Goal: Task Accomplishment & Management: Complete application form

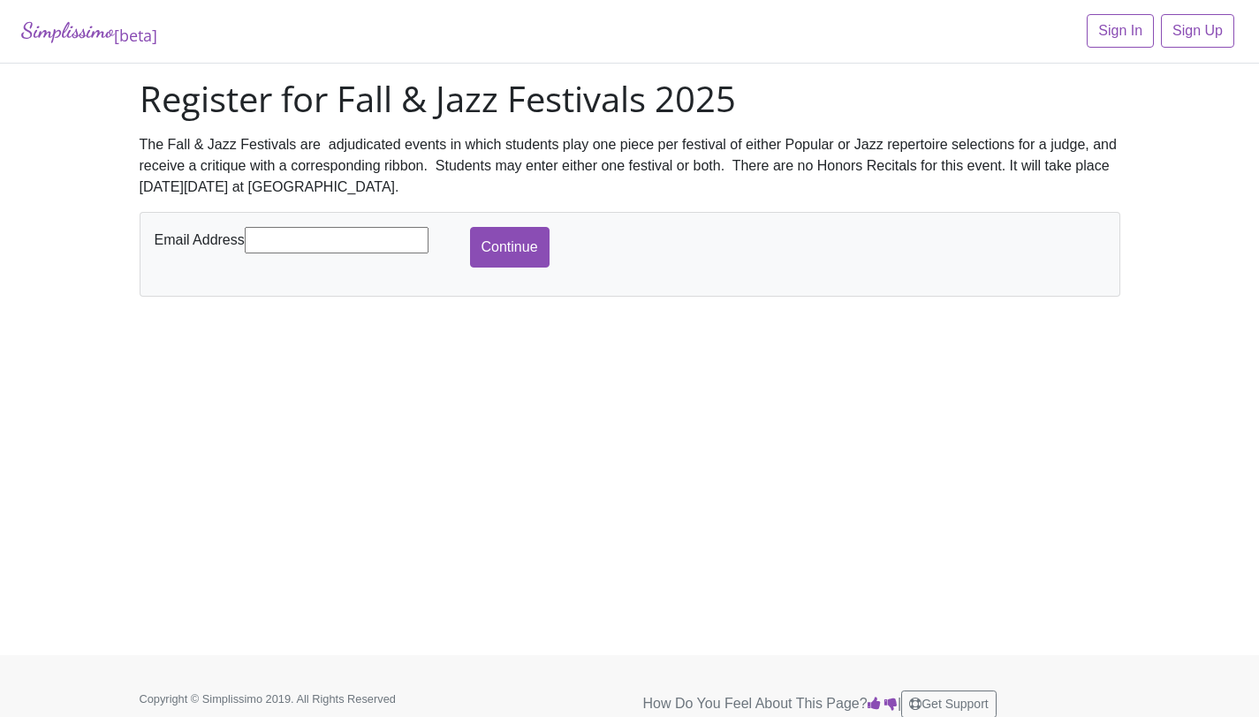
click at [310, 245] on input "text" at bounding box center [337, 240] width 184 height 26
type input "[EMAIL_ADDRESS][DOMAIN_NAME]"
click at [505, 239] on input "Continue" at bounding box center [509, 247] width 79 height 41
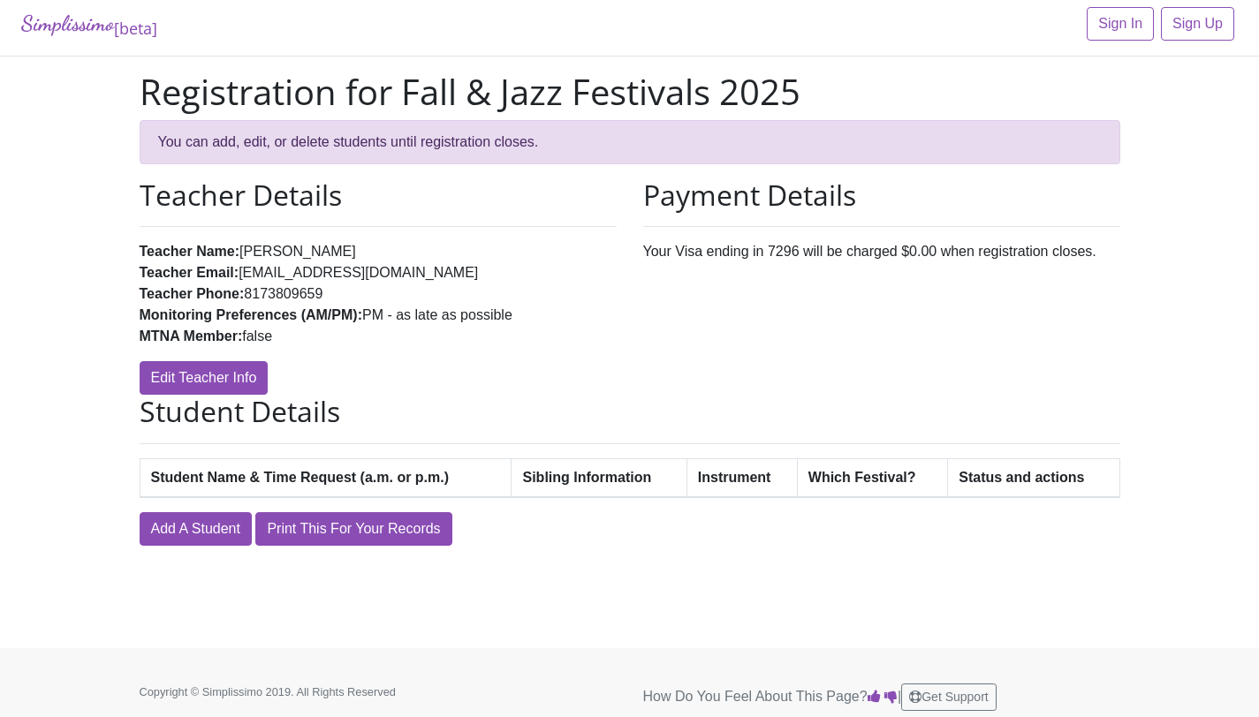
scroll to position [15, 0]
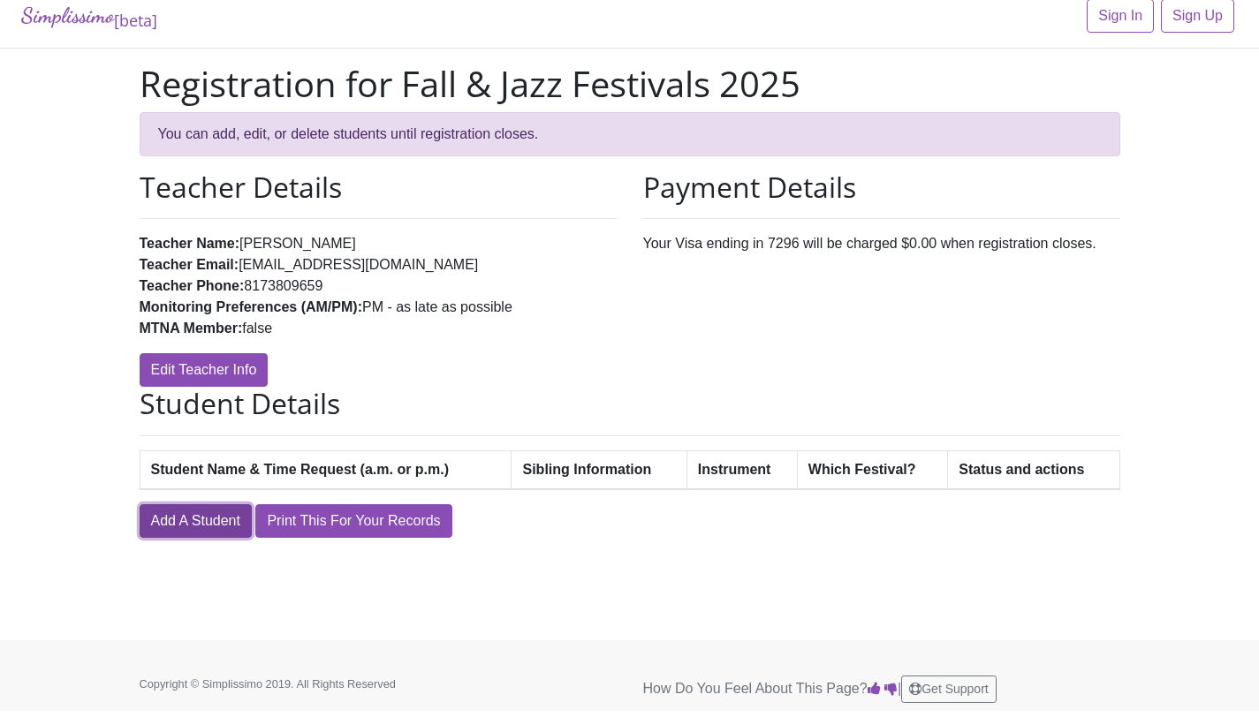
click at [187, 523] on link "Add A Student" at bounding box center [196, 521] width 112 height 34
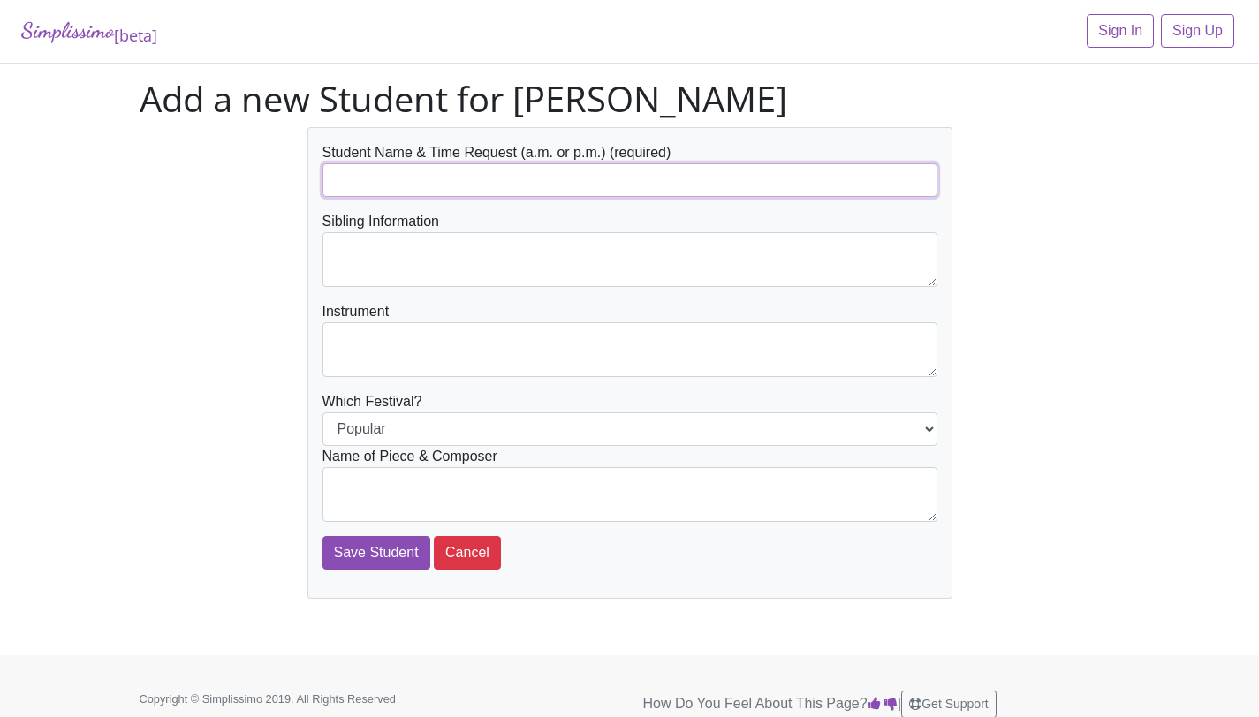
click at [395, 177] on input "text" at bounding box center [629, 180] width 615 height 34
type input "[PERSON_NAME]"
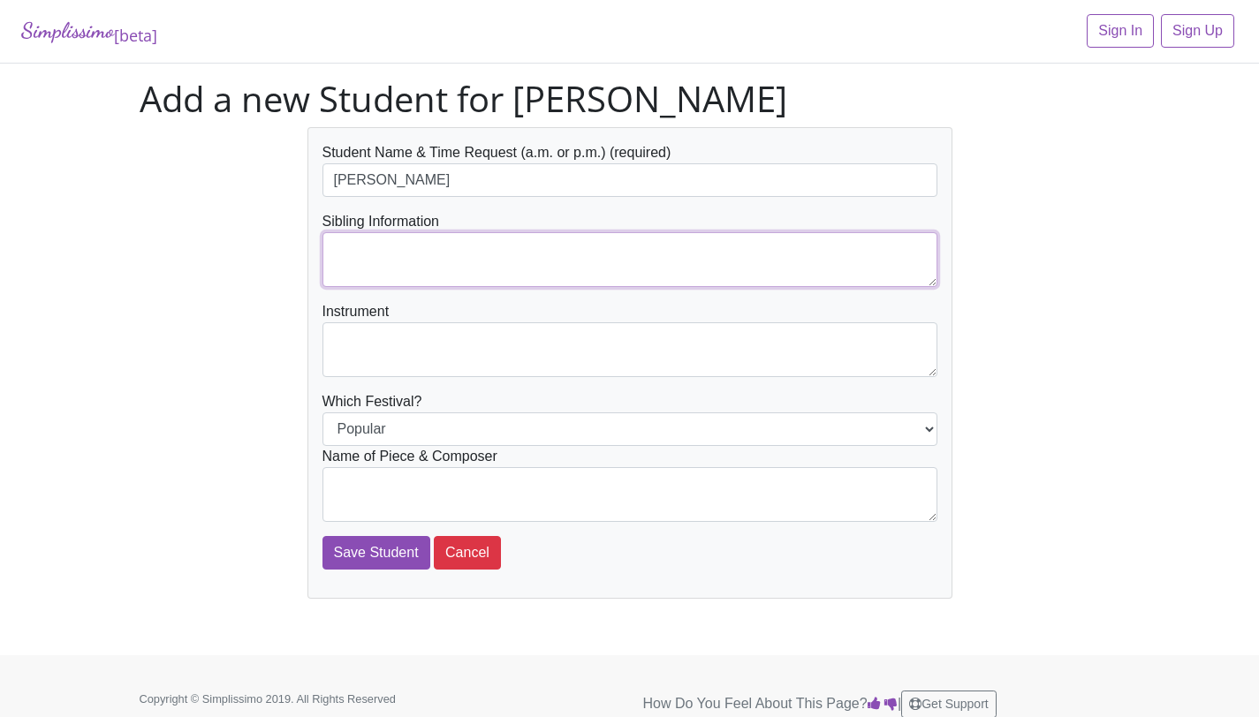
type textarea "S"
type textarea "[PERSON_NAME]"
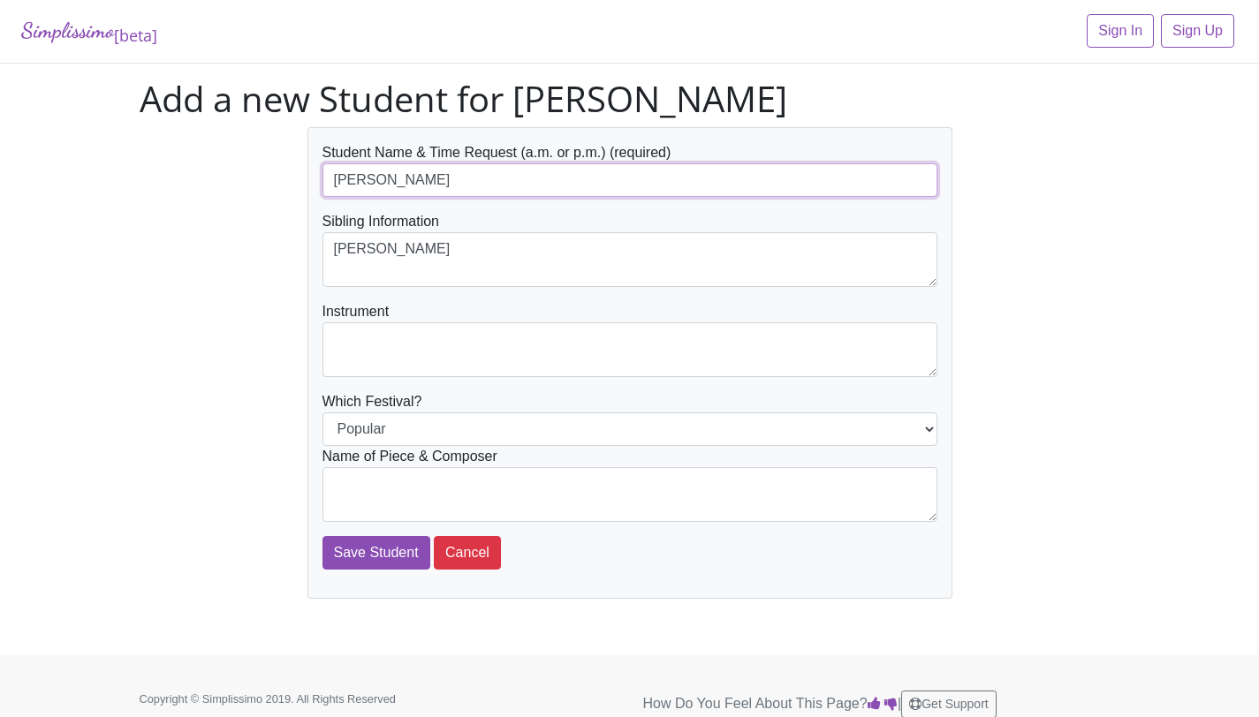
click at [616, 185] on input "[PERSON_NAME]" at bounding box center [629, 180] width 615 height 34
type input "[PERSON_NAME] (pm)"
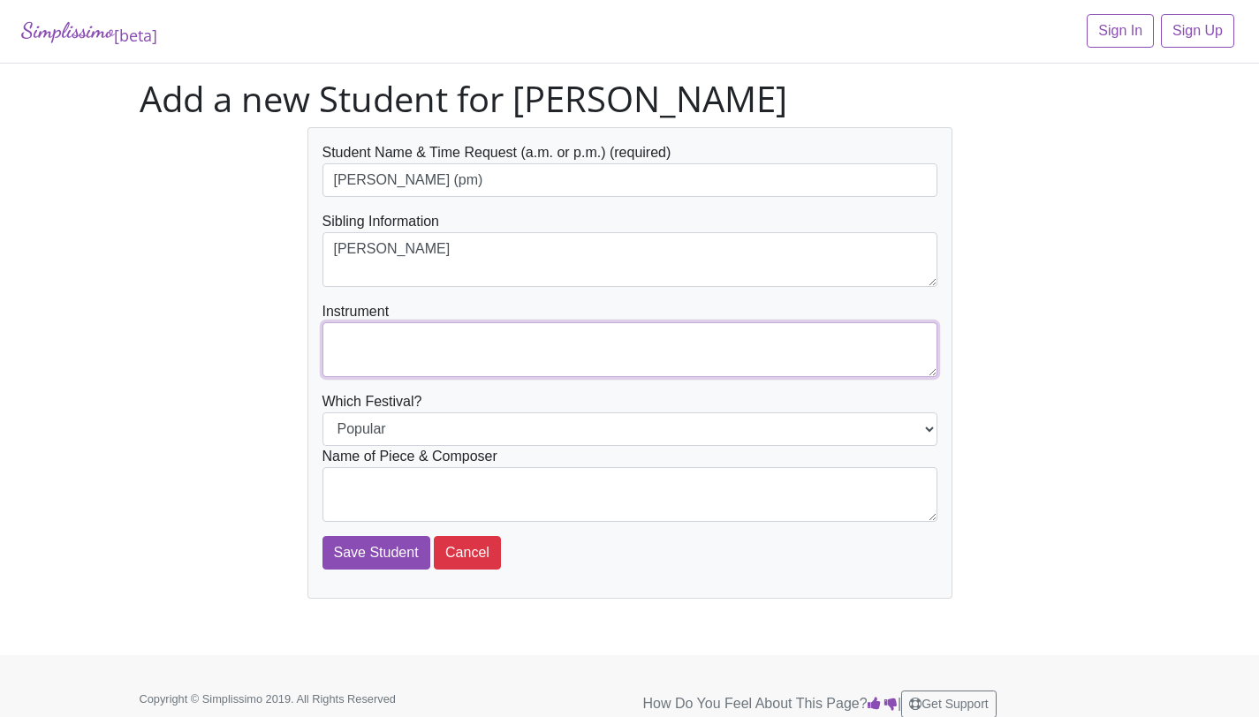
click at [464, 332] on textarea at bounding box center [629, 349] width 615 height 55
type textarea "Piano"
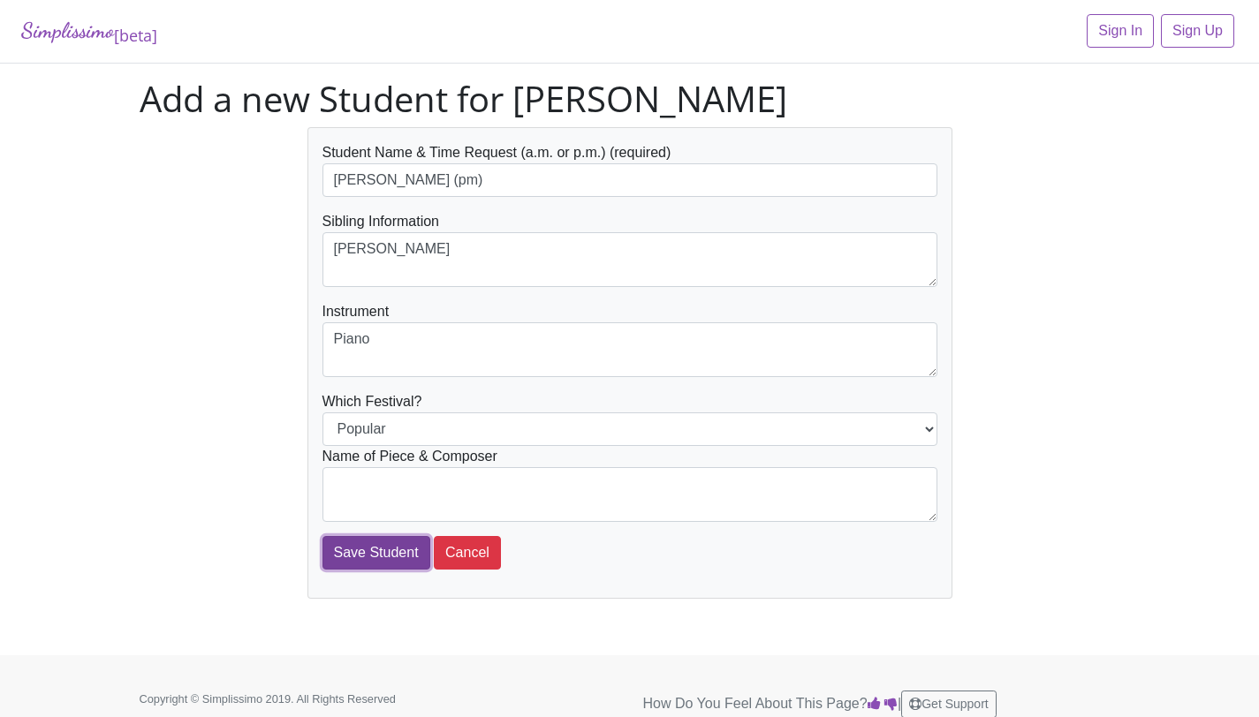
click at [366, 541] on input "Save Student" at bounding box center [376, 553] width 108 height 34
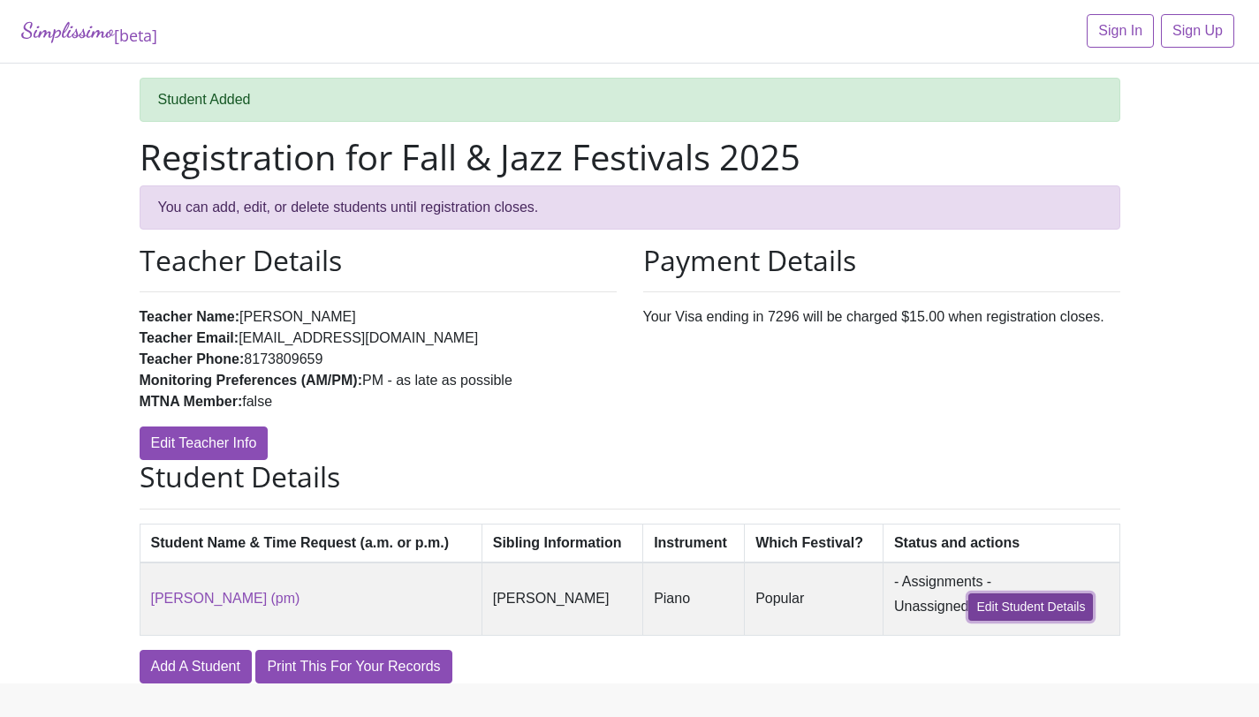
click at [1051, 605] on link "Edit Student Details" at bounding box center [1030, 607] width 125 height 27
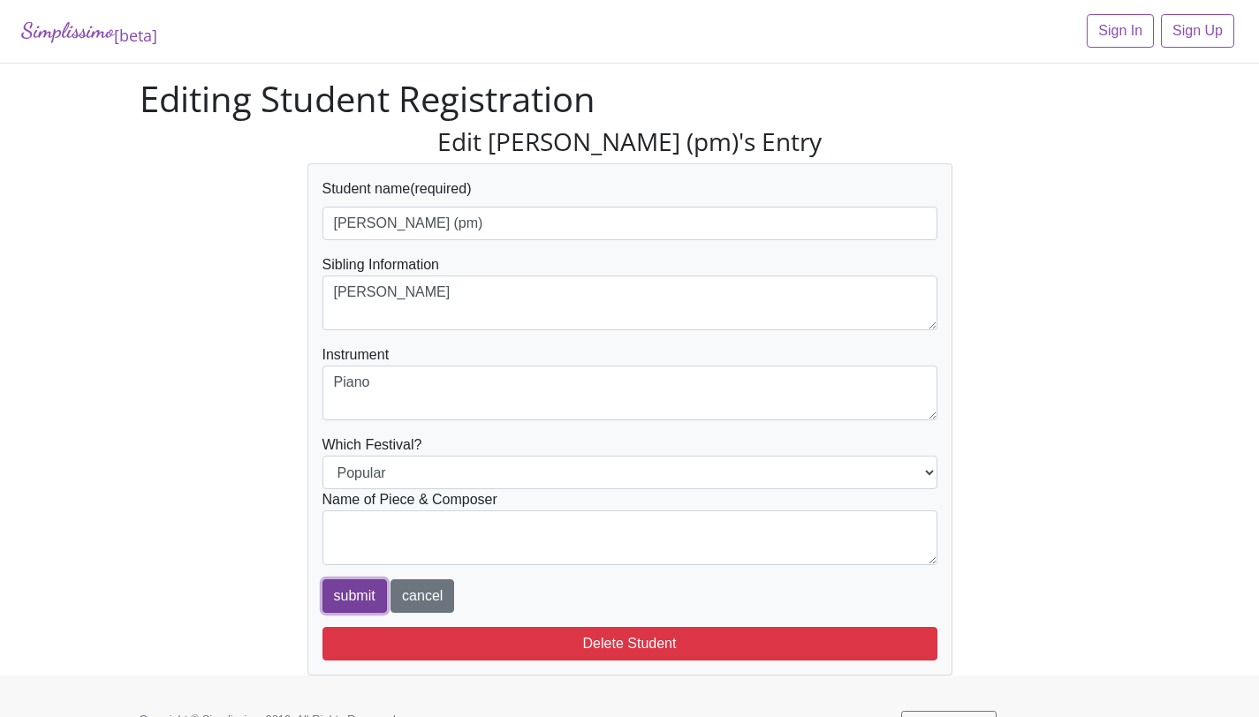
click at [364, 601] on input "submit" at bounding box center [354, 596] width 64 height 34
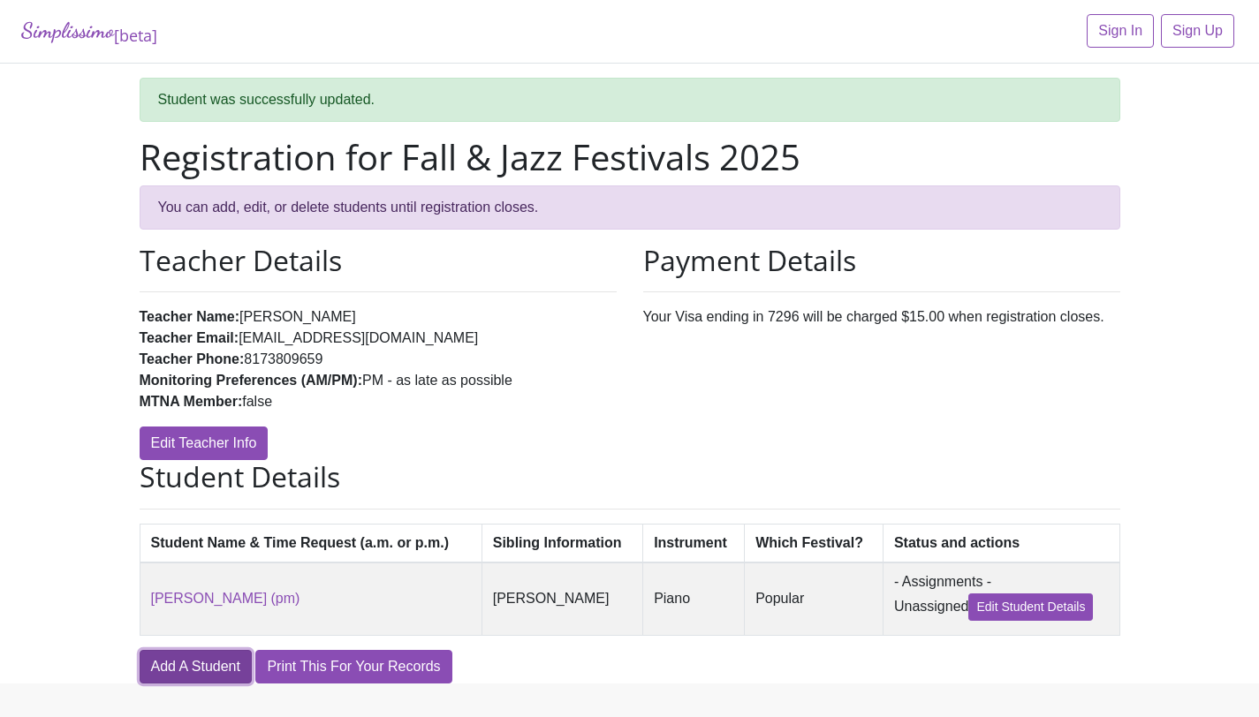
click at [225, 665] on link "Add A Student" at bounding box center [196, 667] width 112 height 34
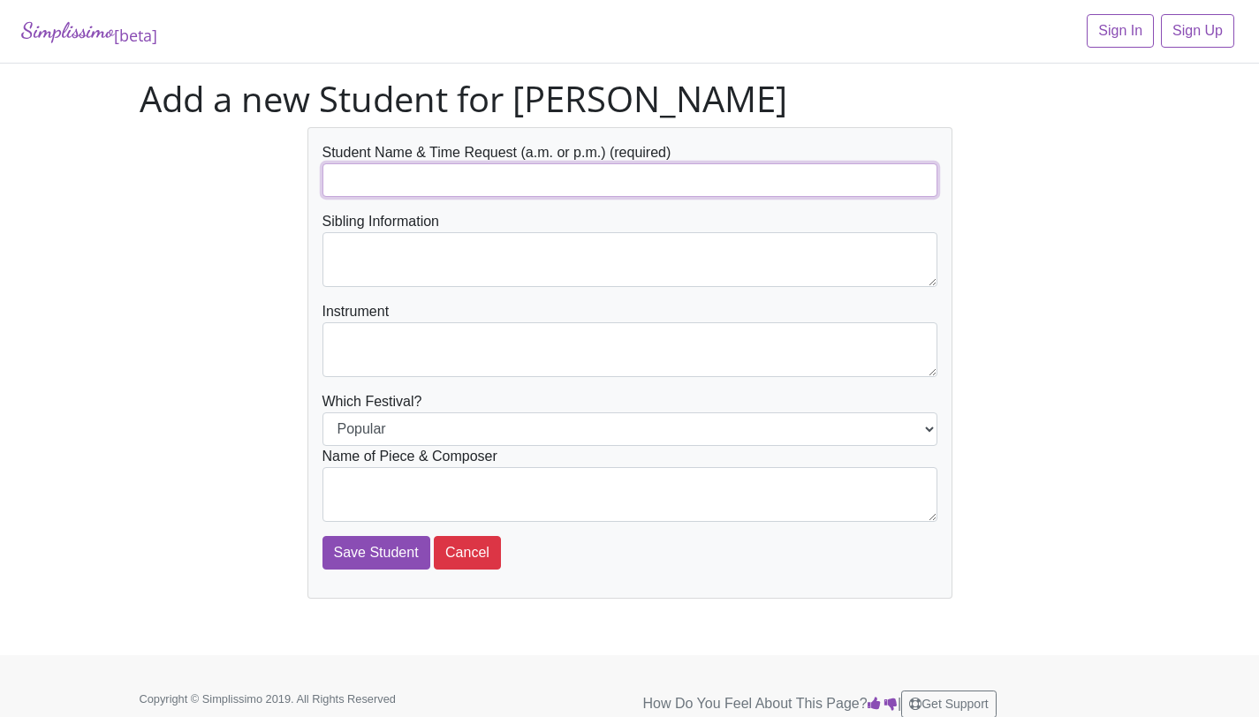
click at [488, 182] on input "text" at bounding box center [629, 180] width 615 height 34
type input "[PERSON_NAME]"
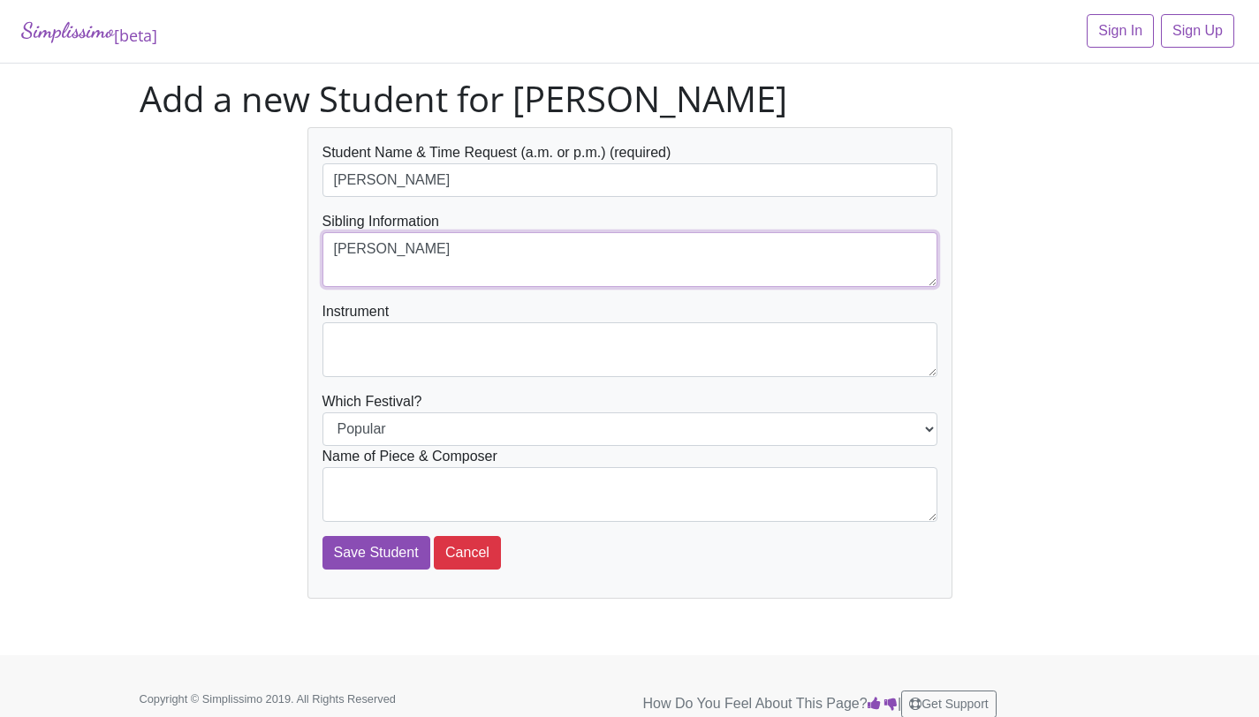
type textarea "[PERSON_NAME]"
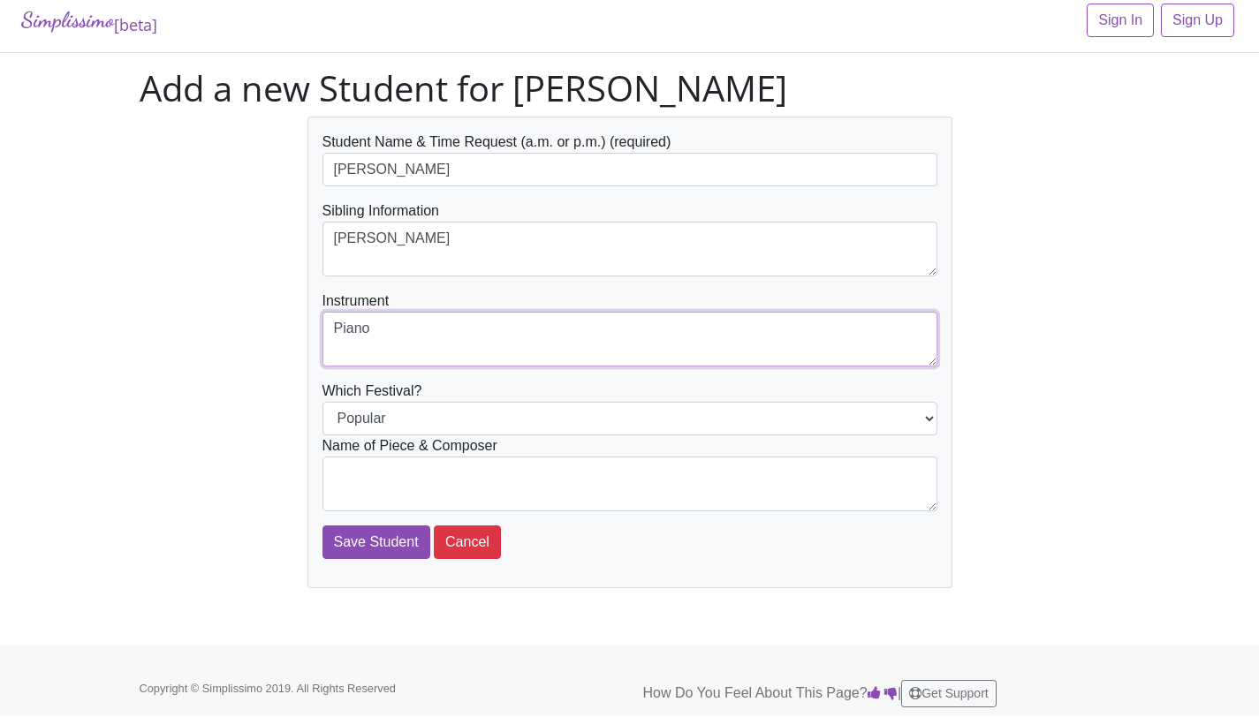
scroll to position [15, 0]
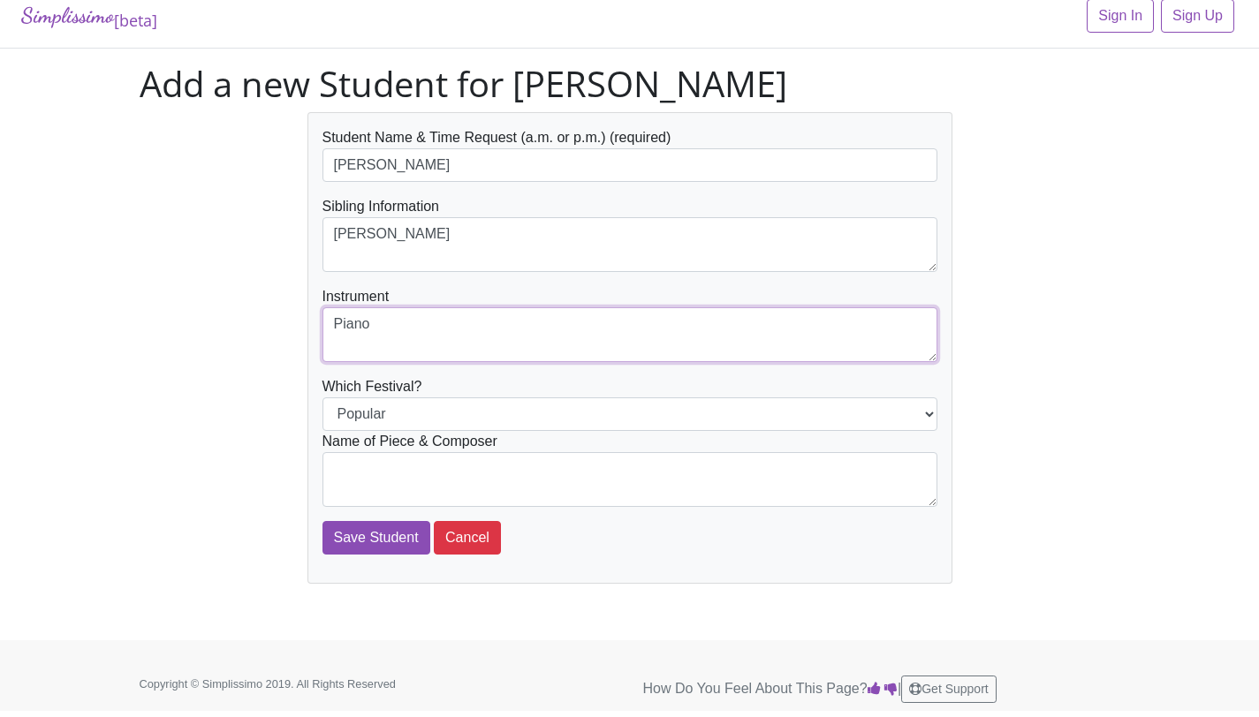
type textarea "Piano"
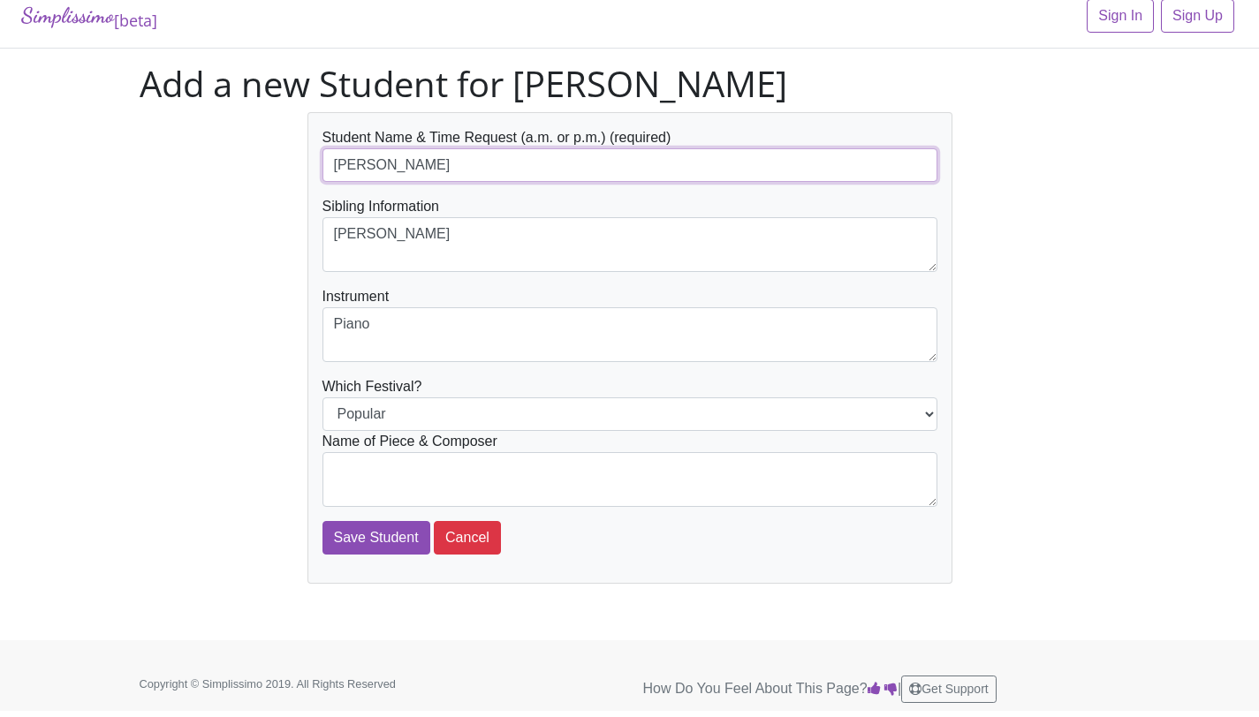
click at [647, 172] on input "[PERSON_NAME]" at bounding box center [629, 165] width 615 height 34
type input "[PERSON_NAME] (pm)"
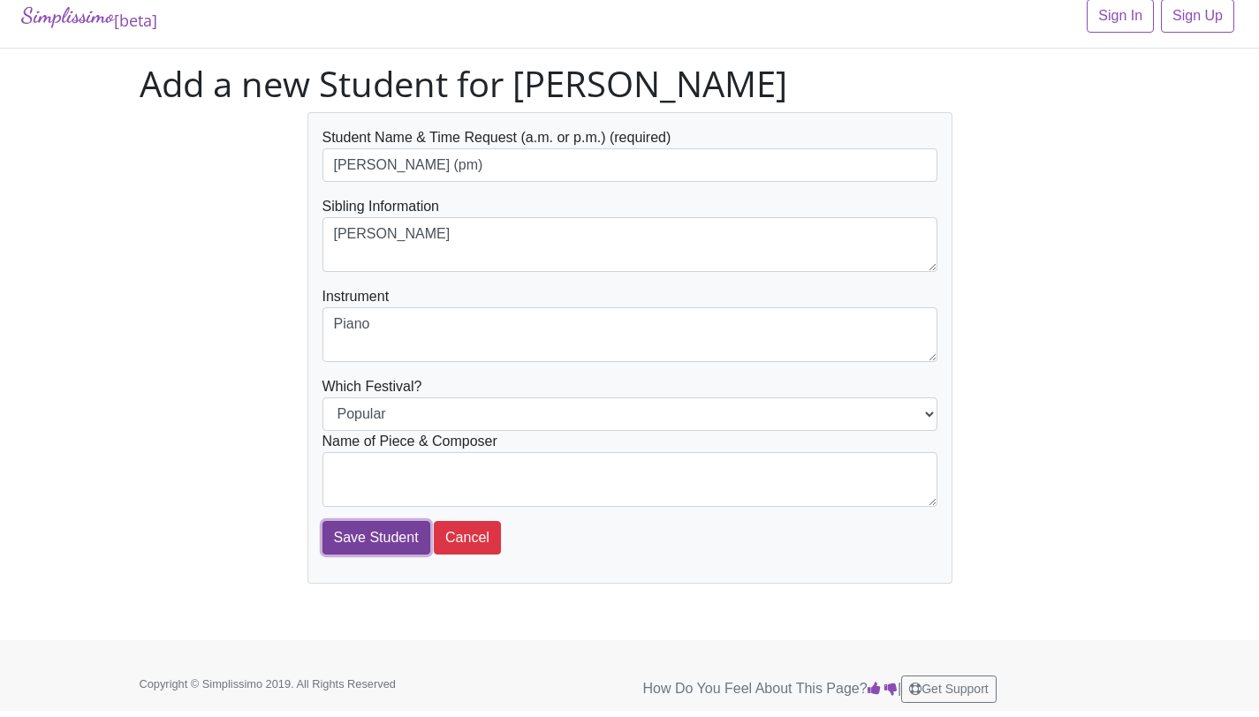
click at [371, 546] on input "Save Student" at bounding box center [376, 538] width 108 height 34
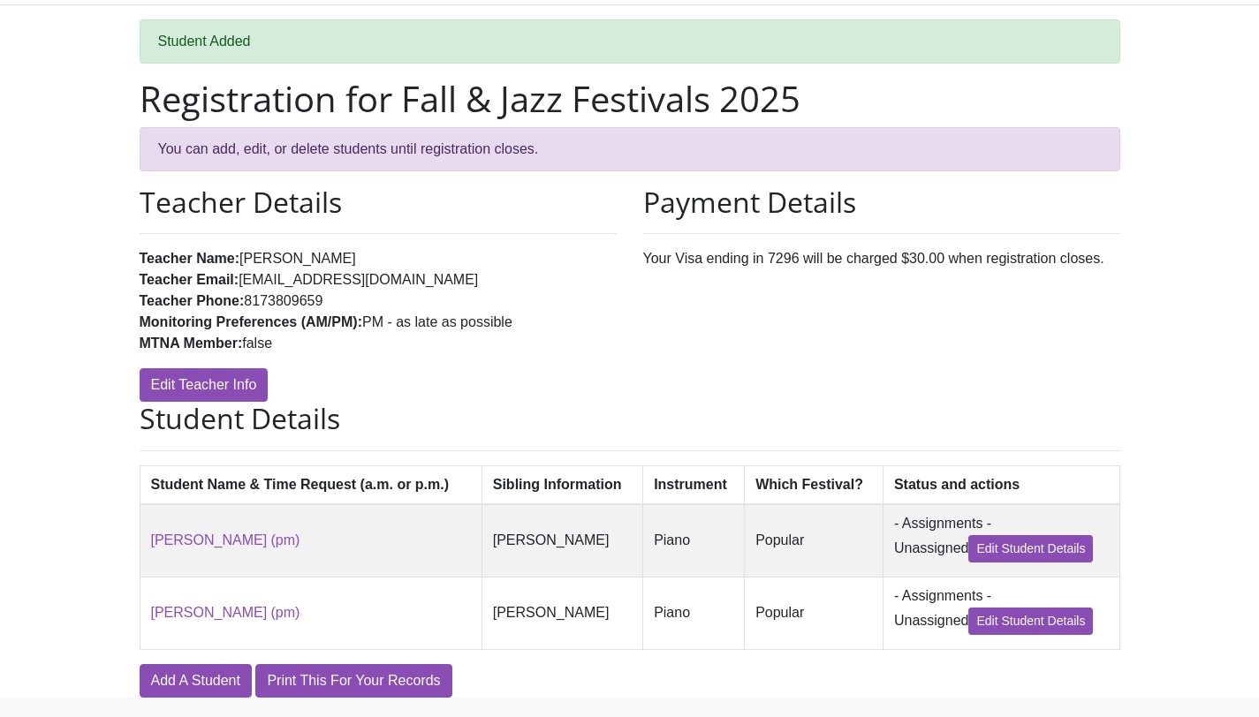
scroll to position [116, 0]
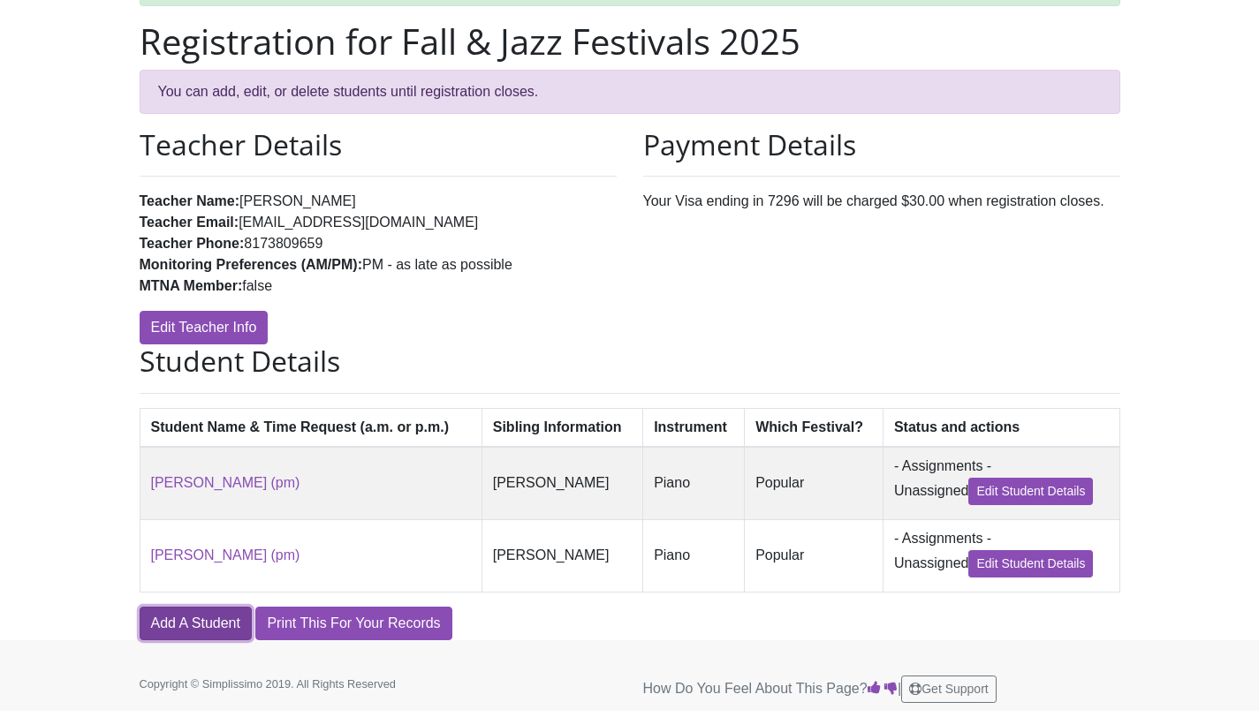
click at [163, 625] on link "Add A Student" at bounding box center [196, 624] width 112 height 34
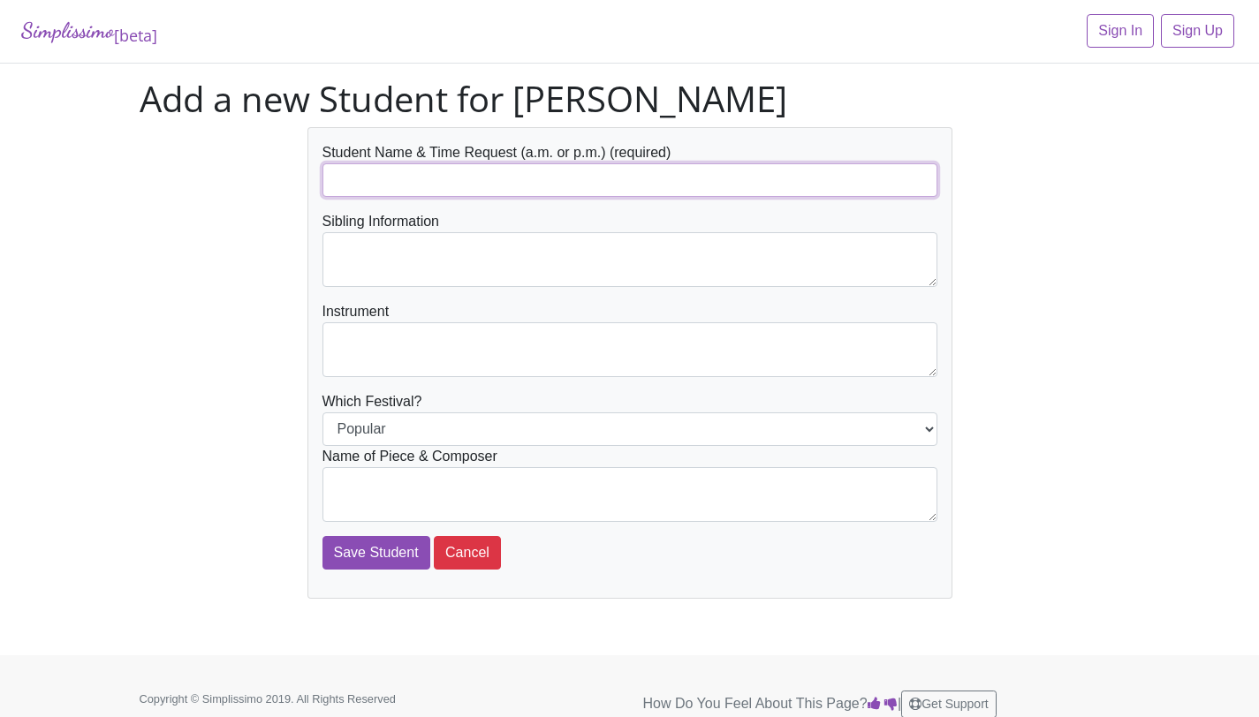
click at [464, 195] on input "text" at bounding box center [629, 180] width 615 height 34
click at [466, 178] on input "text" at bounding box center [629, 180] width 615 height 34
type input "[PERSON_NAME]"
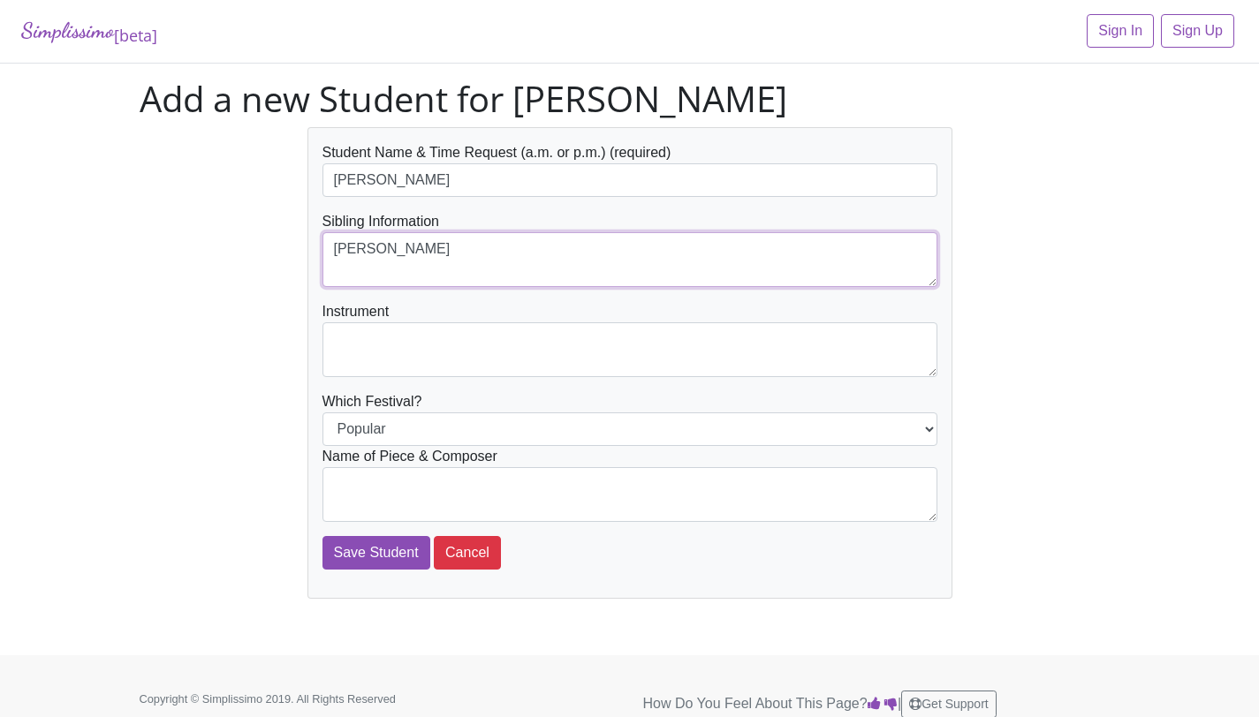
type textarea "[PERSON_NAME]"
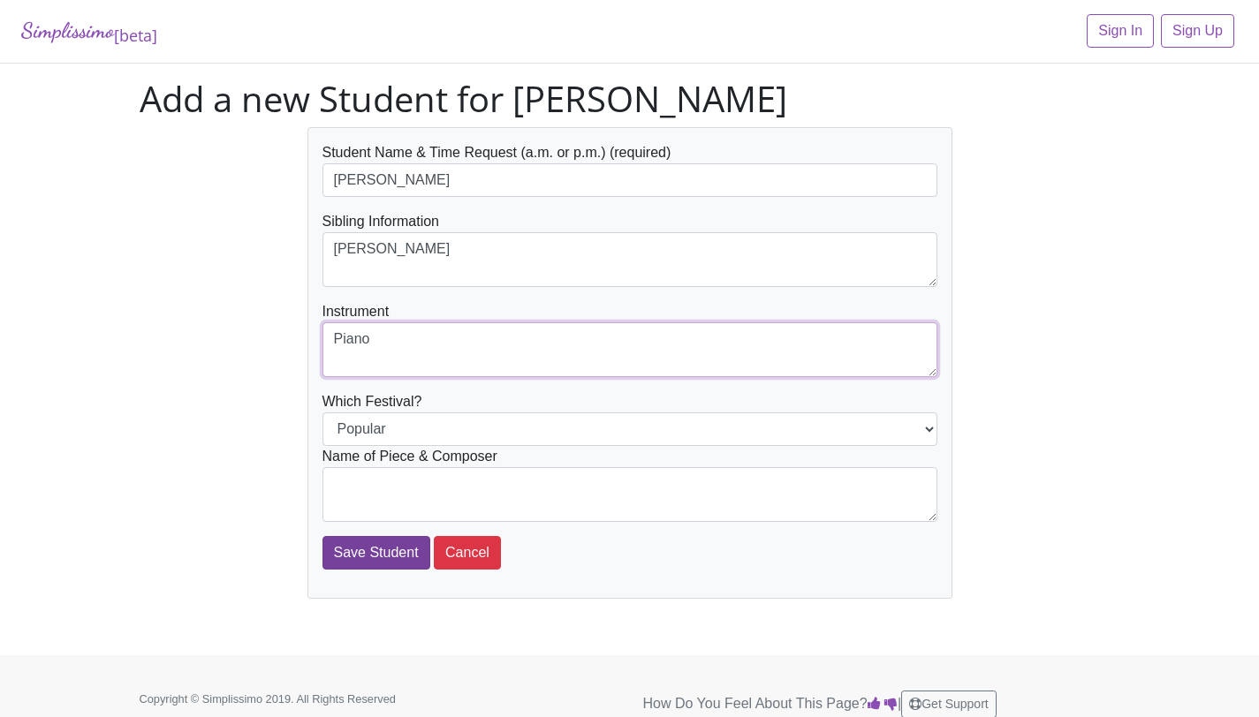
type textarea "Piano"
click at [368, 556] on input "Save Student" at bounding box center [376, 553] width 108 height 34
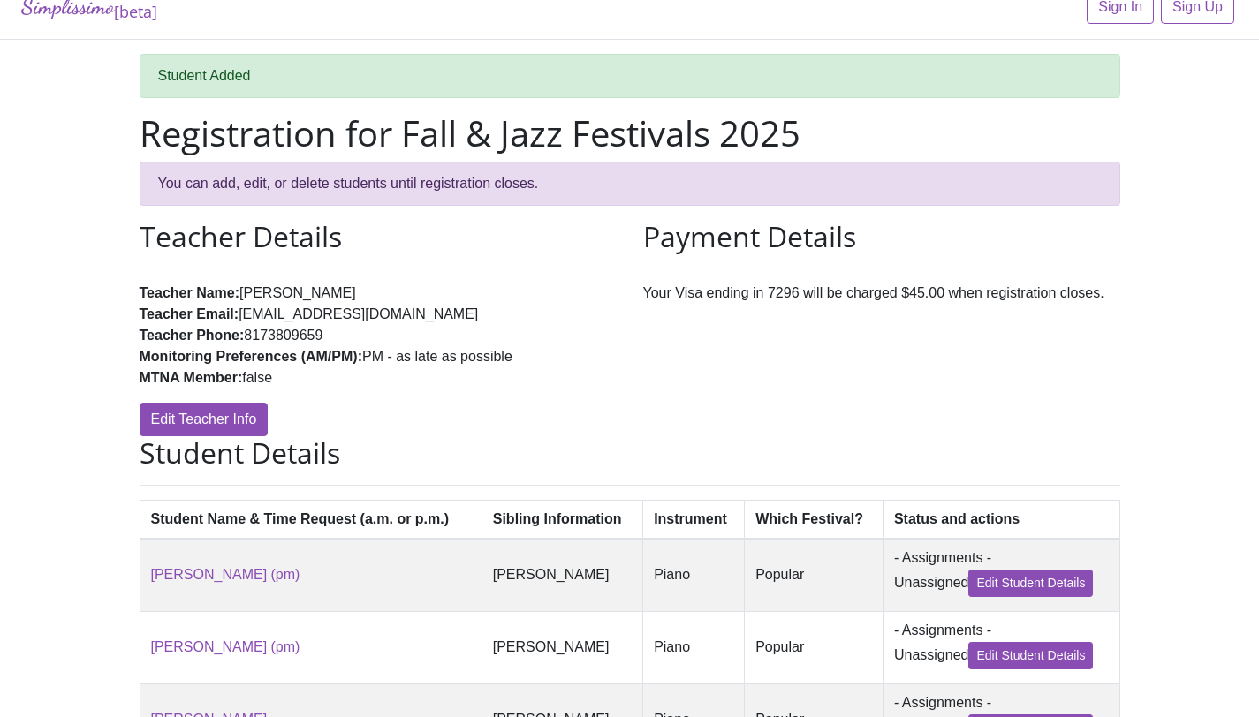
scroll to position [54, 0]
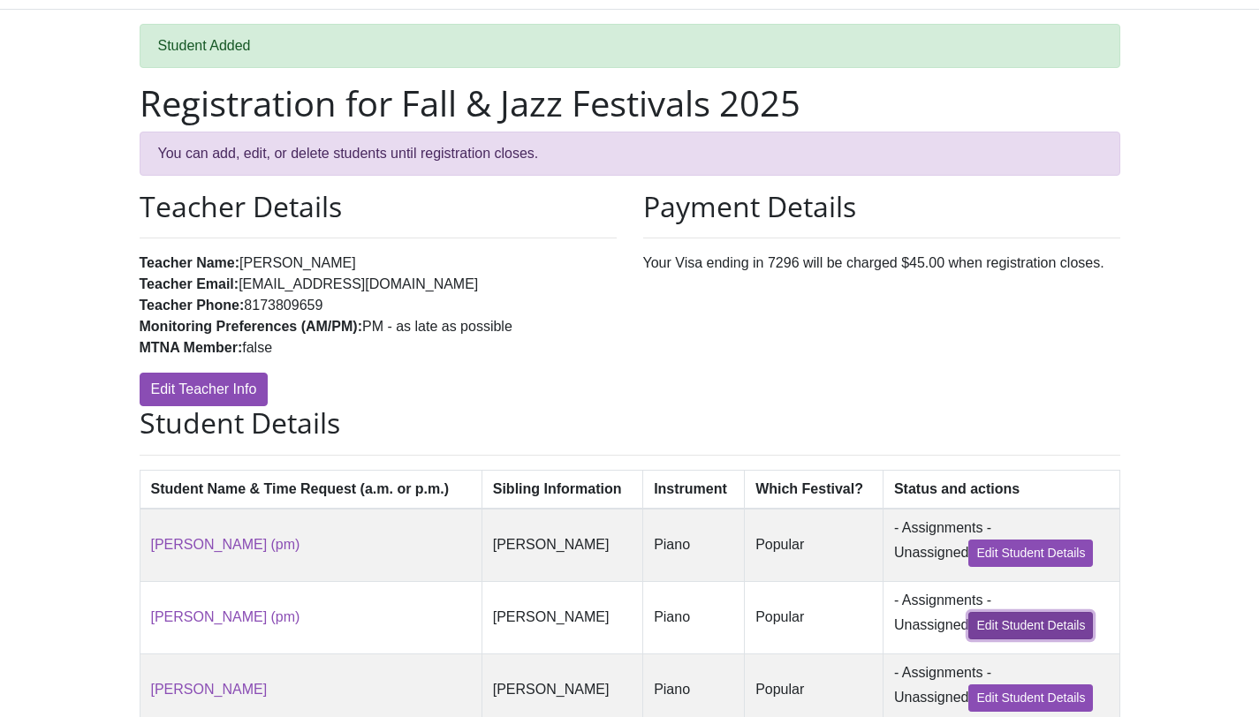
click at [1042, 620] on link "Edit Student Details" at bounding box center [1030, 625] width 125 height 27
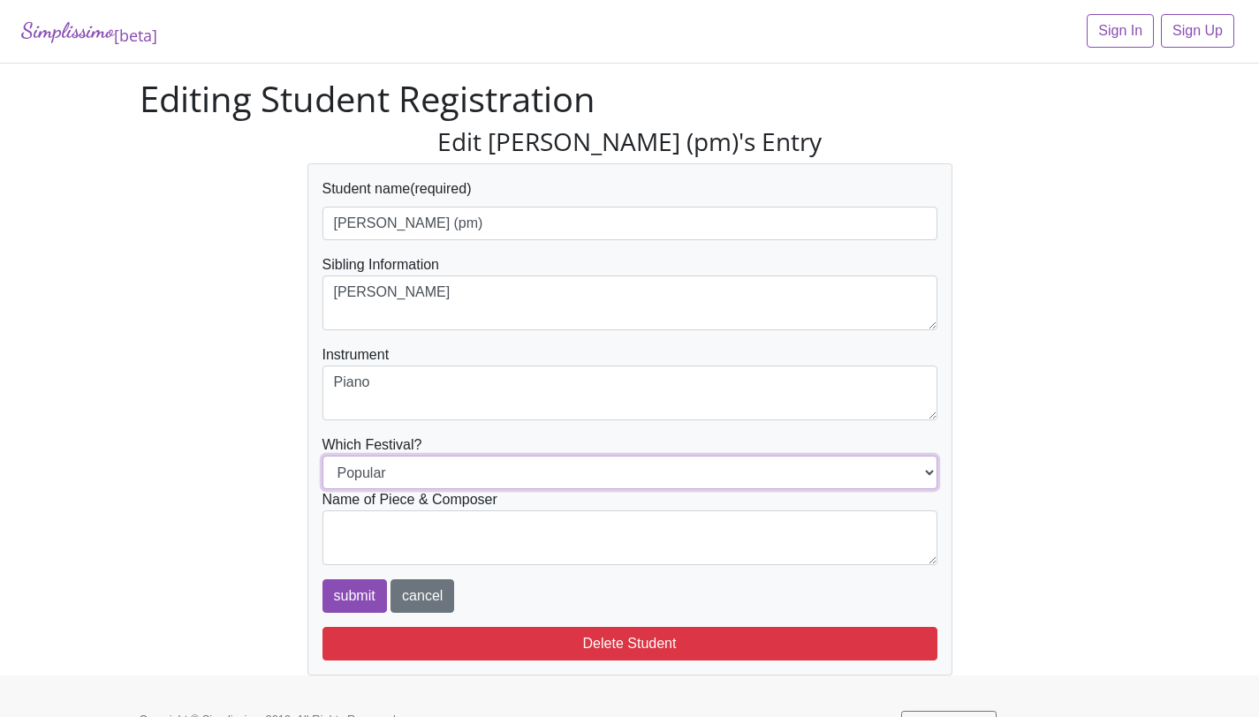
click at [393, 473] on select "Popular Jazz" at bounding box center [629, 473] width 615 height 34
select select "Jazz"
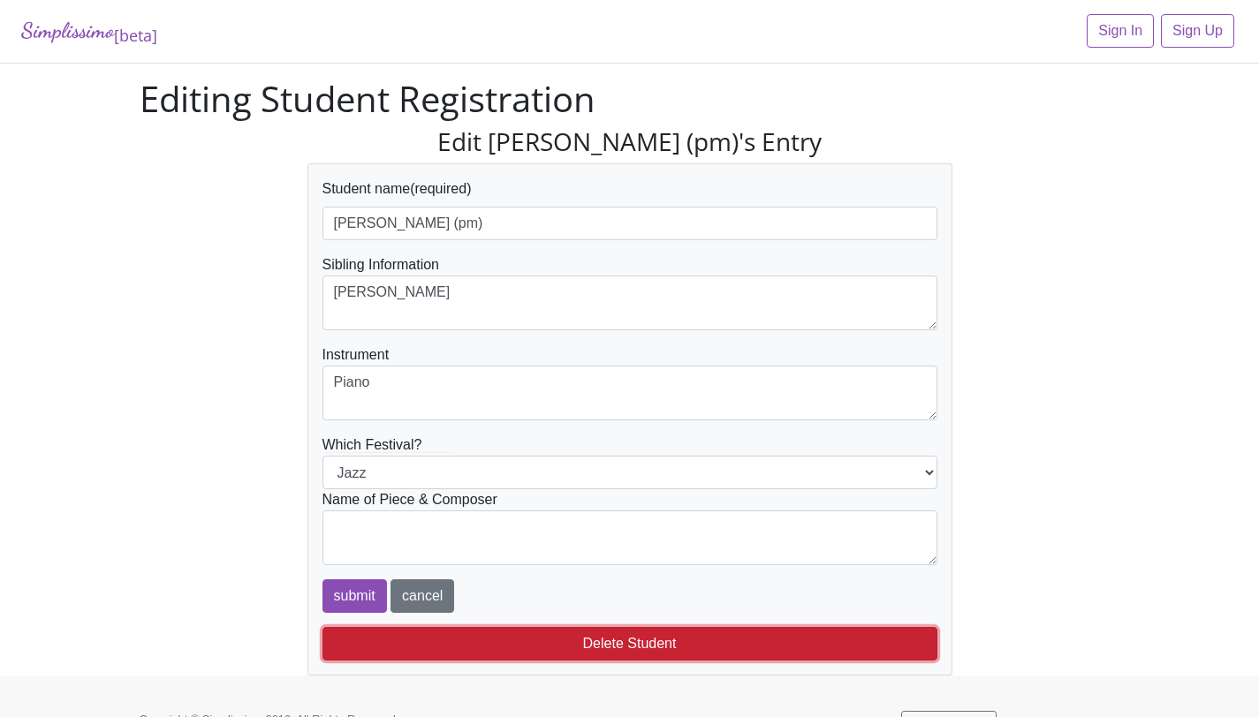
click at [486, 635] on button "Delete Student" at bounding box center [629, 644] width 615 height 34
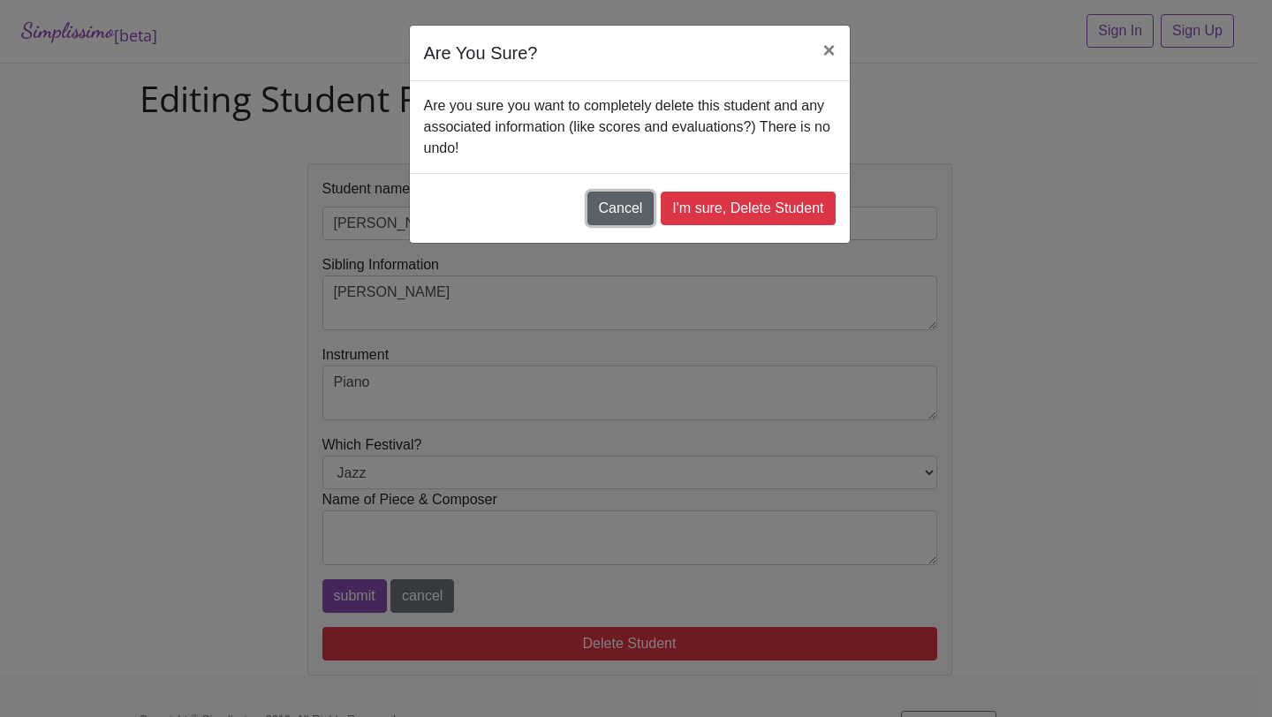
click at [636, 210] on button "Cancel" at bounding box center [620, 209] width 67 height 34
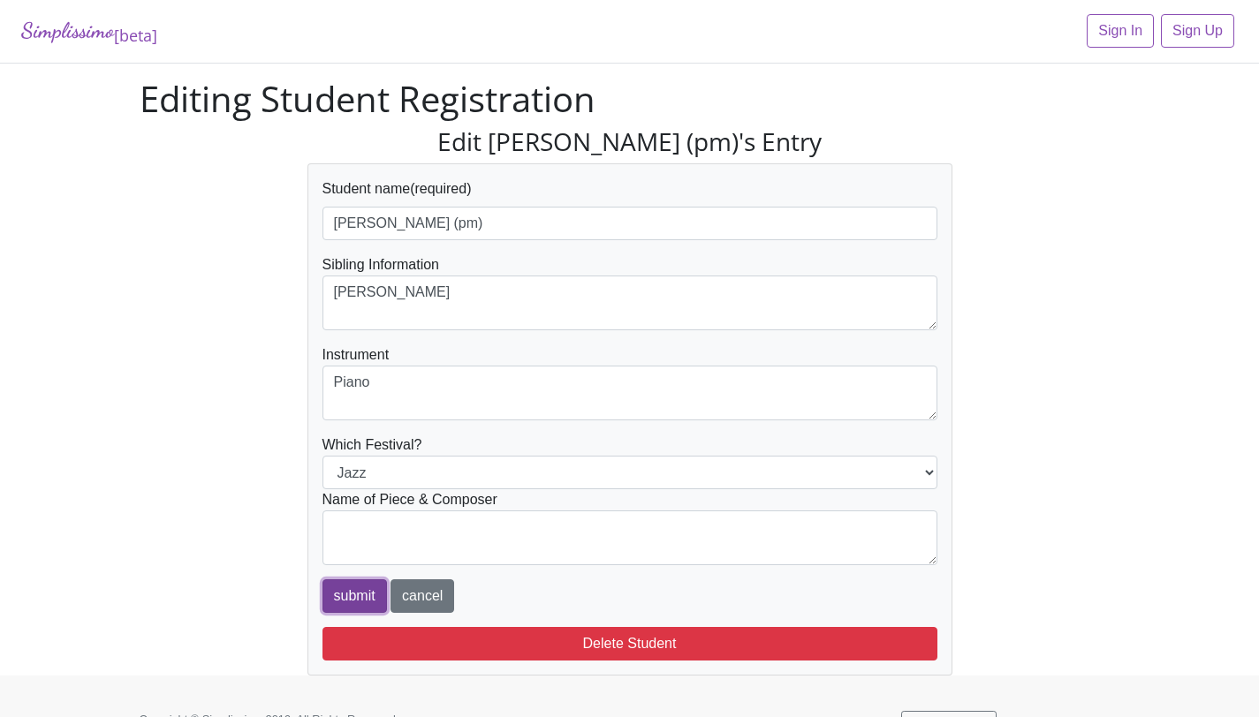
click at [340, 592] on input "submit" at bounding box center [354, 596] width 64 height 34
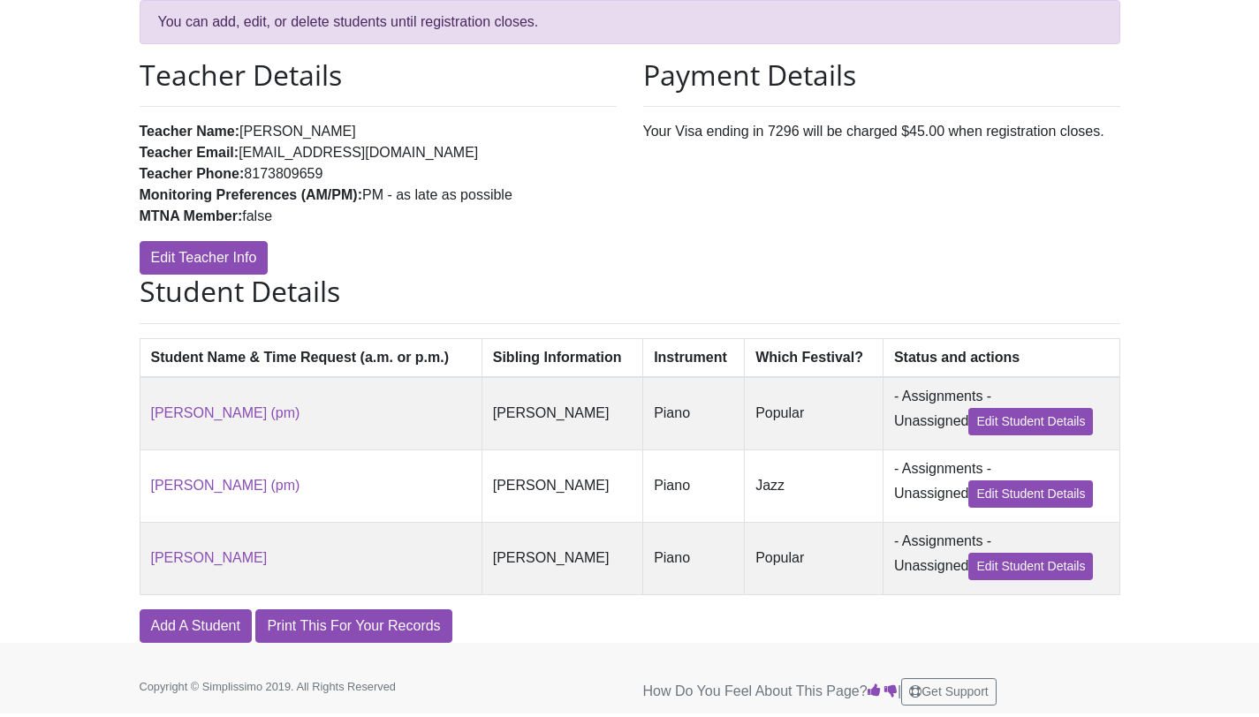
scroll to position [188, 0]
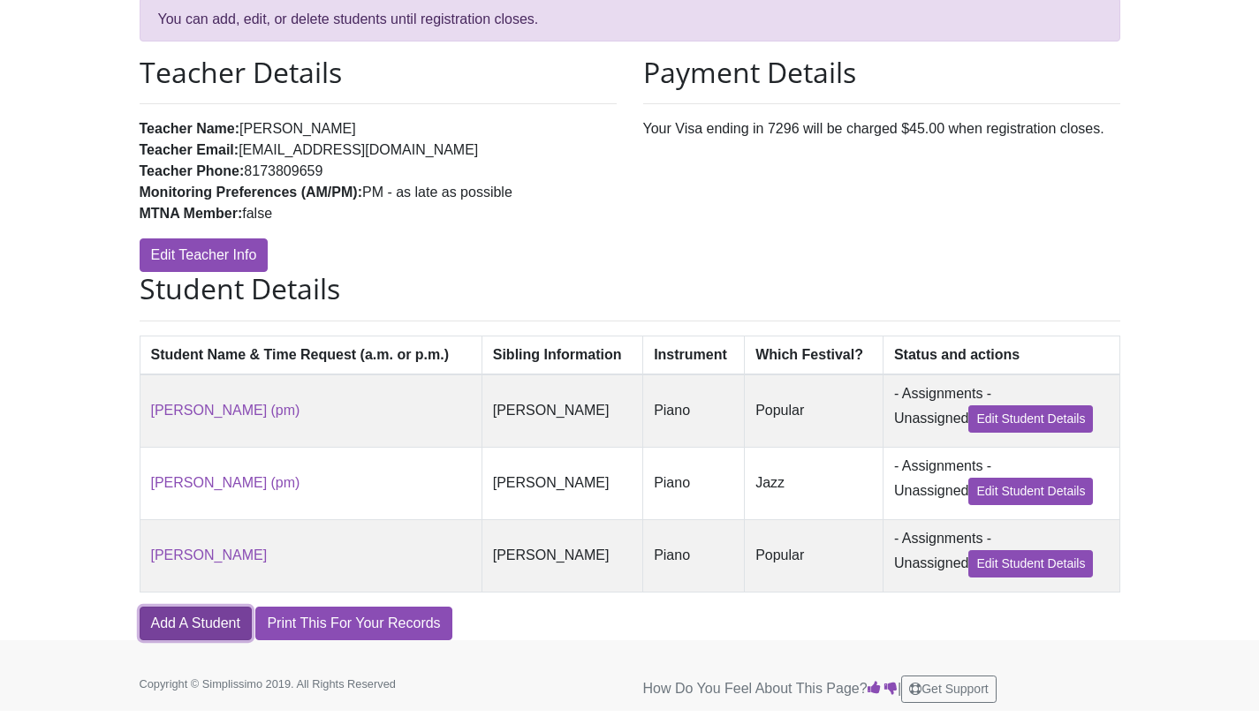
click at [178, 628] on link "Add A Student" at bounding box center [196, 624] width 112 height 34
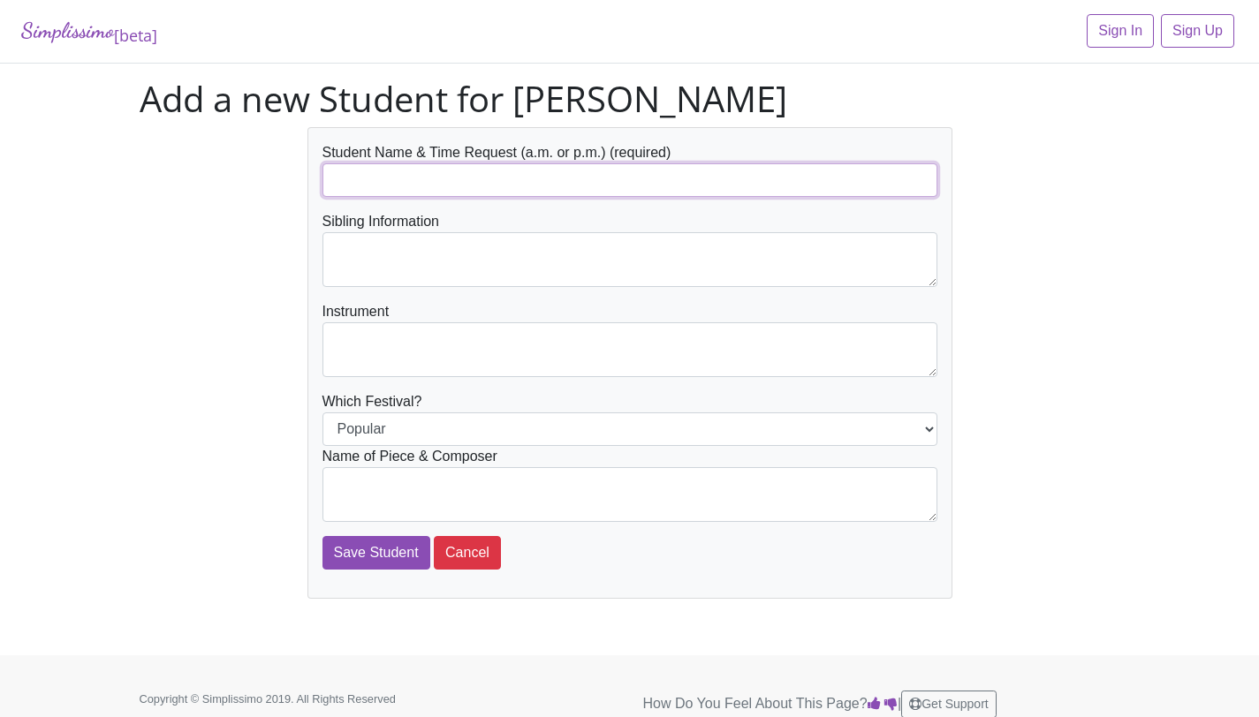
click at [542, 166] on input "text" at bounding box center [629, 180] width 615 height 34
type input "[PERSON_NAME]"
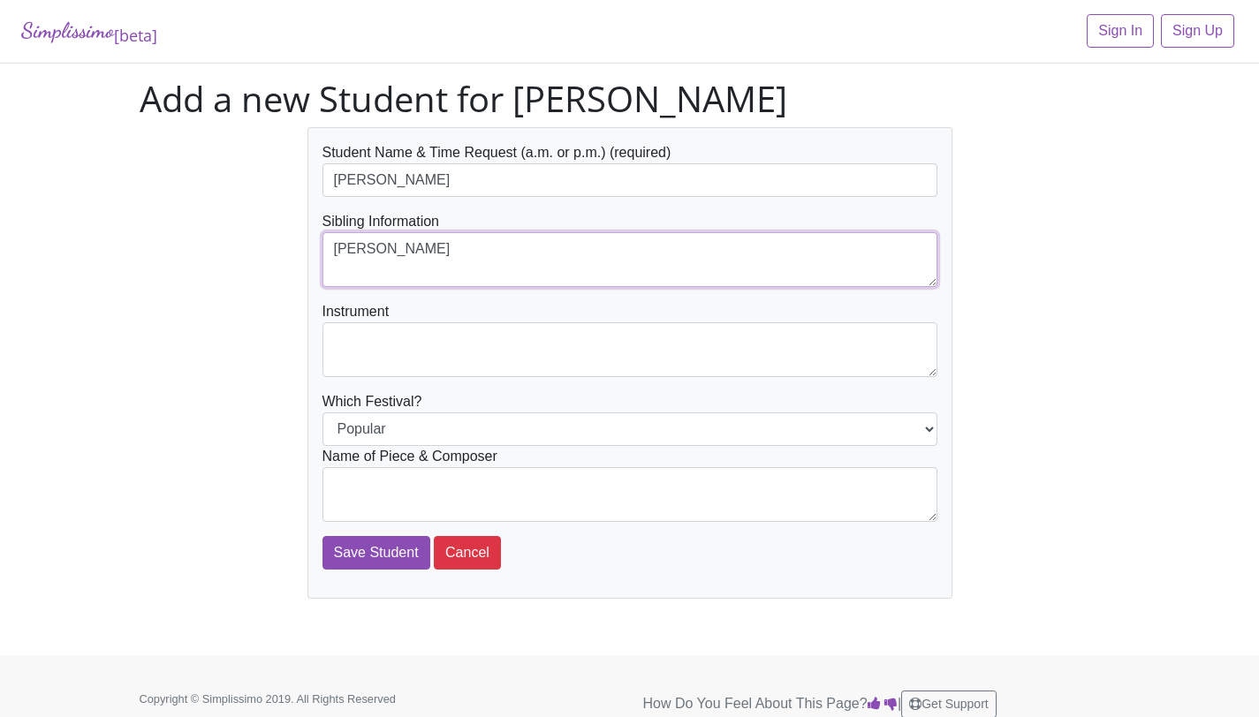
type textarea "[PERSON_NAME]"
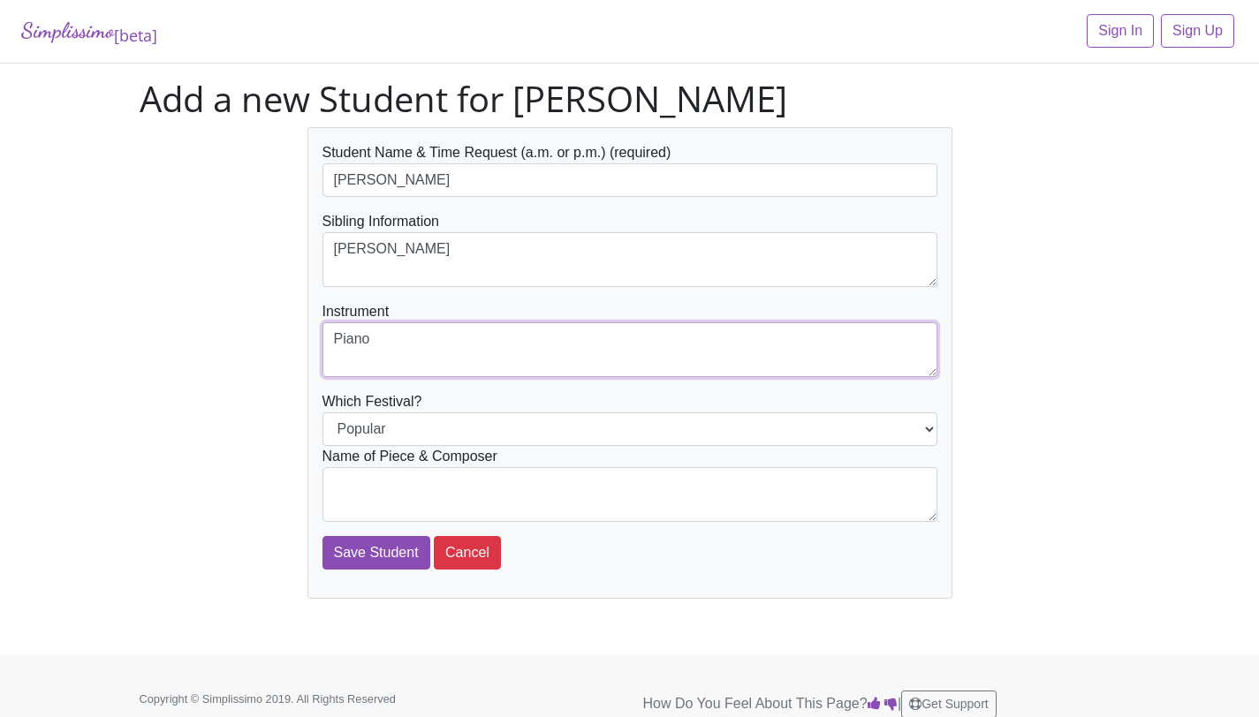
type textarea "Piano"
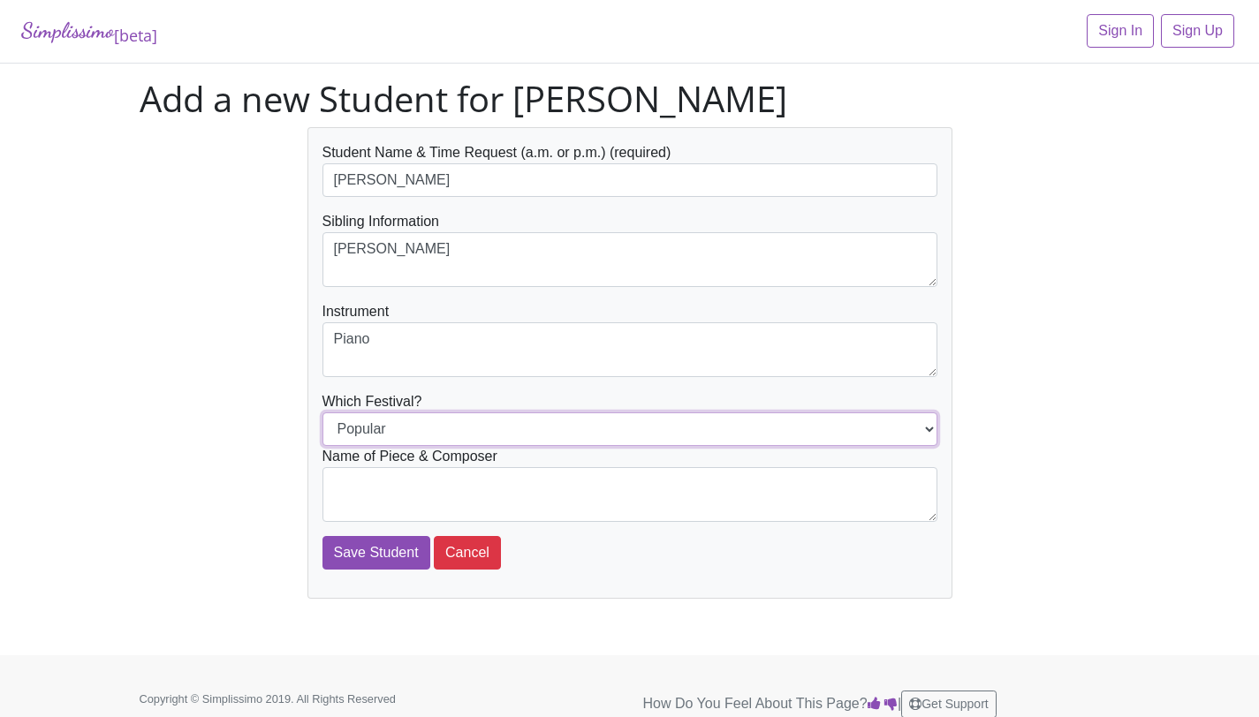
click at [519, 420] on select "Popular Jazz" at bounding box center [629, 429] width 615 height 34
select select "Jazz"
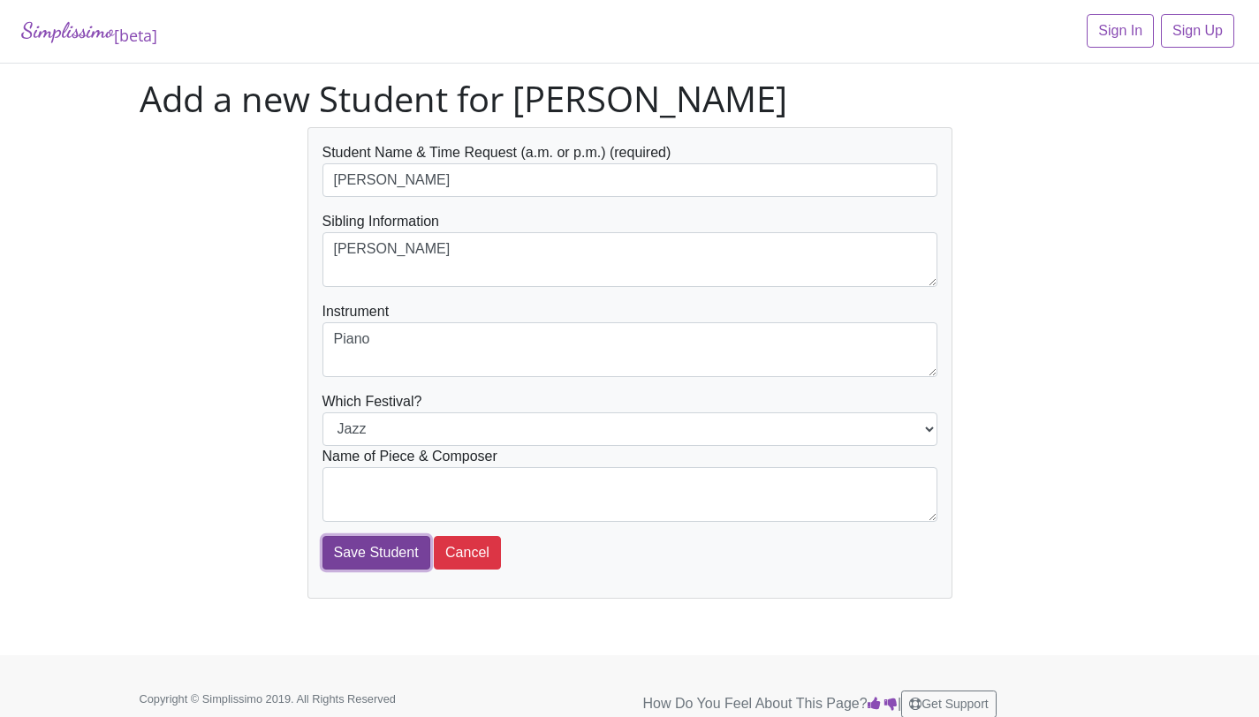
click at [383, 563] on input "Save Student" at bounding box center [376, 553] width 108 height 34
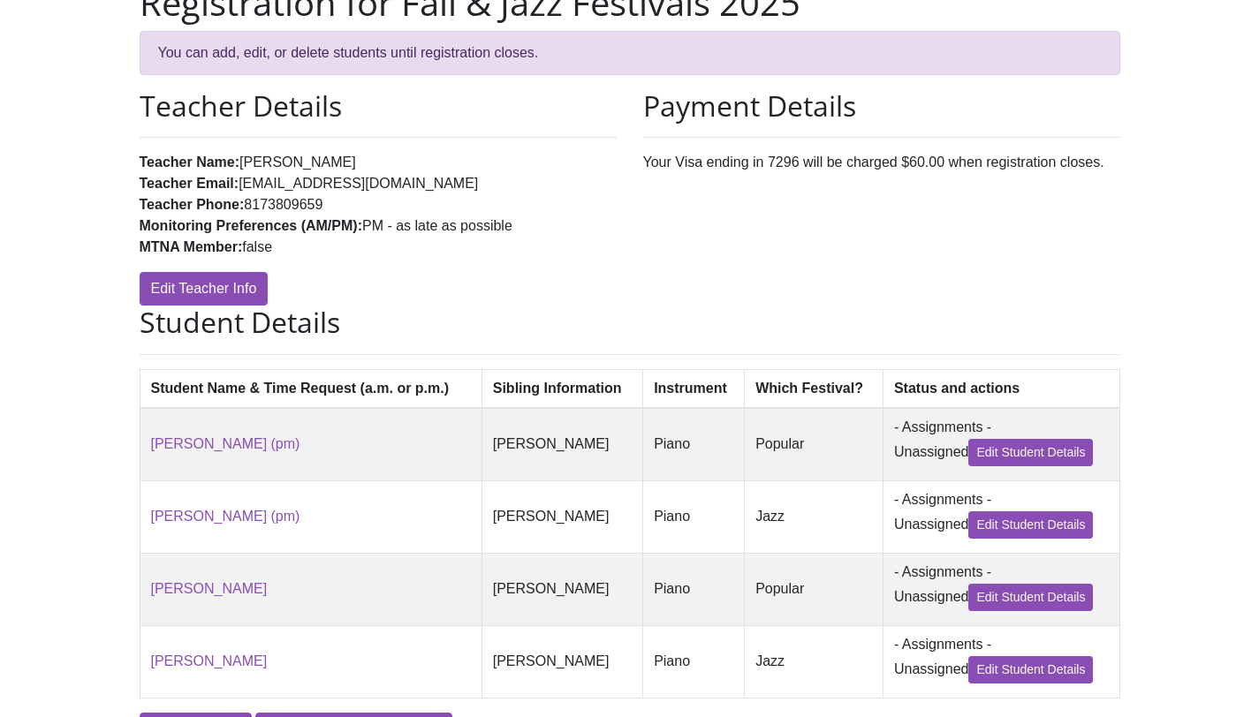
scroll to position [261, 0]
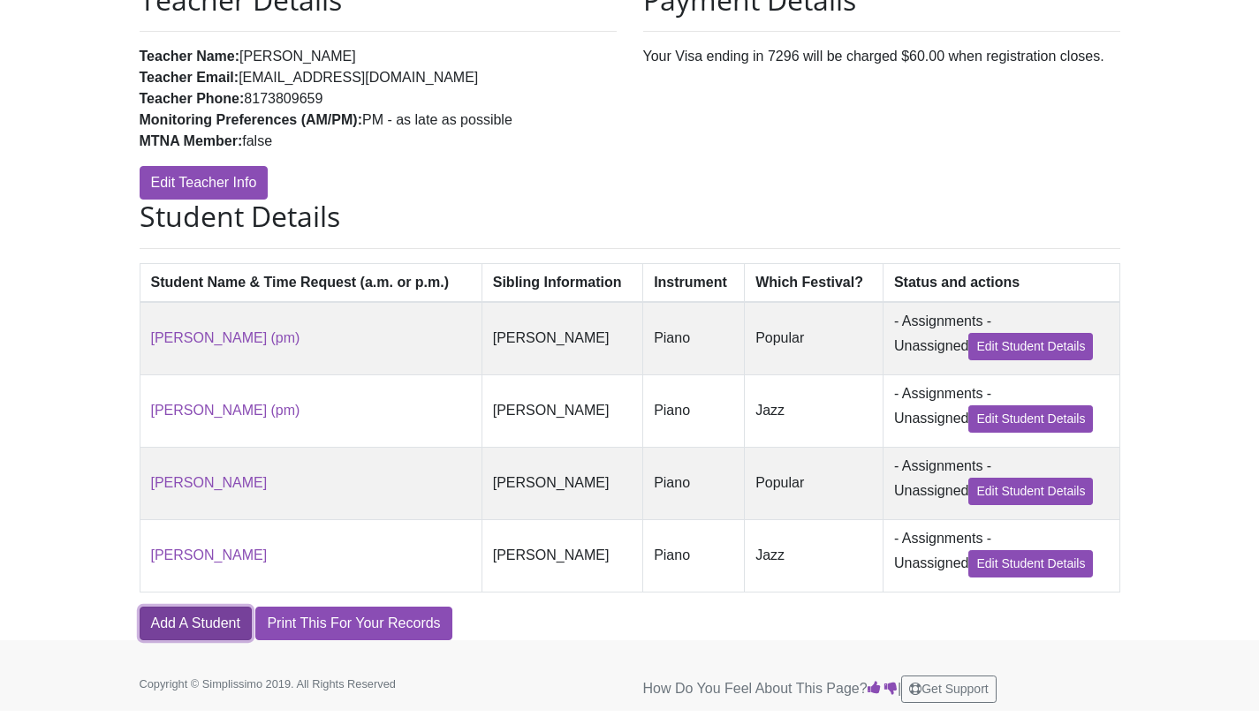
click at [147, 627] on link "Add A Student" at bounding box center [196, 624] width 112 height 34
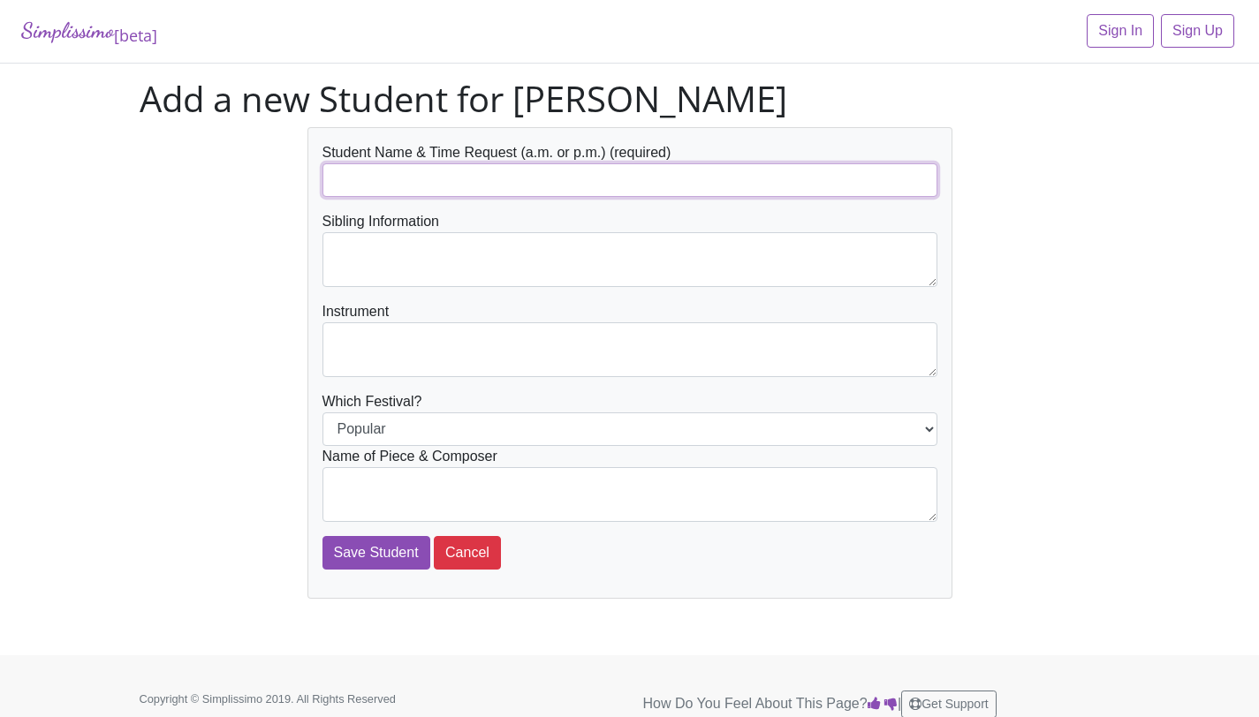
click at [417, 192] on input "text" at bounding box center [629, 180] width 615 height 34
type input "[PERSON_NAME] (pm)"
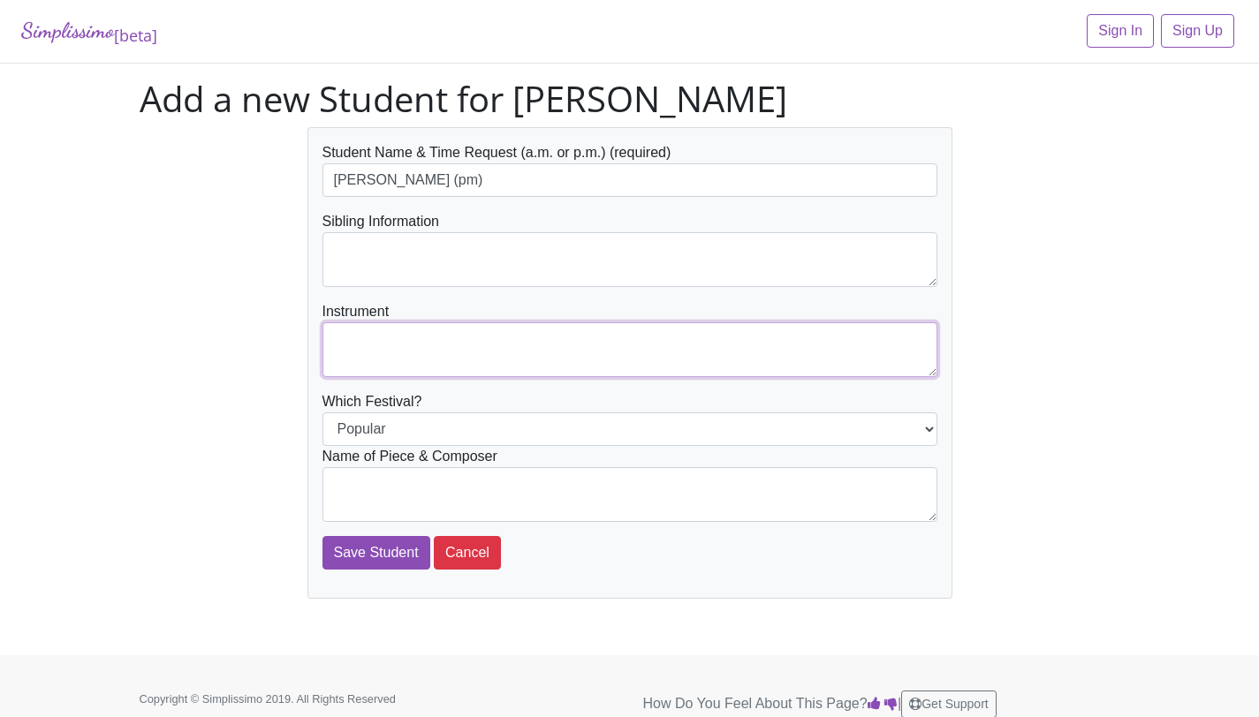
click at [454, 331] on textarea at bounding box center [629, 349] width 615 height 55
type textarea ":"
type textarea "Piano"
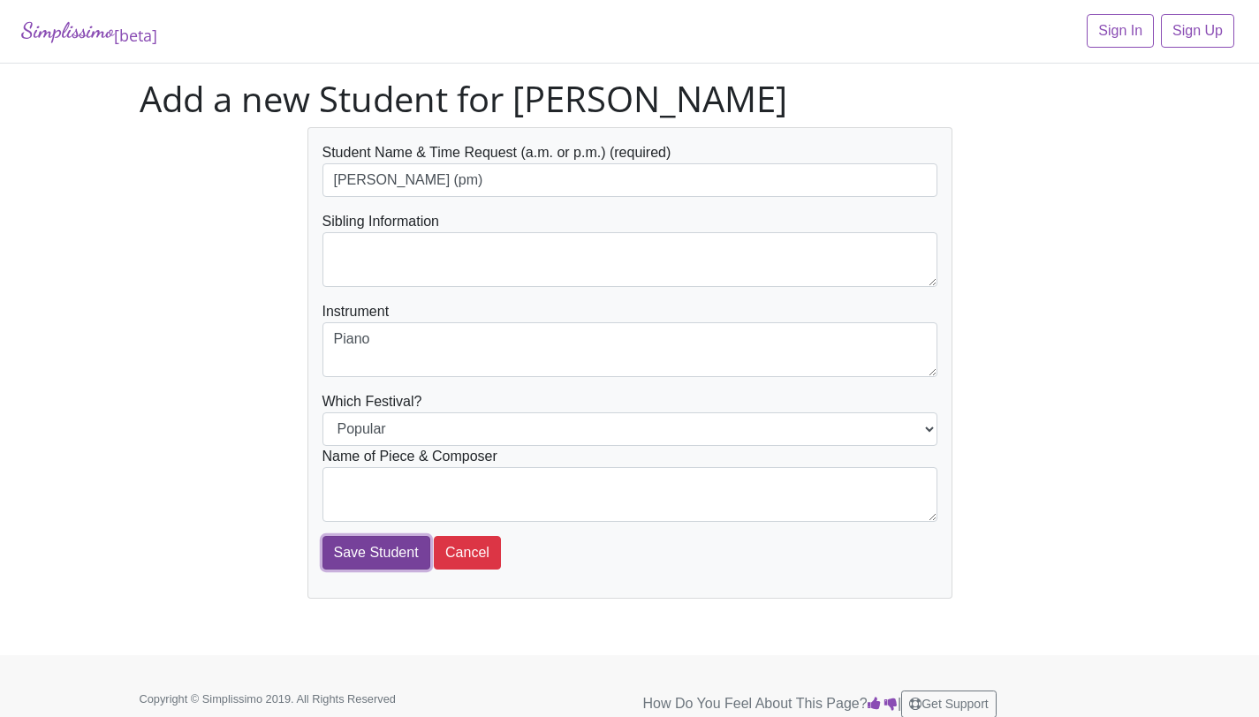
click at [341, 565] on input "Save Student" at bounding box center [376, 553] width 108 height 34
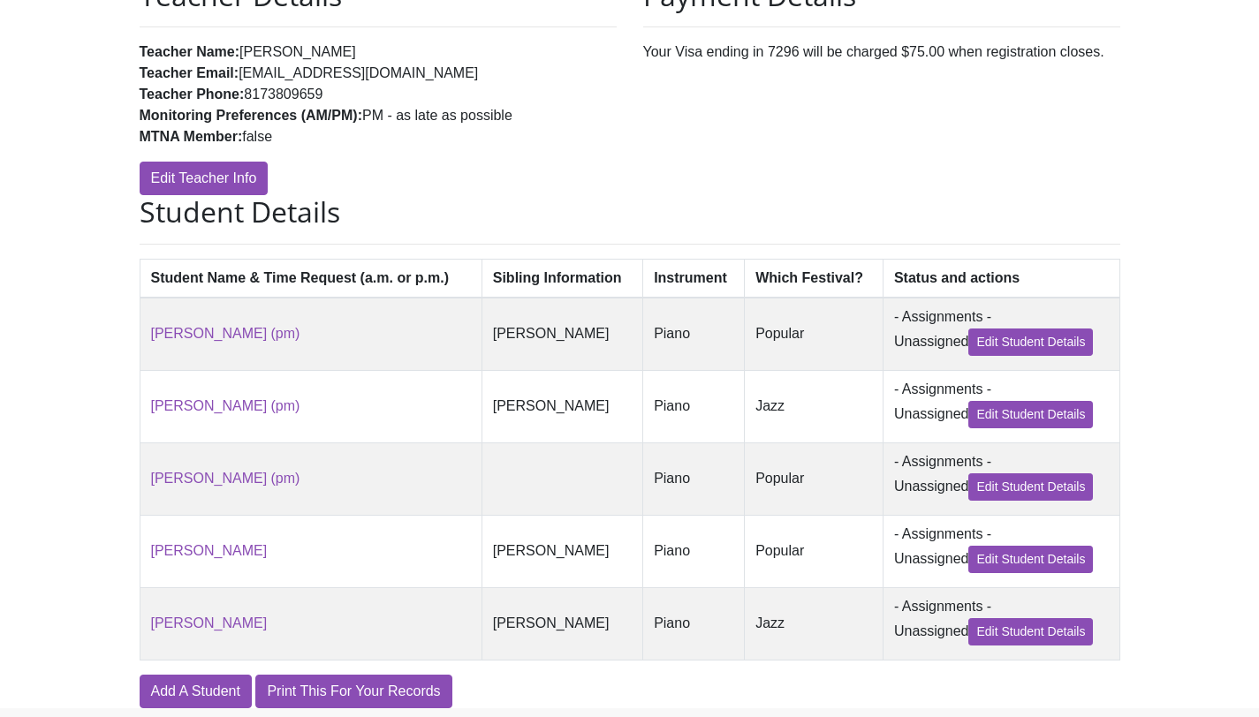
scroll to position [333, 0]
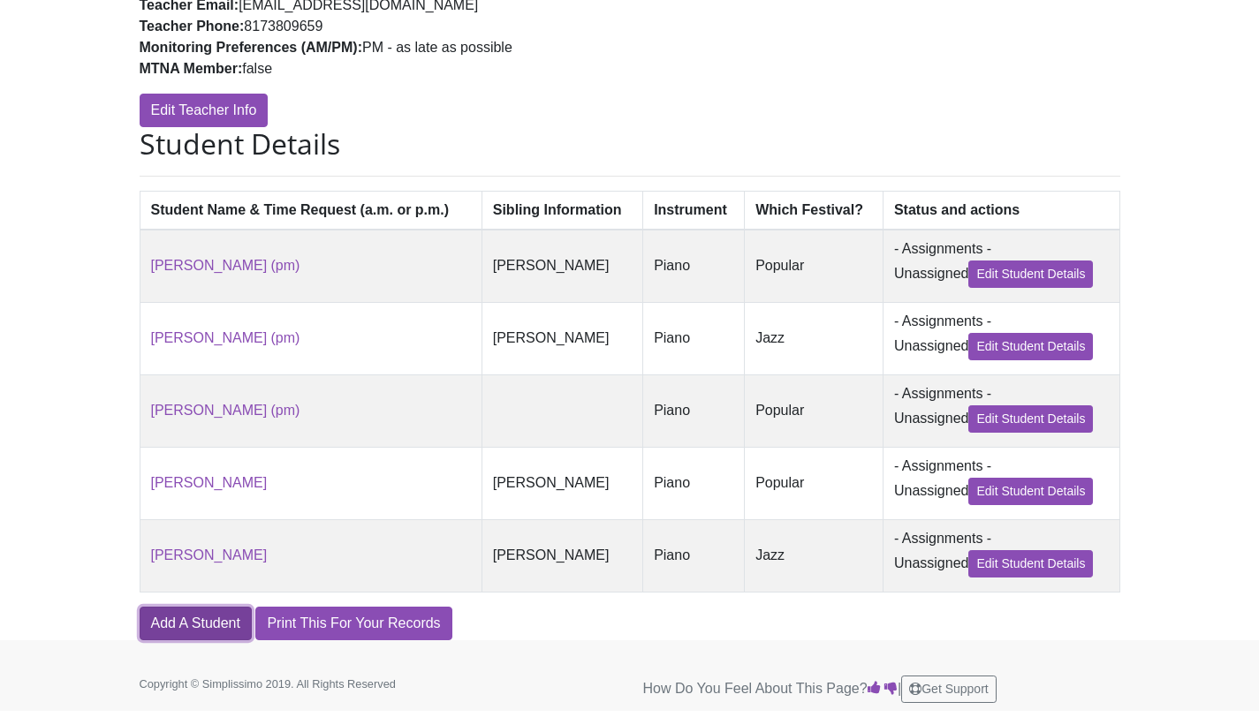
click at [178, 639] on link "Add A Student" at bounding box center [196, 624] width 112 height 34
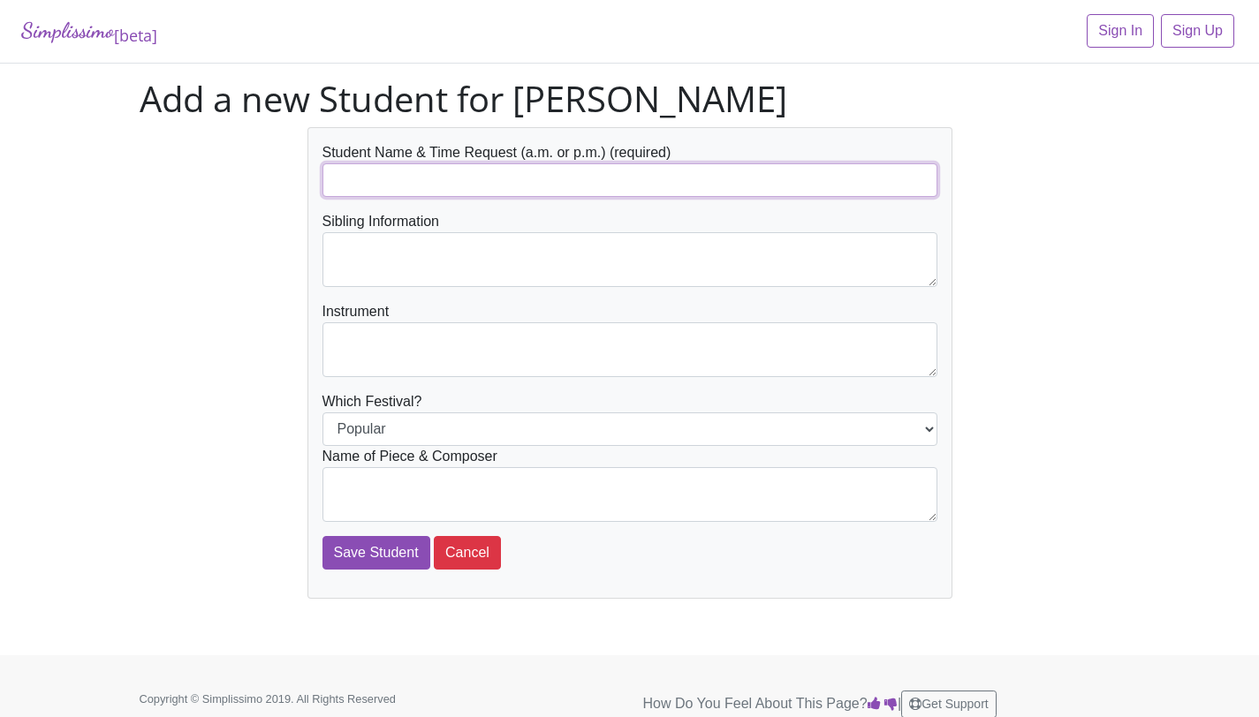
click at [523, 184] on input "text" at bounding box center [629, 180] width 615 height 34
type input "[PERSON_NAME] (pm)"
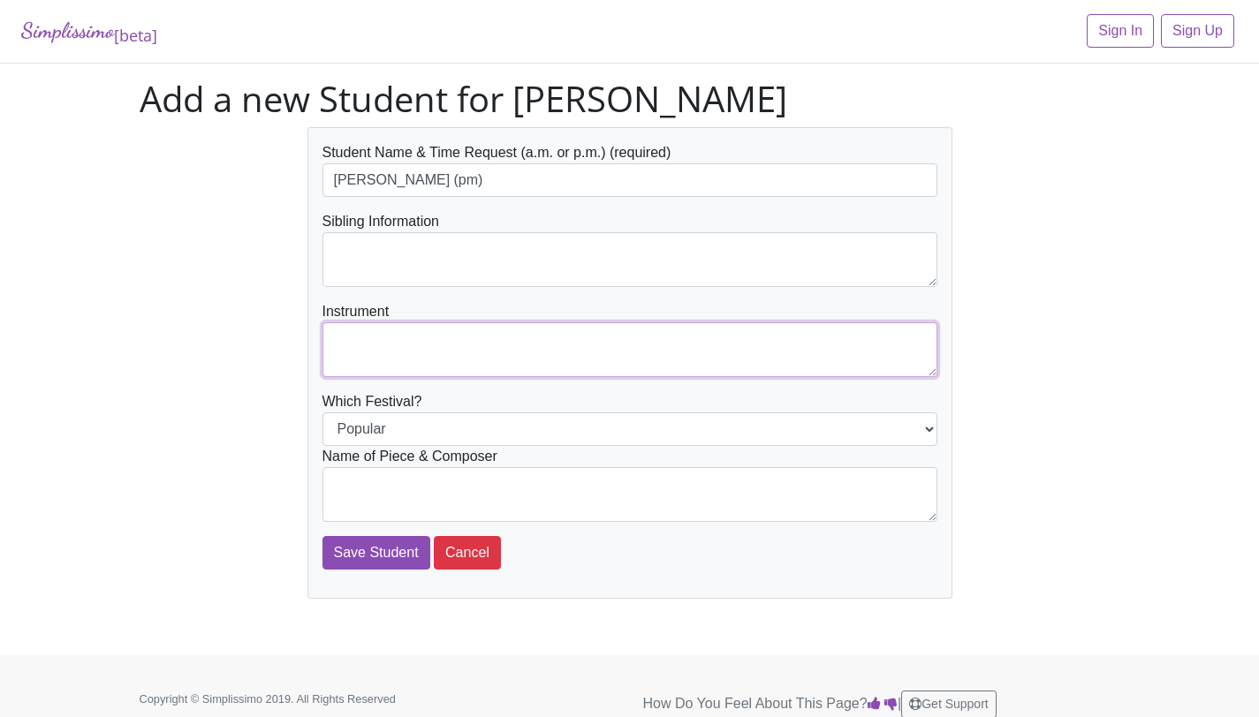
click at [434, 351] on textarea at bounding box center [629, 349] width 615 height 55
type textarea "Piano"
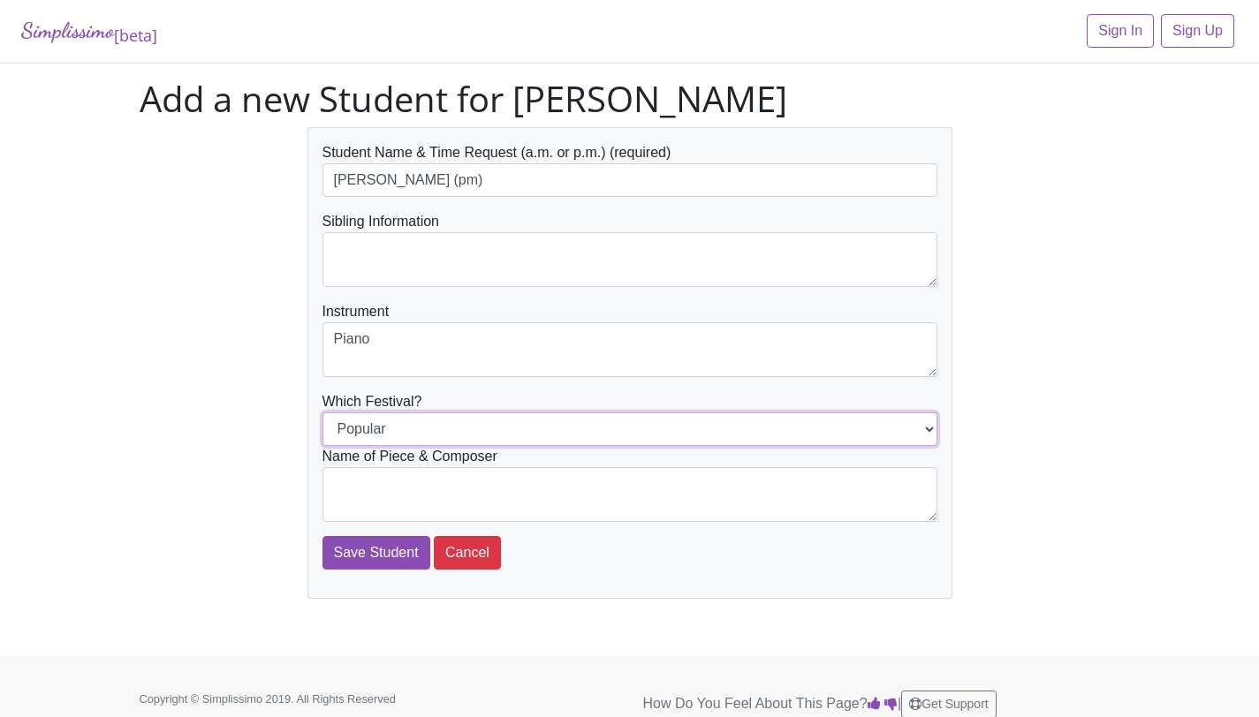
click at [428, 427] on select "Popular Jazz" at bounding box center [629, 429] width 615 height 34
select select "Jazz"
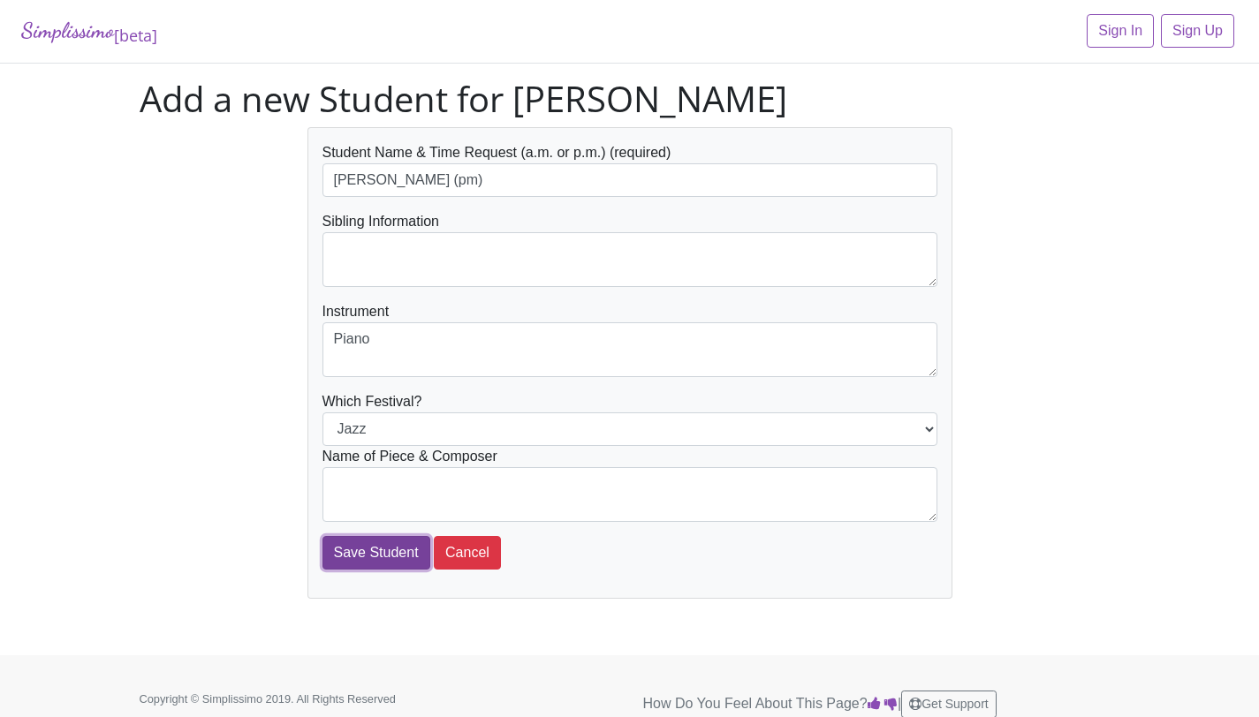
click at [378, 549] on input "Save Student" at bounding box center [376, 553] width 108 height 34
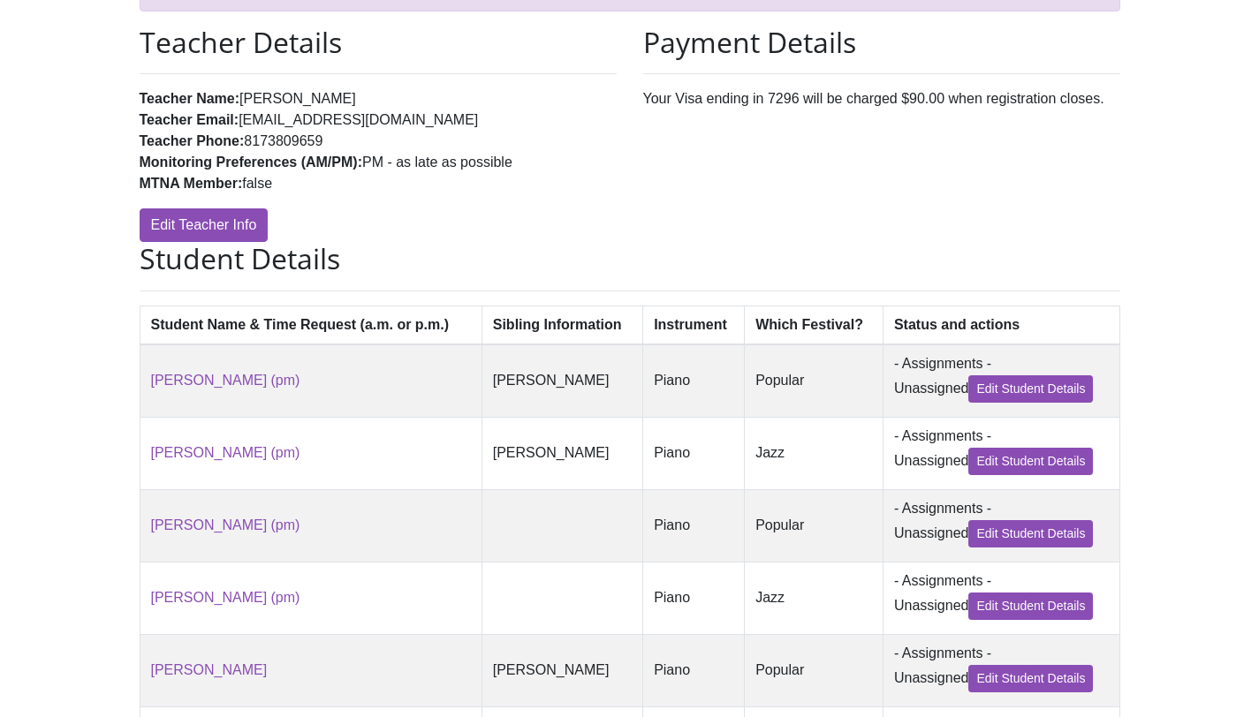
scroll to position [405, 0]
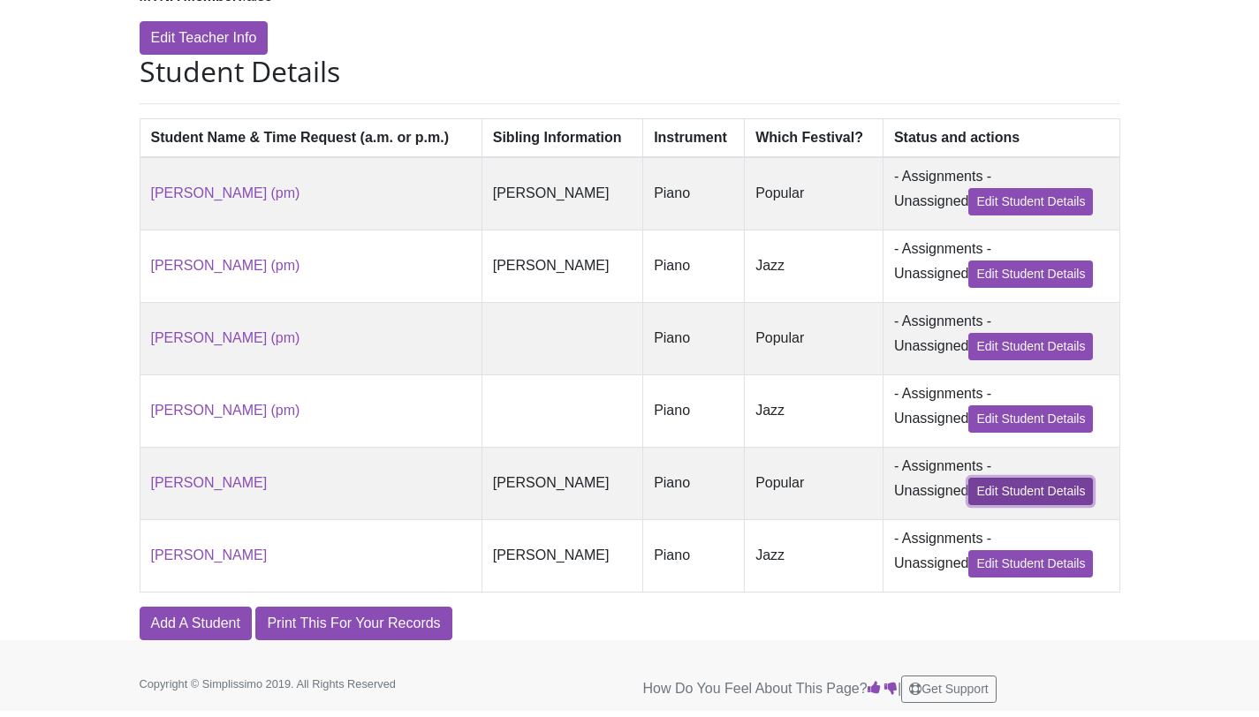
click at [1048, 496] on link "Edit Student Details" at bounding box center [1030, 491] width 125 height 27
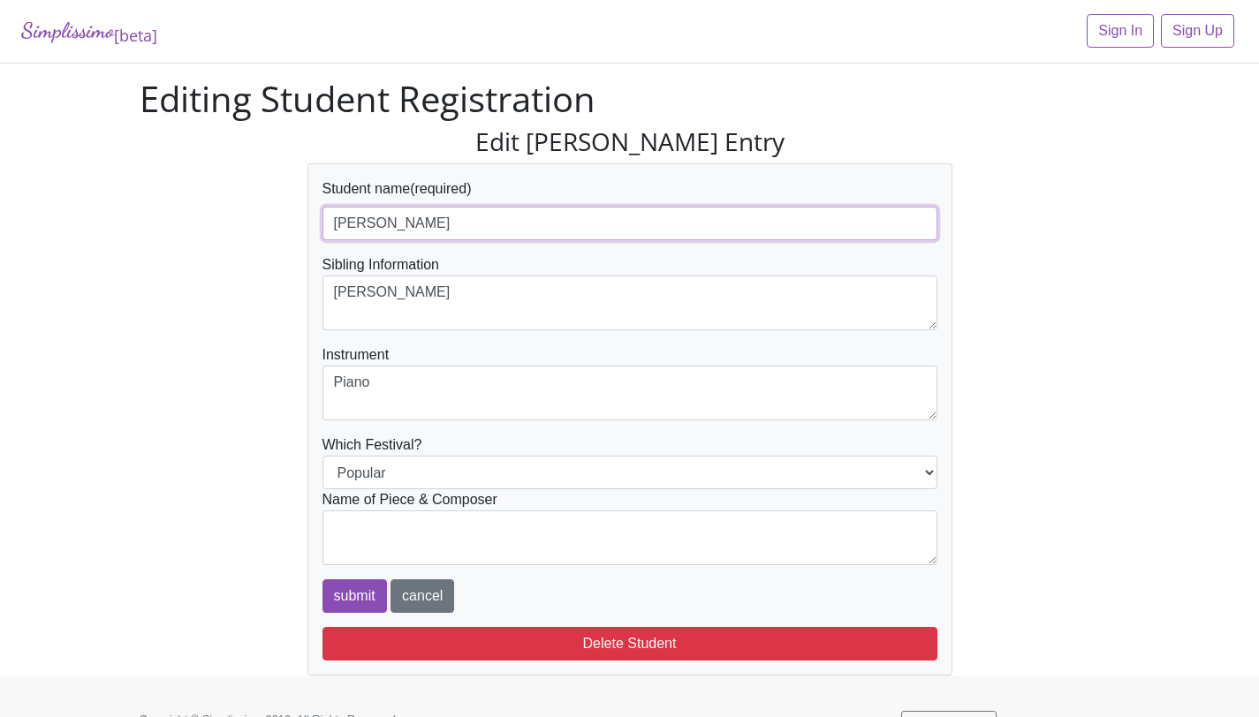
click at [617, 220] on input "[PERSON_NAME]" at bounding box center [629, 224] width 615 height 34
type input "Rachel Lin (pm)"
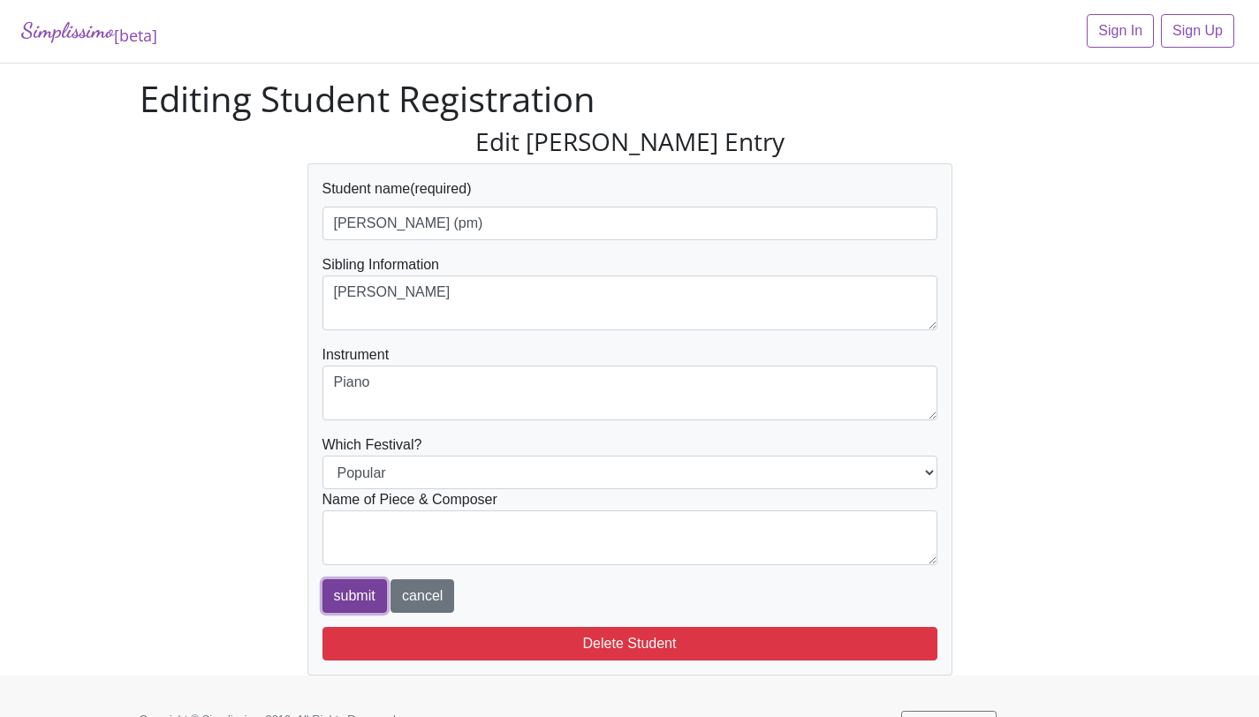
click at [343, 601] on input "submit" at bounding box center [354, 596] width 64 height 34
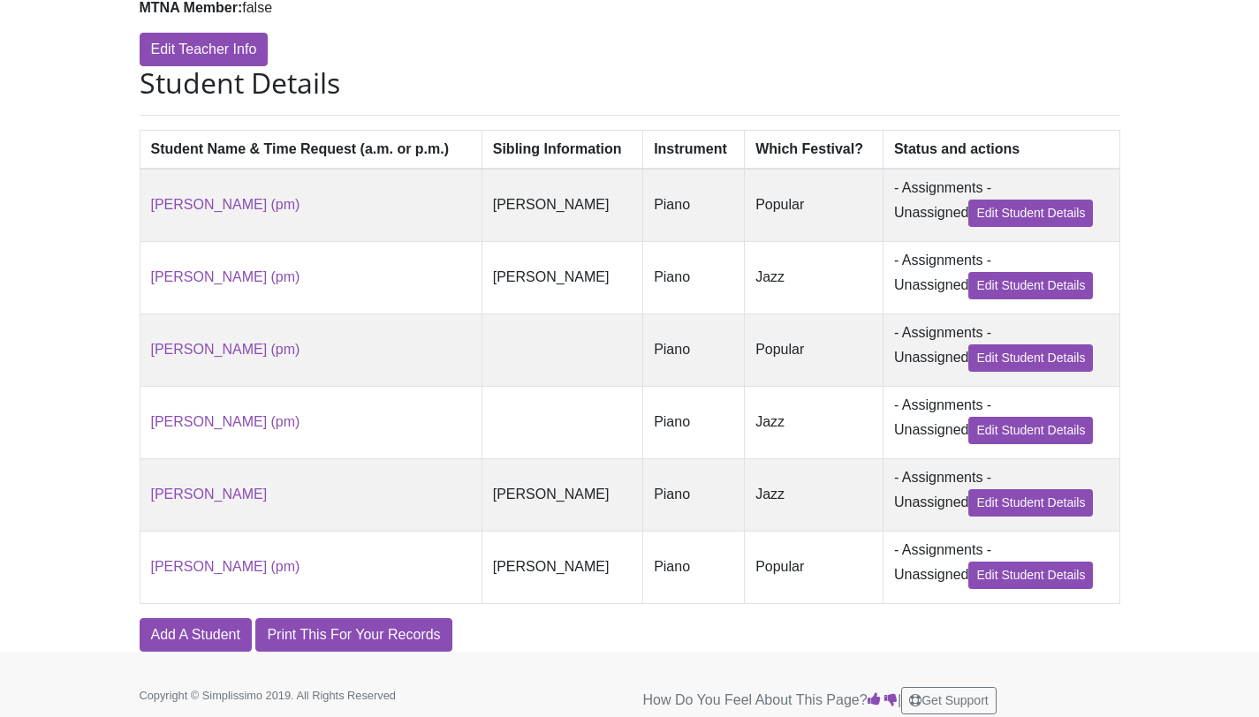
scroll to position [405, 0]
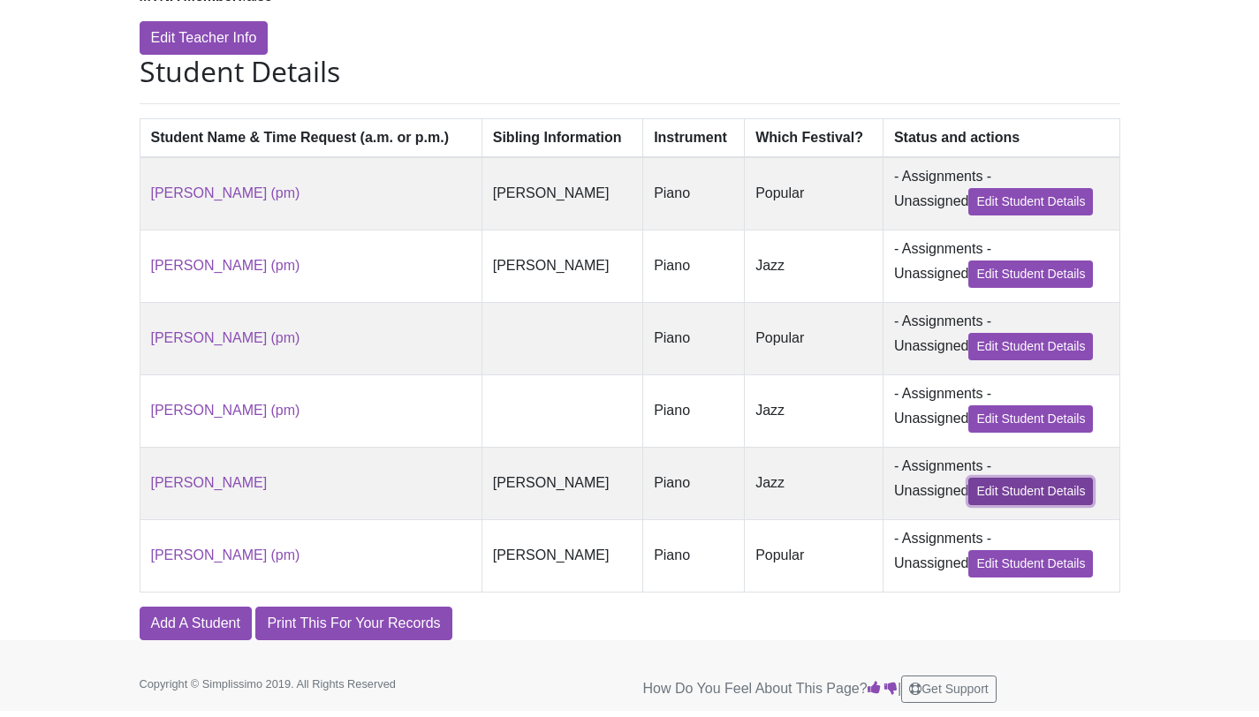
click at [1068, 491] on link "Edit Student Details" at bounding box center [1030, 491] width 125 height 27
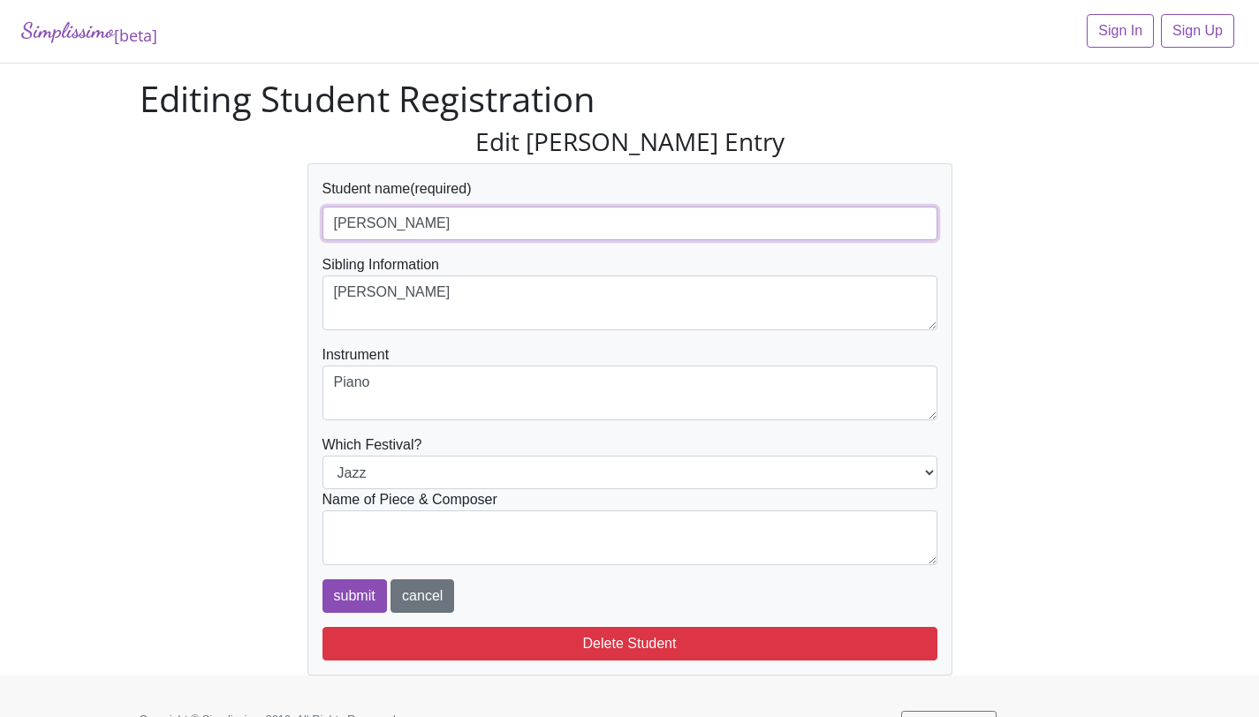
click at [428, 233] on input "[PERSON_NAME]" at bounding box center [629, 224] width 615 height 34
type input "[PERSON_NAME] (pm)"
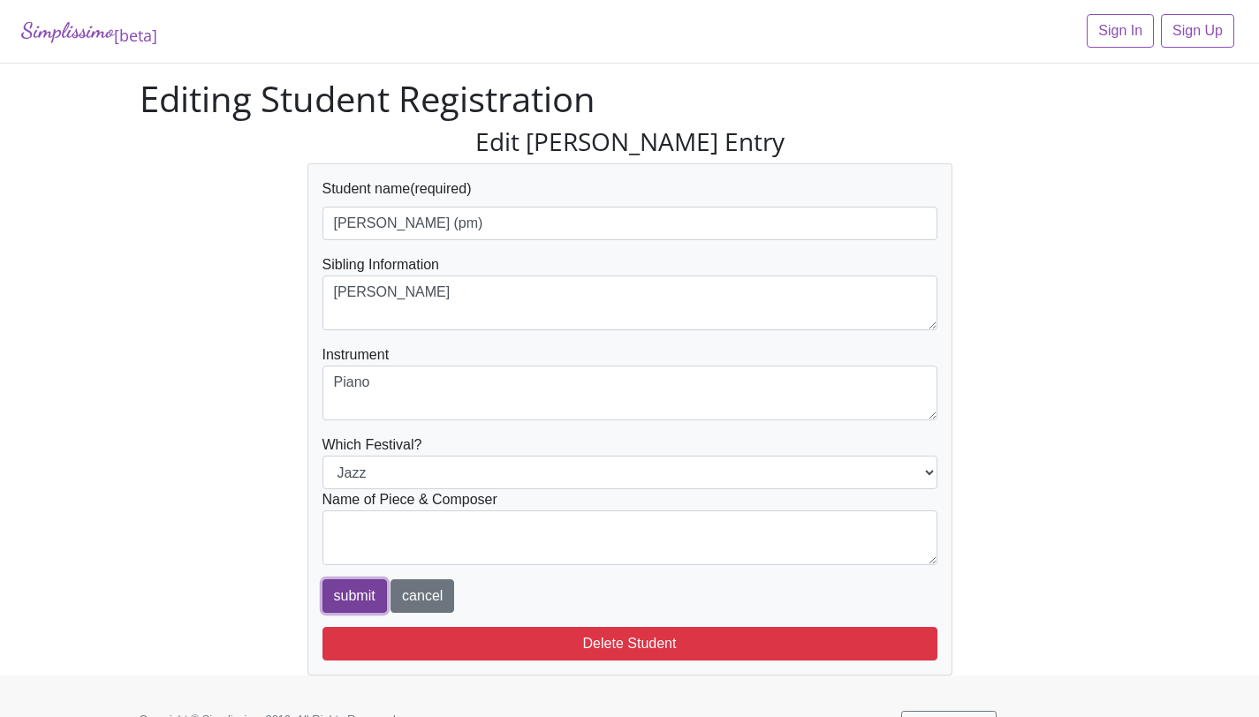
click at [344, 588] on input "submit" at bounding box center [354, 596] width 64 height 34
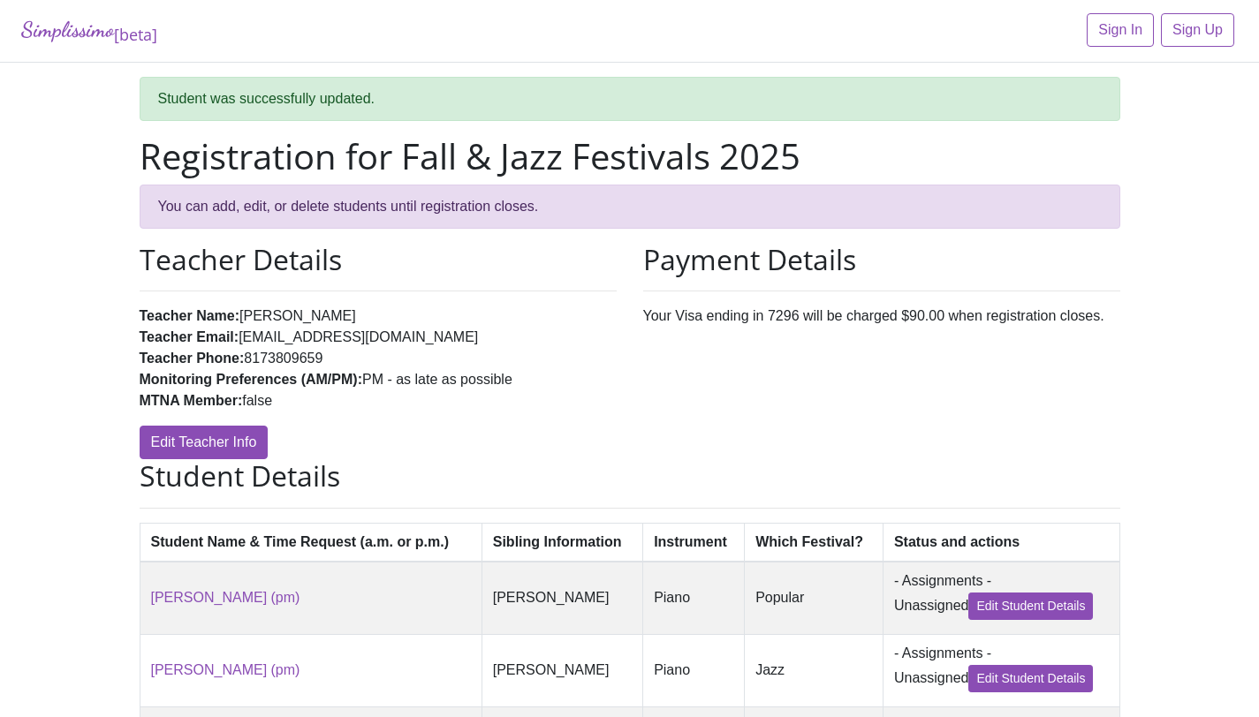
scroll to position [405, 0]
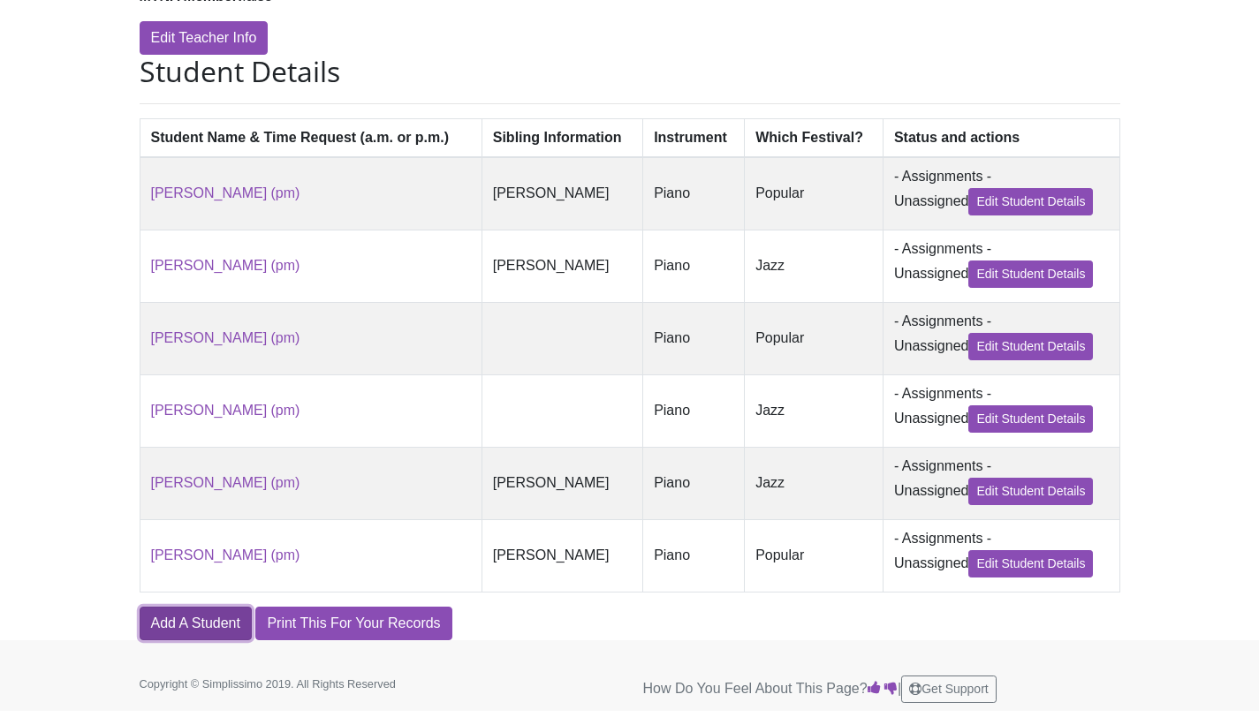
click at [208, 627] on link "Add A Student" at bounding box center [196, 624] width 112 height 34
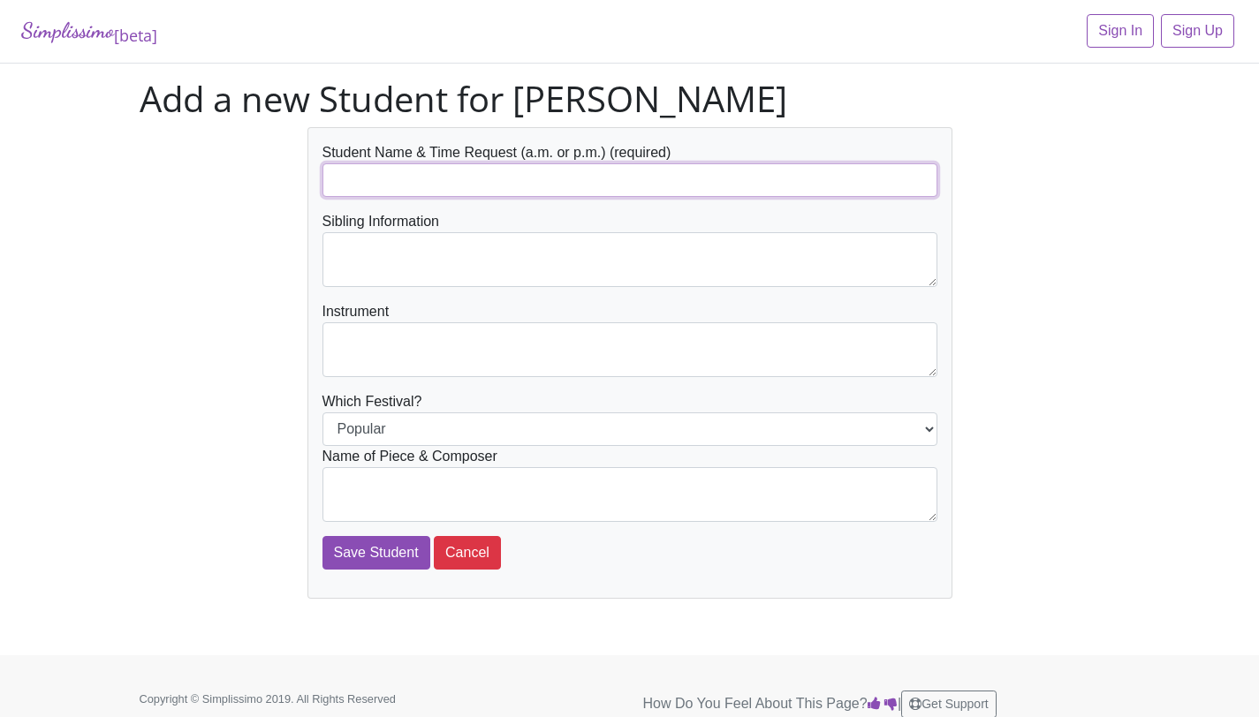
click at [403, 175] on input "text" at bounding box center [629, 180] width 615 height 34
type input "[PERSON_NAME] (am - as early as possible)"
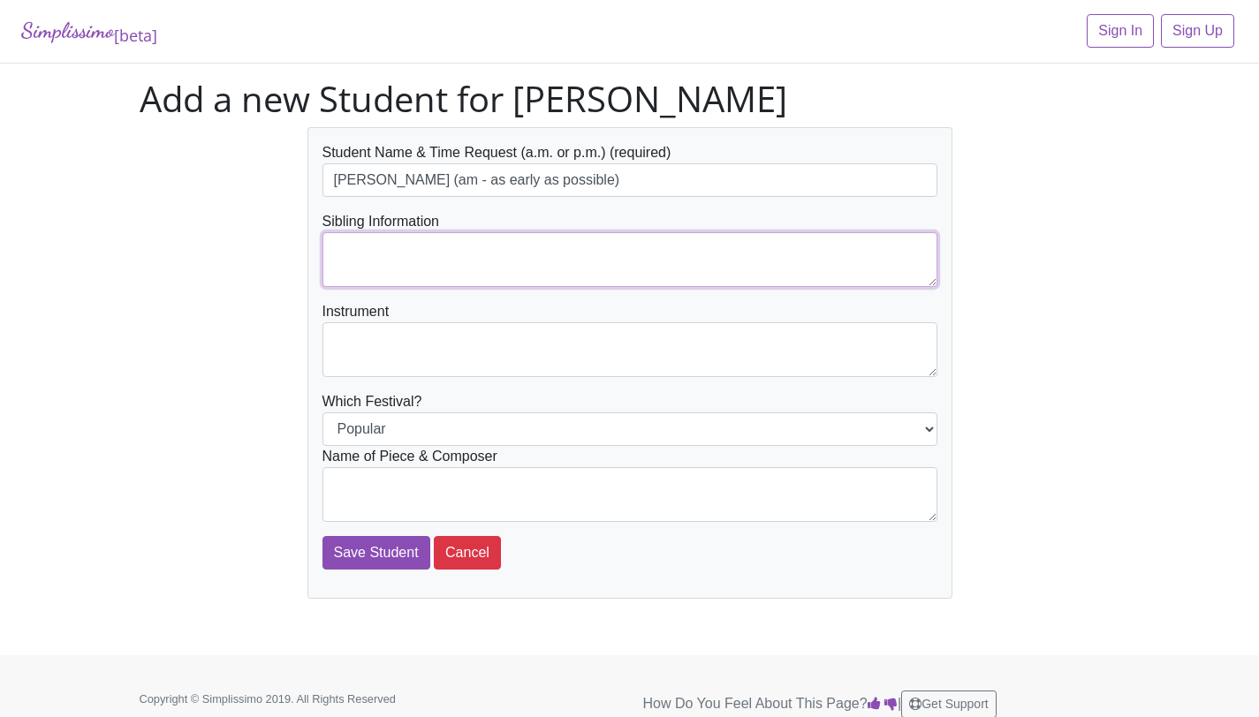
click at [394, 248] on textarea at bounding box center [629, 259] width 615 height 55
type textarea "[PERSON_NAME]"
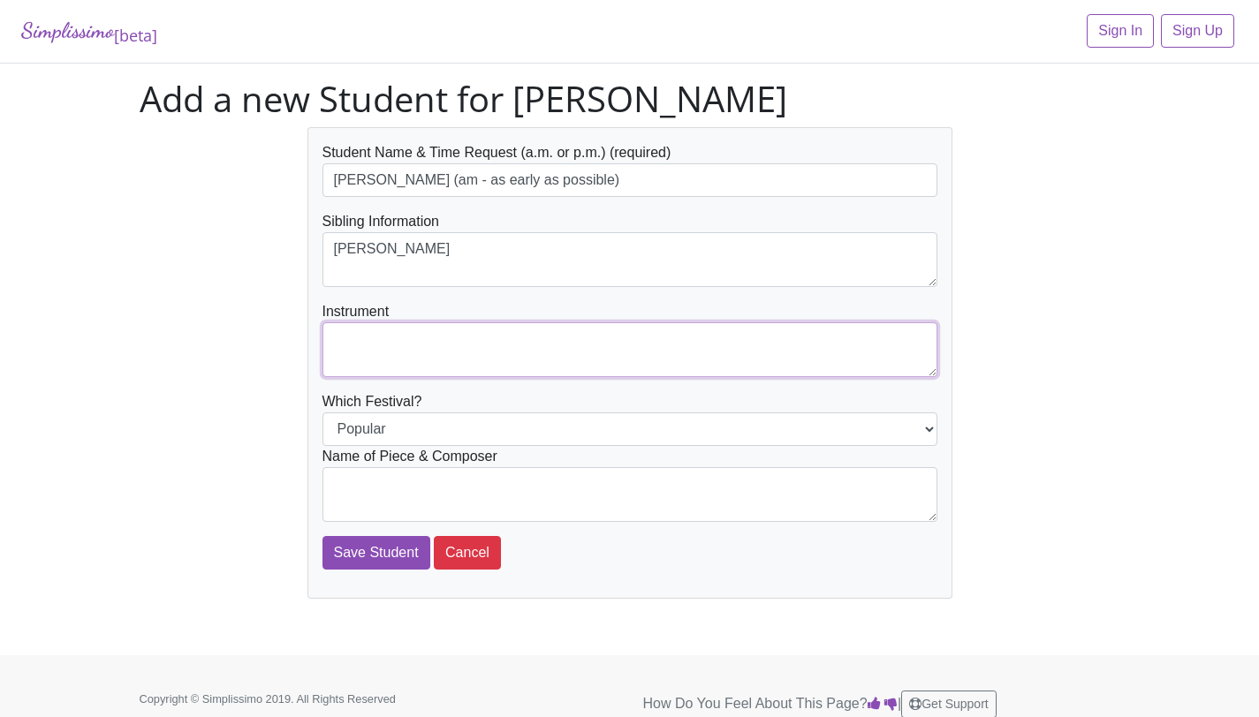
click at [441, 335] on textarea at bounding box center [629, 349] width 615 height 55
type textarea "Piano"
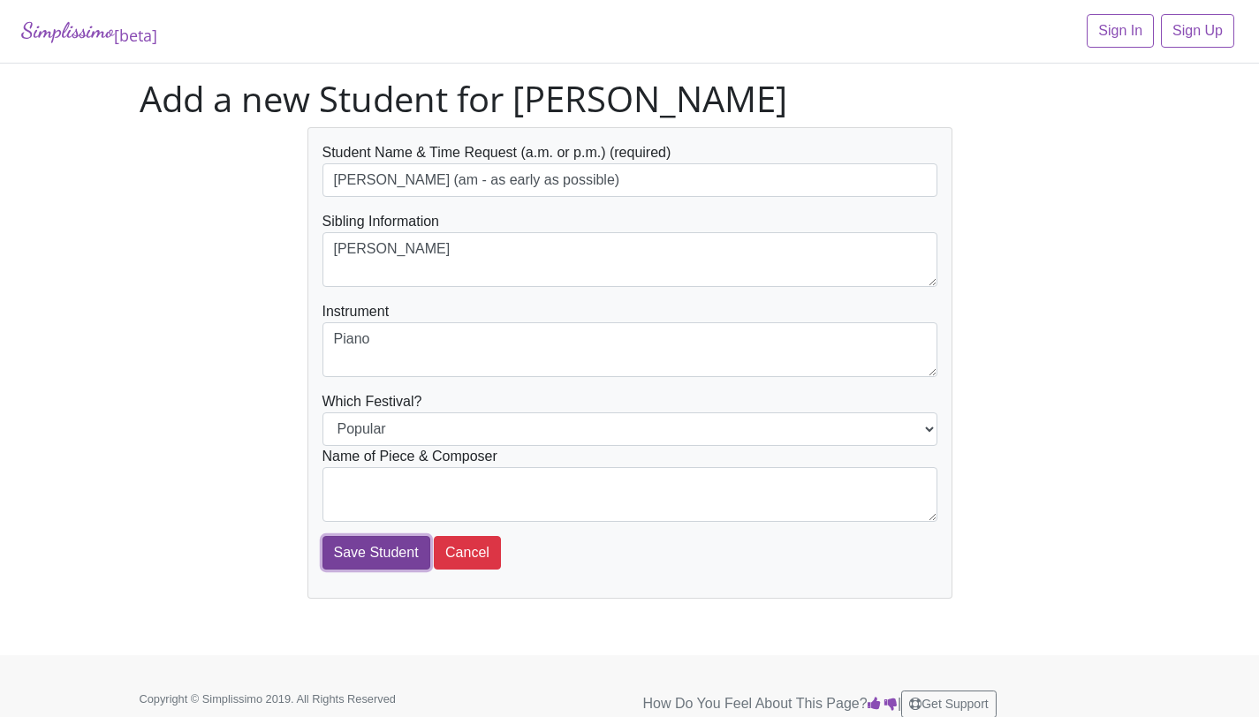
click at [385, 548] on input "Save Student" at bounding box center [376, 553] width 108 height 34
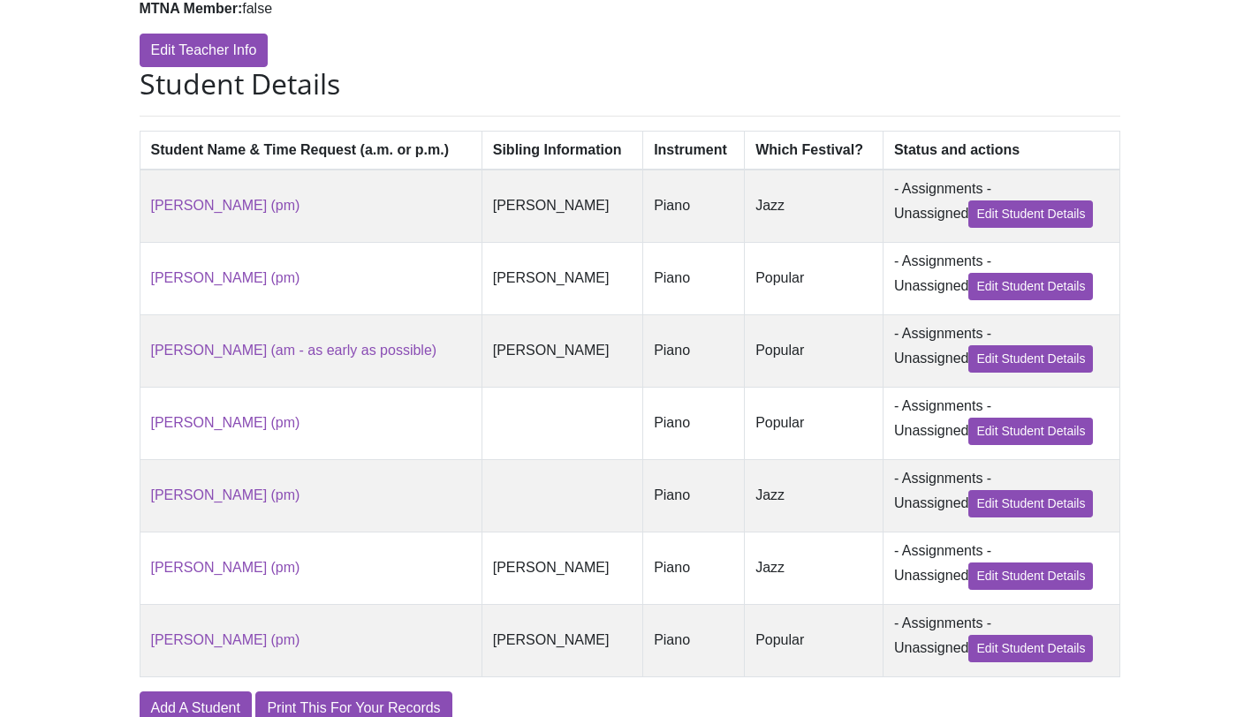
scroll to position [478, 0]
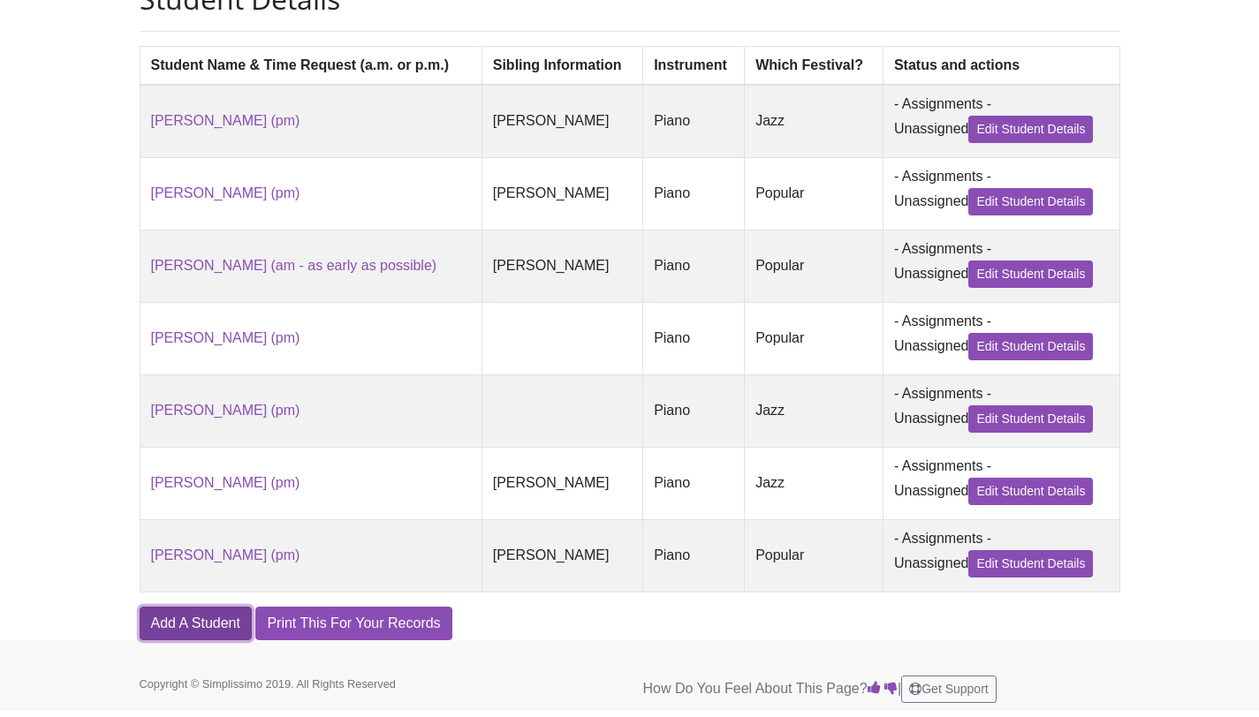
click at [222, 617] on link "Add A Student" at bounding box center [196, 624] width 112 height 34
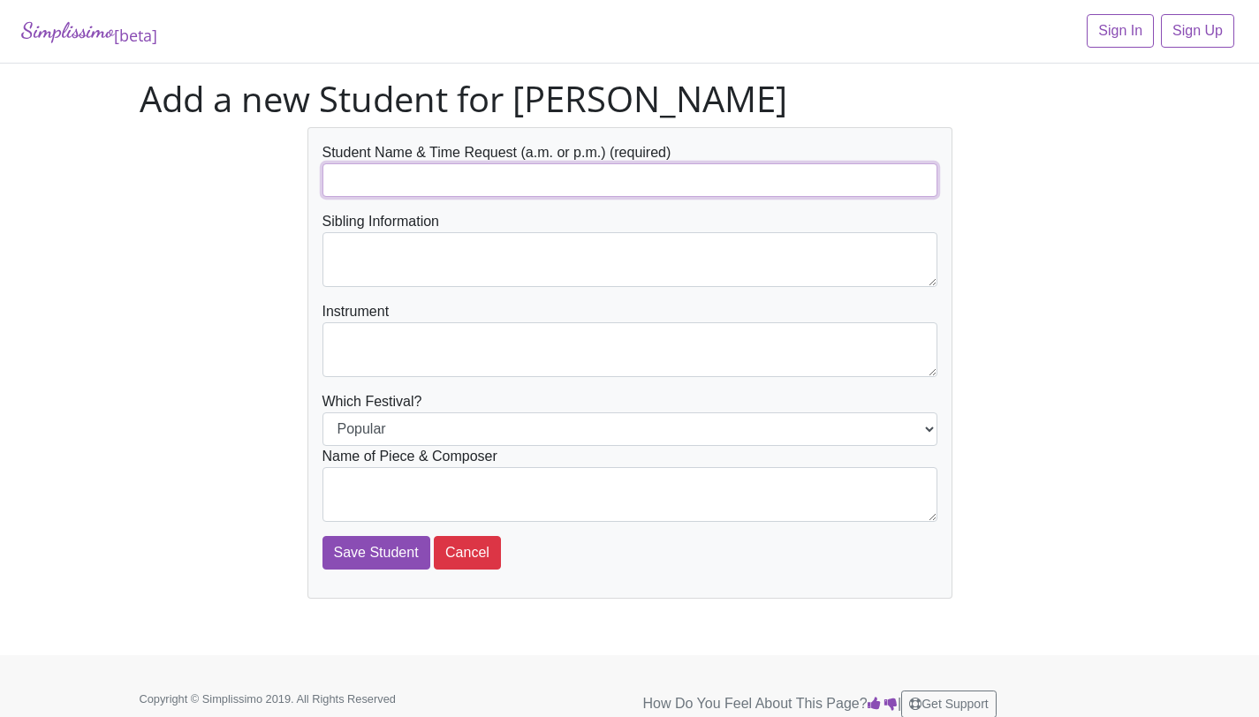
click at [448, 192] on input "text" at bounding box center [629, 180] width 615 height 34
paste input "[PERSON_NAME] (am - as early as possible)"
type input "[PERSON_NAME] (am - as early as possible)"
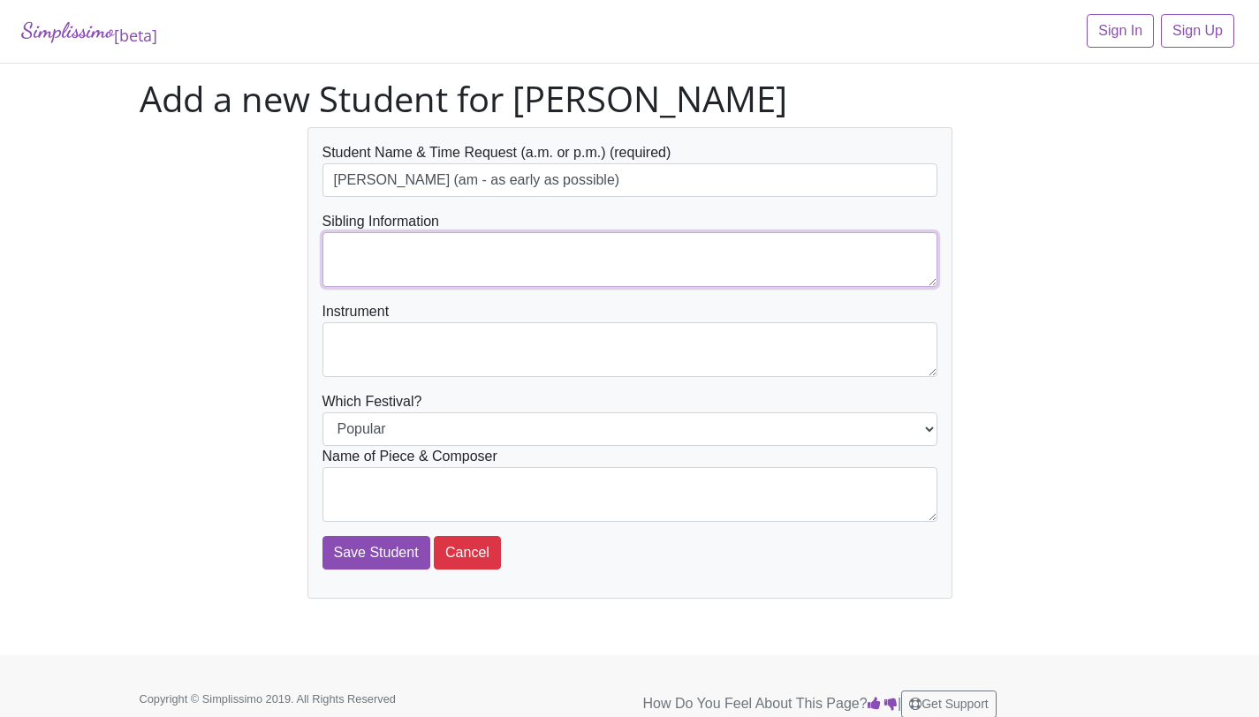
click at [465, 270] on textarea at bounding box center [629, 259] width 615 height 55
type textarea "[PERSON_NAME]"
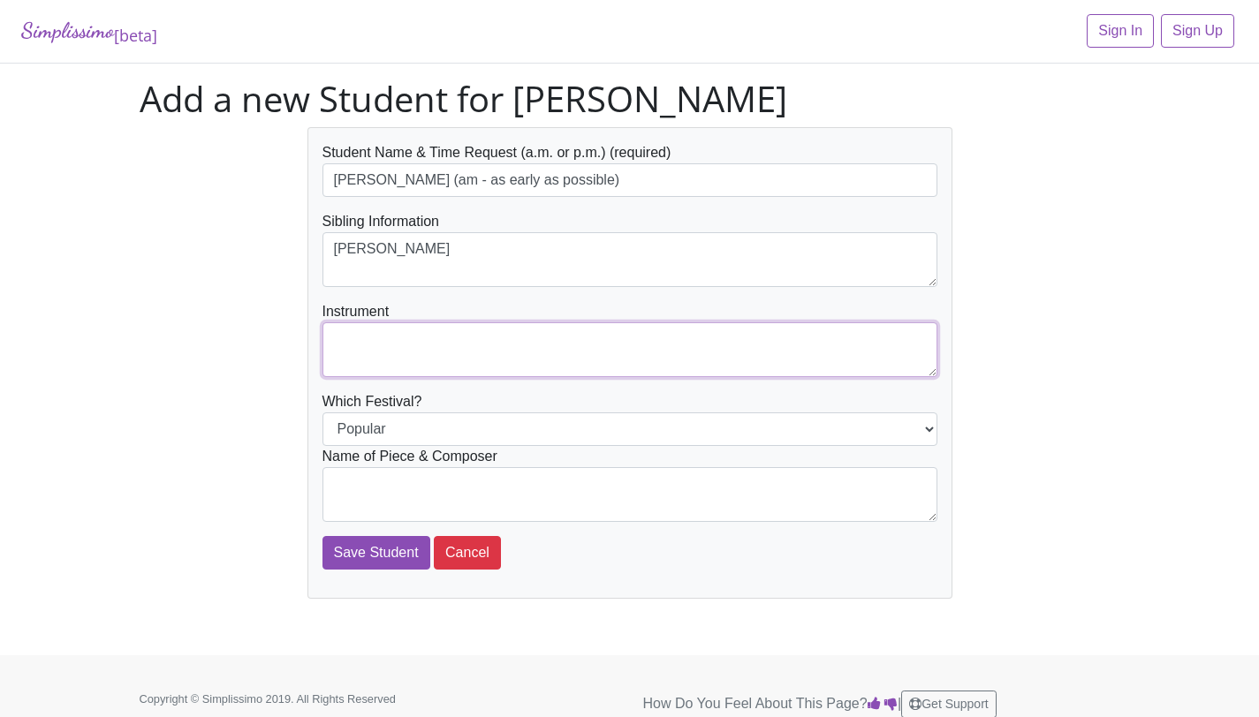
click at [480, 332] on textarea at bounding box center [629, 349] width 615 height 55
type textarea "Piano"
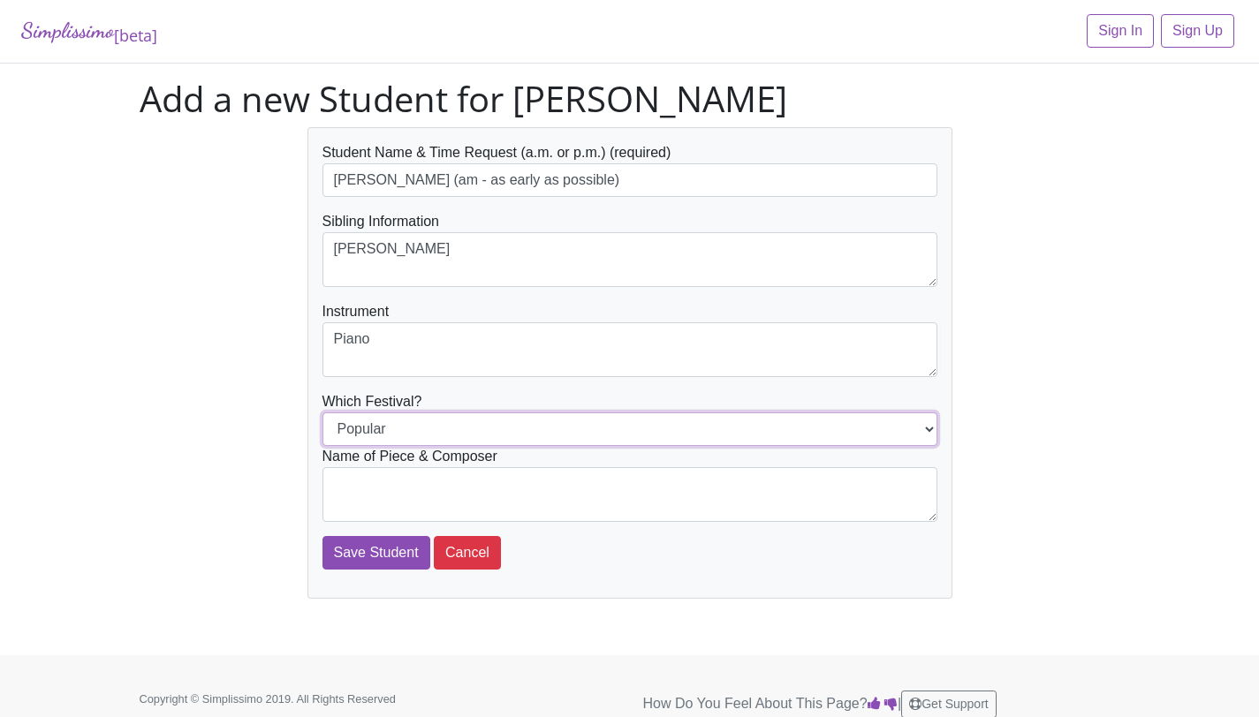
click at [530, 434] on select "Popular Jazz" at bounding box center [629, 429] width 615 height 34
select select "Jazz"
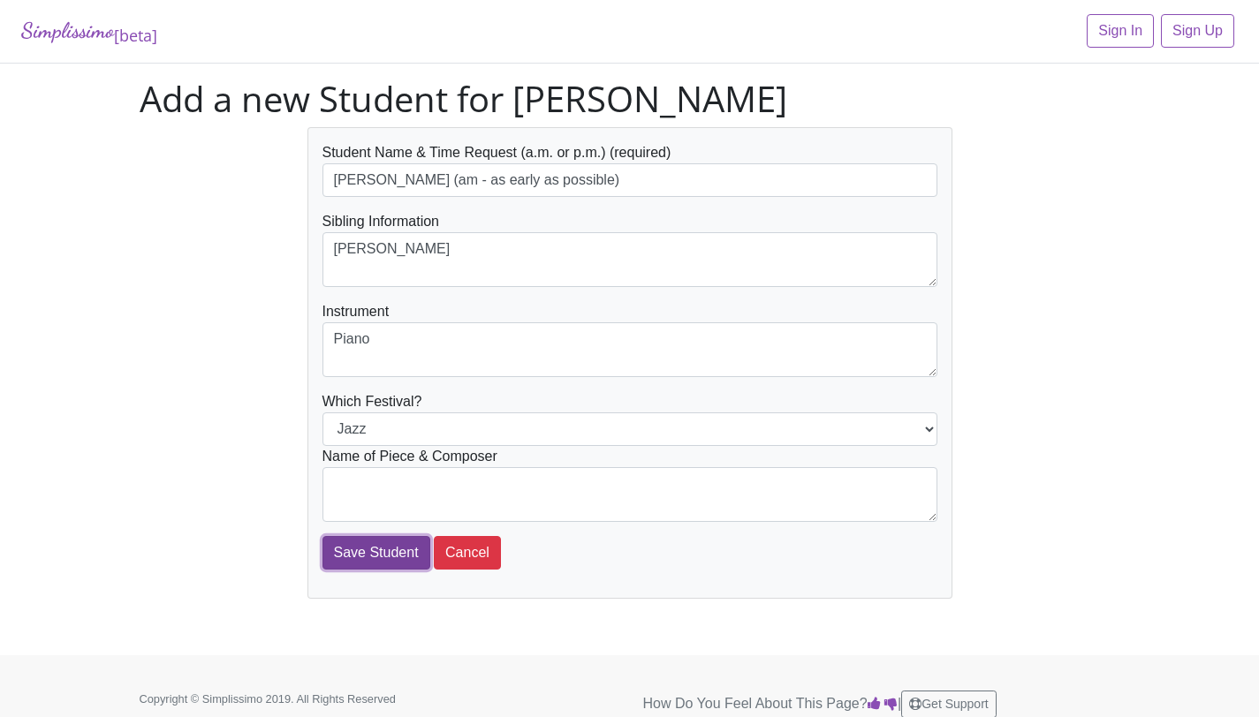
click at [347, 564] on input "Save Student" at bounding box center [376, 553] width 108 height 34
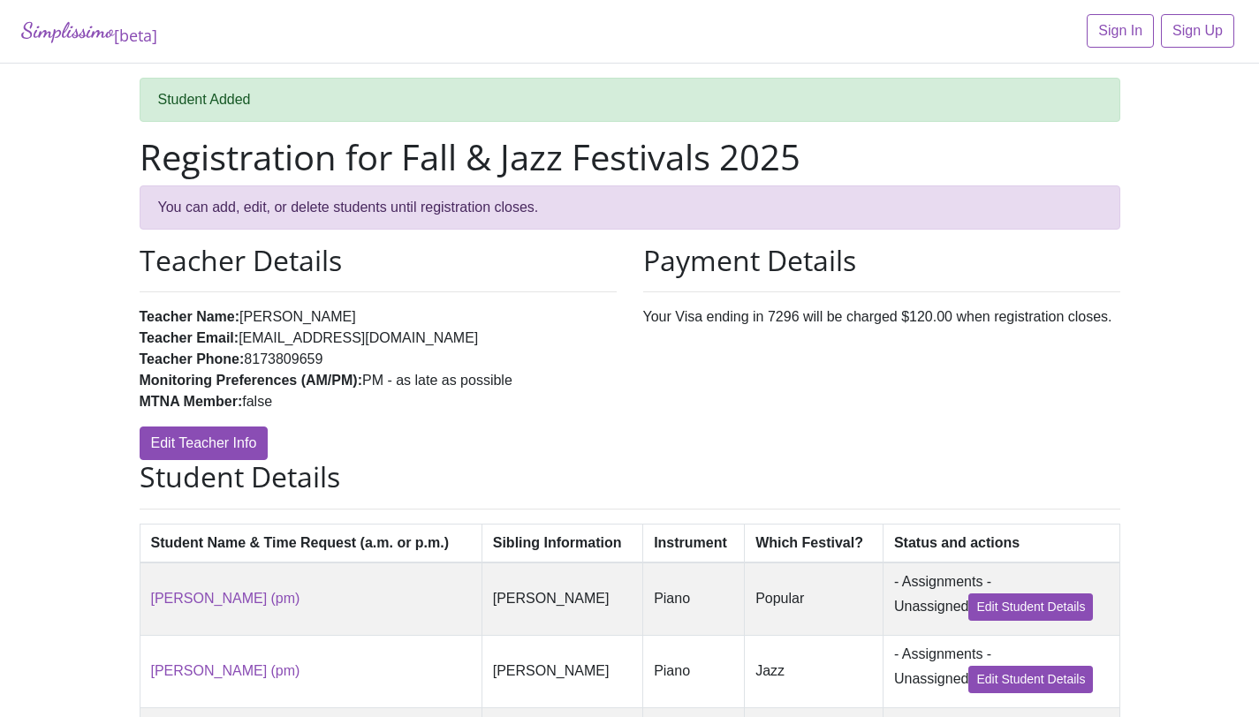
scroll to position [550, 0]
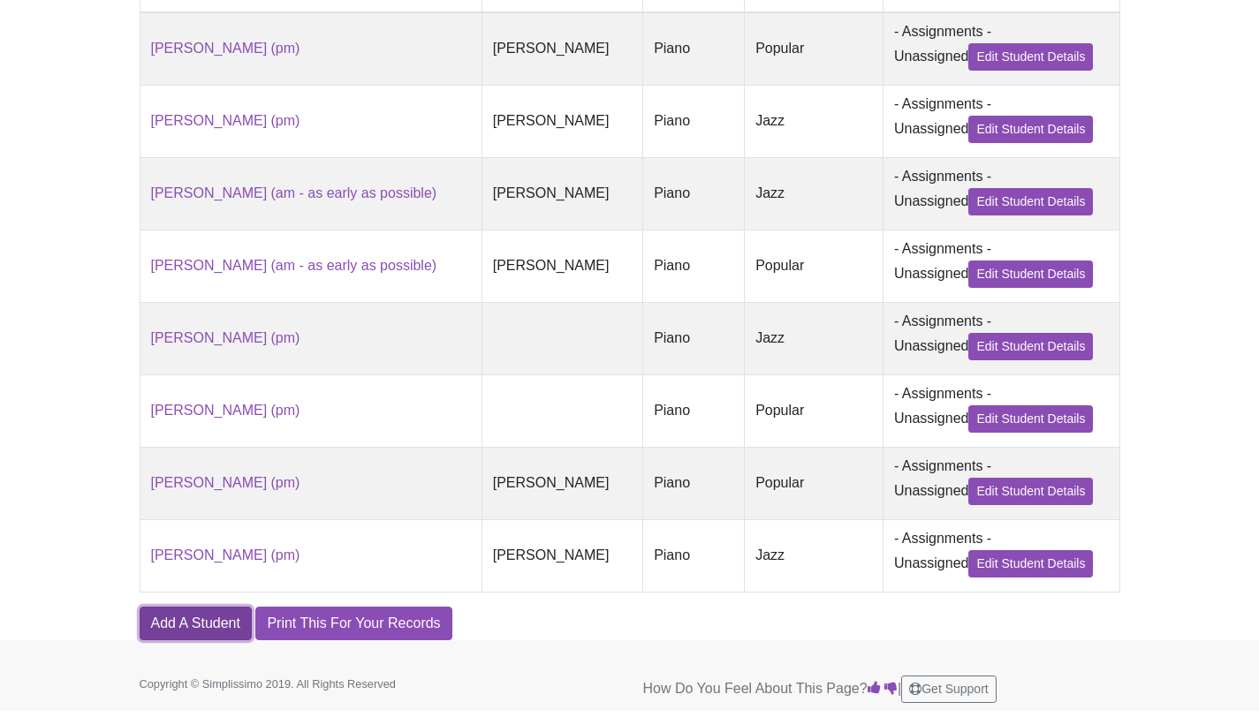
click at [204, 613] on link "Add A Student" at bounding box center [196, 624] width 112 height 34
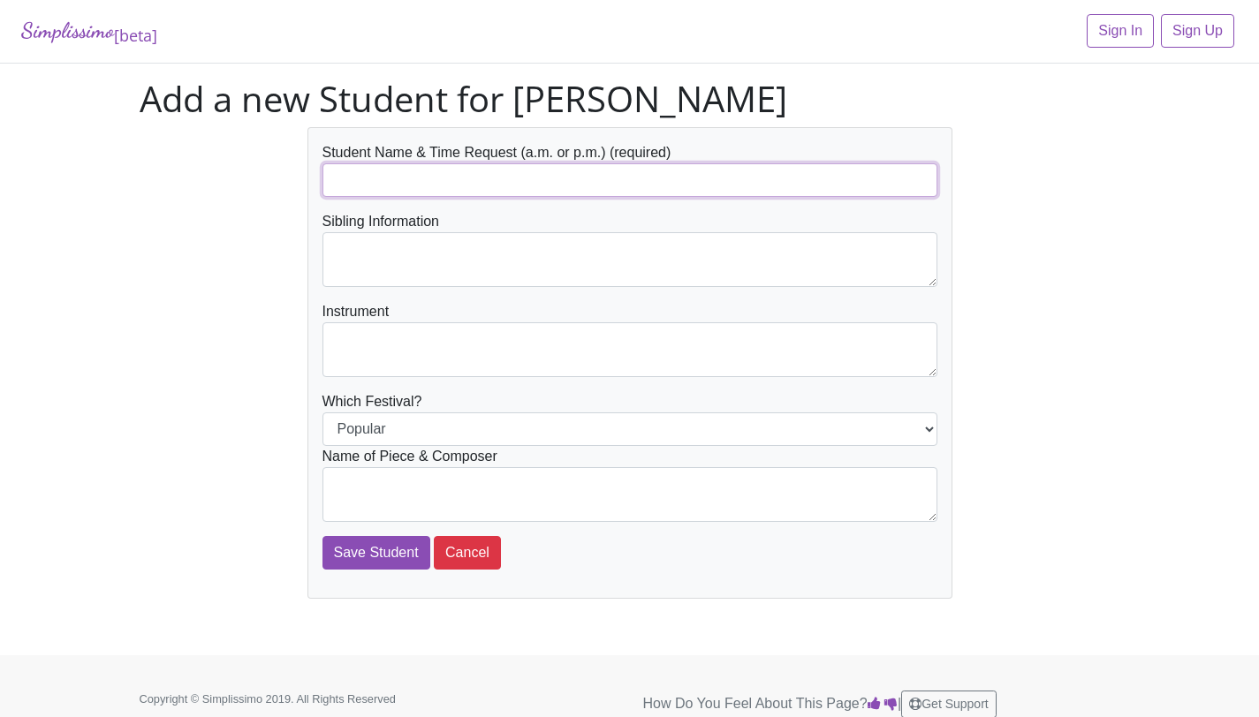
click at [462, 193] on input "text" at bounding box center [629, 180] width 615 height 34
click at [424, 178] on input "[PERSON_NAME] (as early as possible)" at bounding box center [629, 180] width 615 height 34
type input "[PERSON_NAME] (am - as early as possible)"
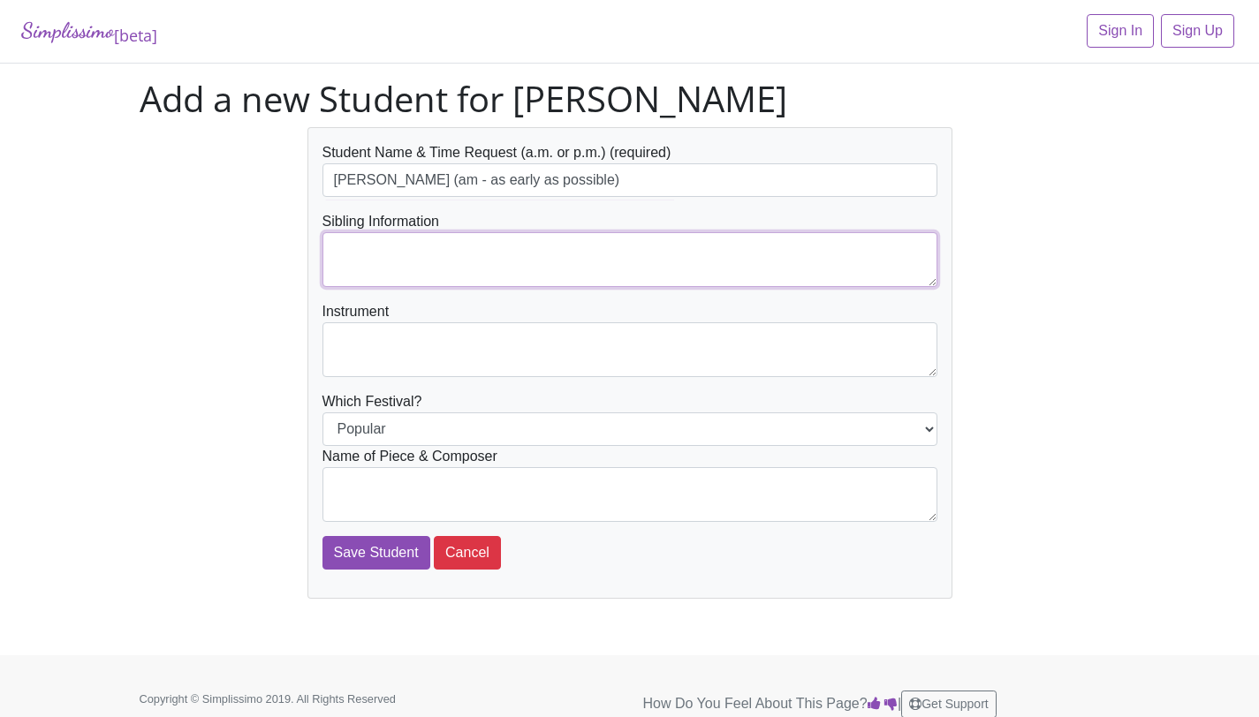
click at [420, 244] on textarea at bounding box center [629, 259] width 615 height 55
type textarea "[PERSON_NAME]"
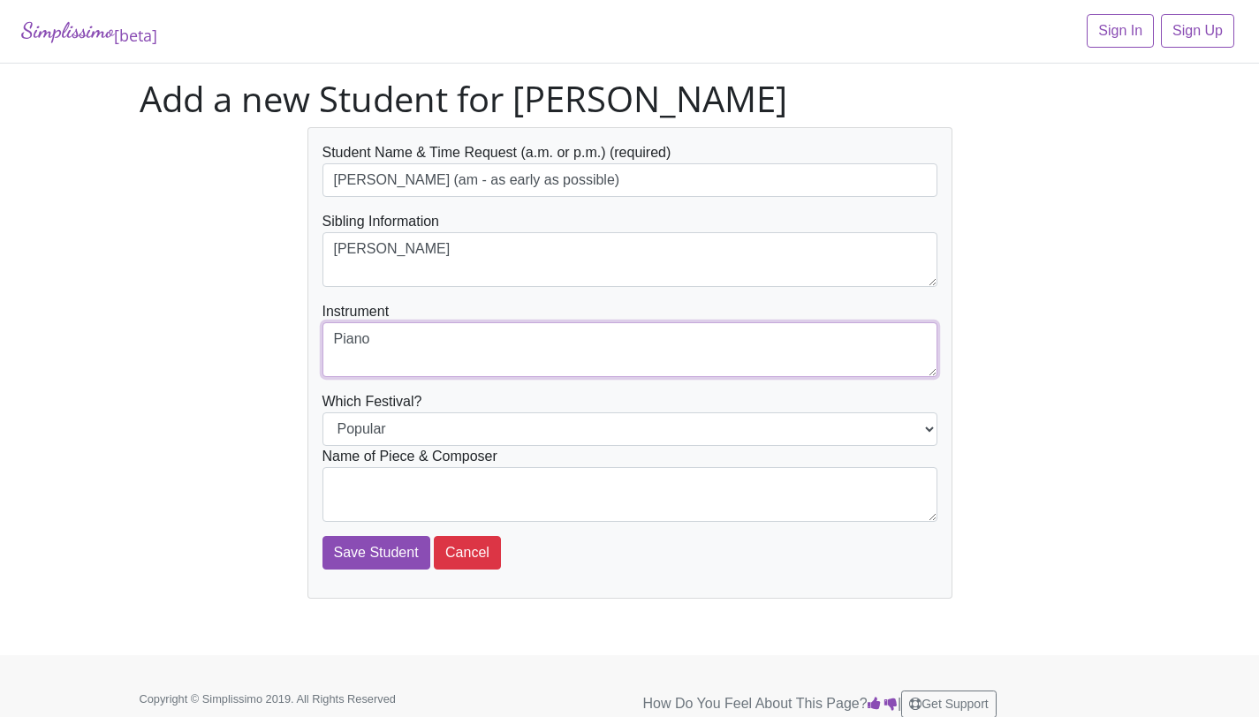
type textarea "Piano"
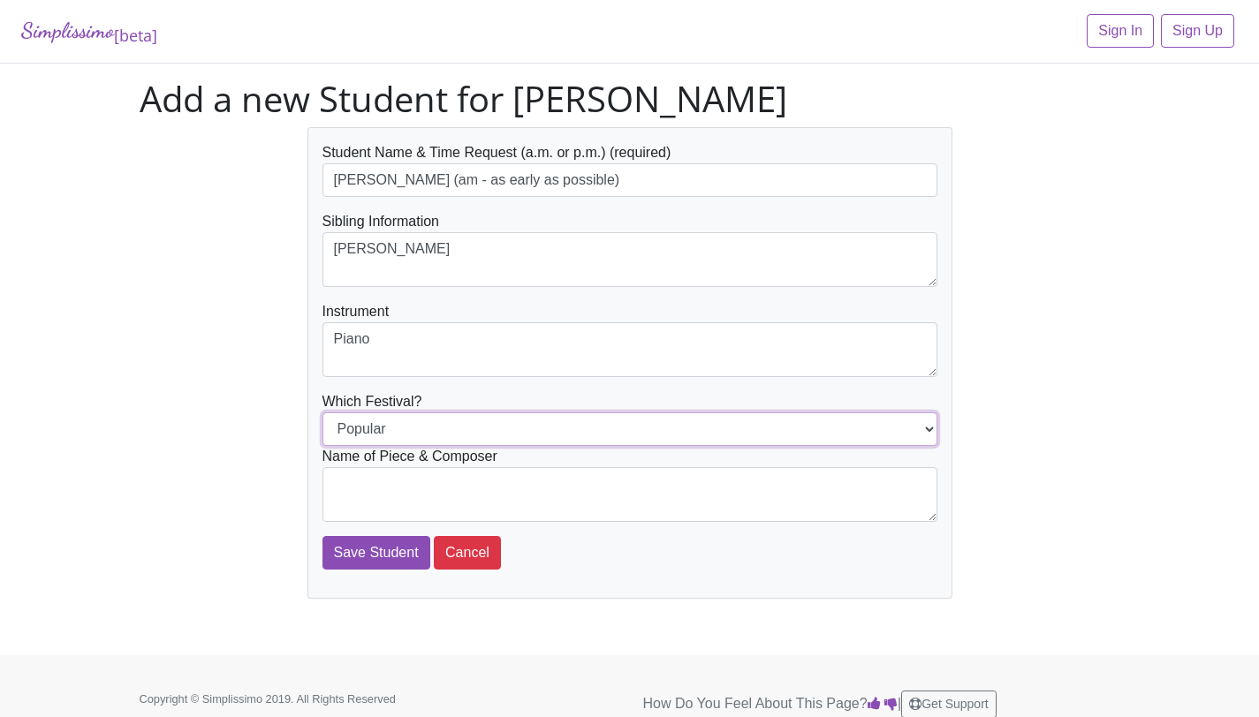
click at [455, 417] on select "Popular Jazz" at bounding box center [629, 429] width 615 height 34
select select "Jazz"
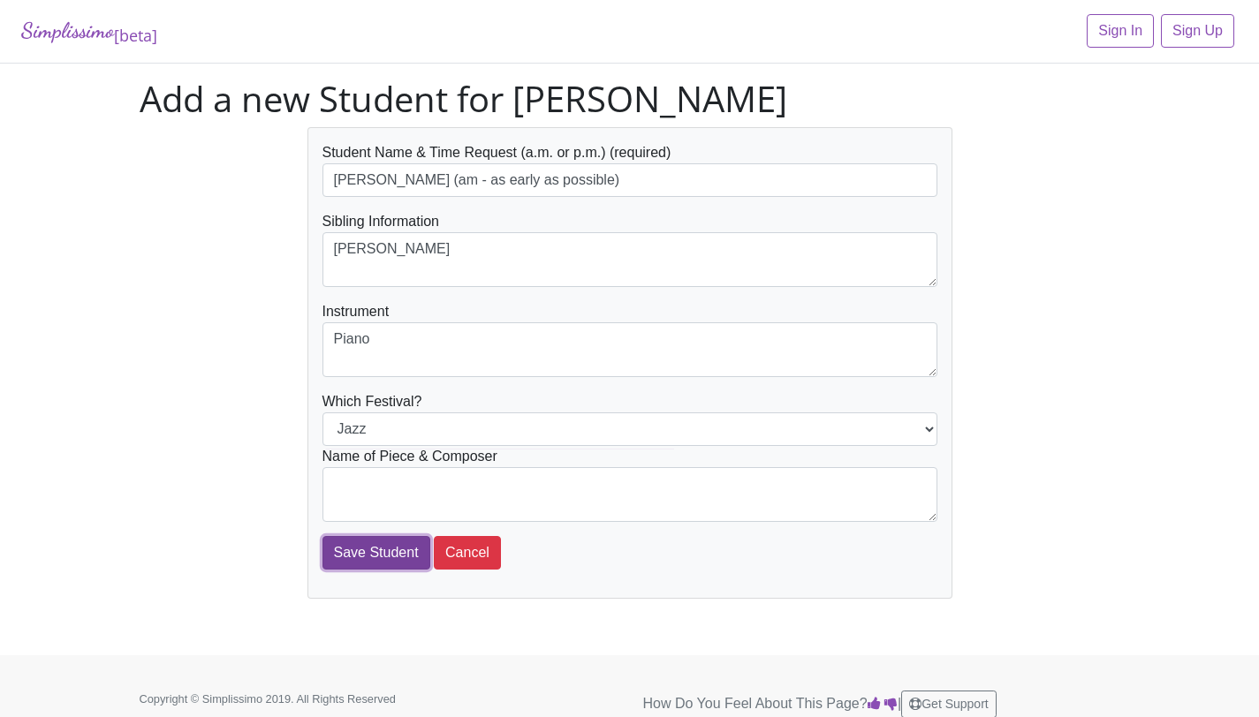
click at [389, 549] on input "Save Student" at bounding box center [376, 553] width 108 height 34
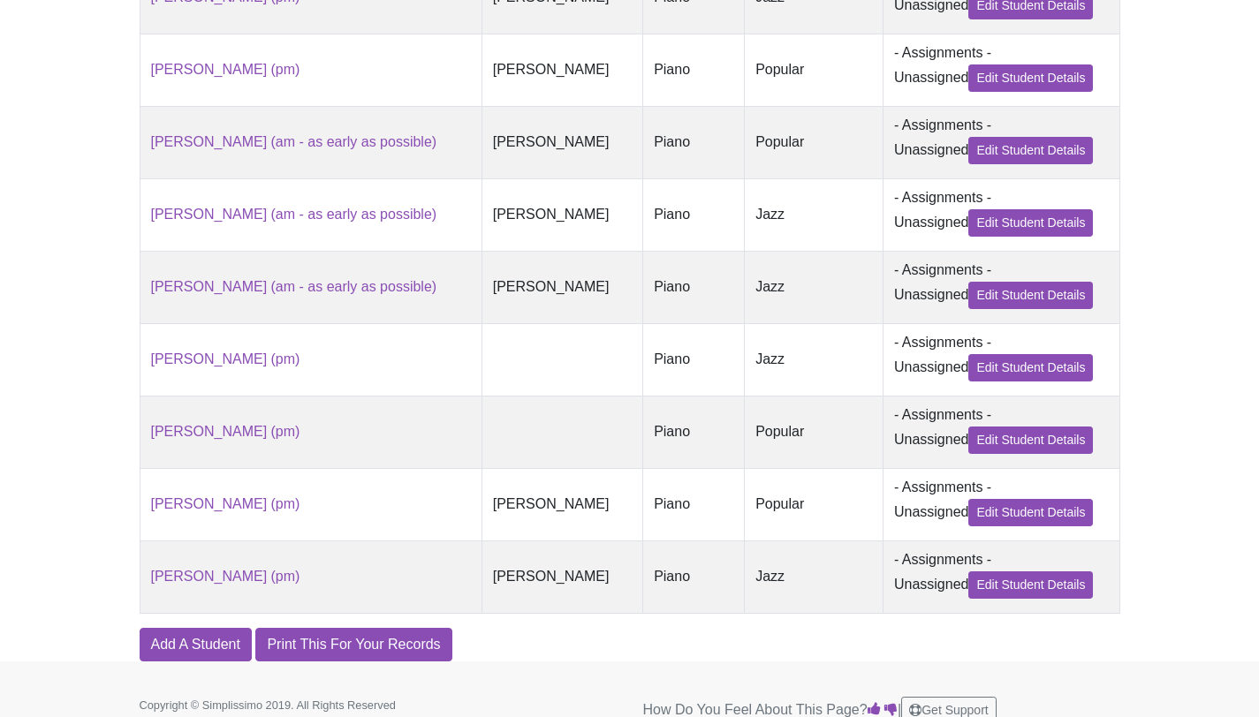
scroll to position [623, 0]
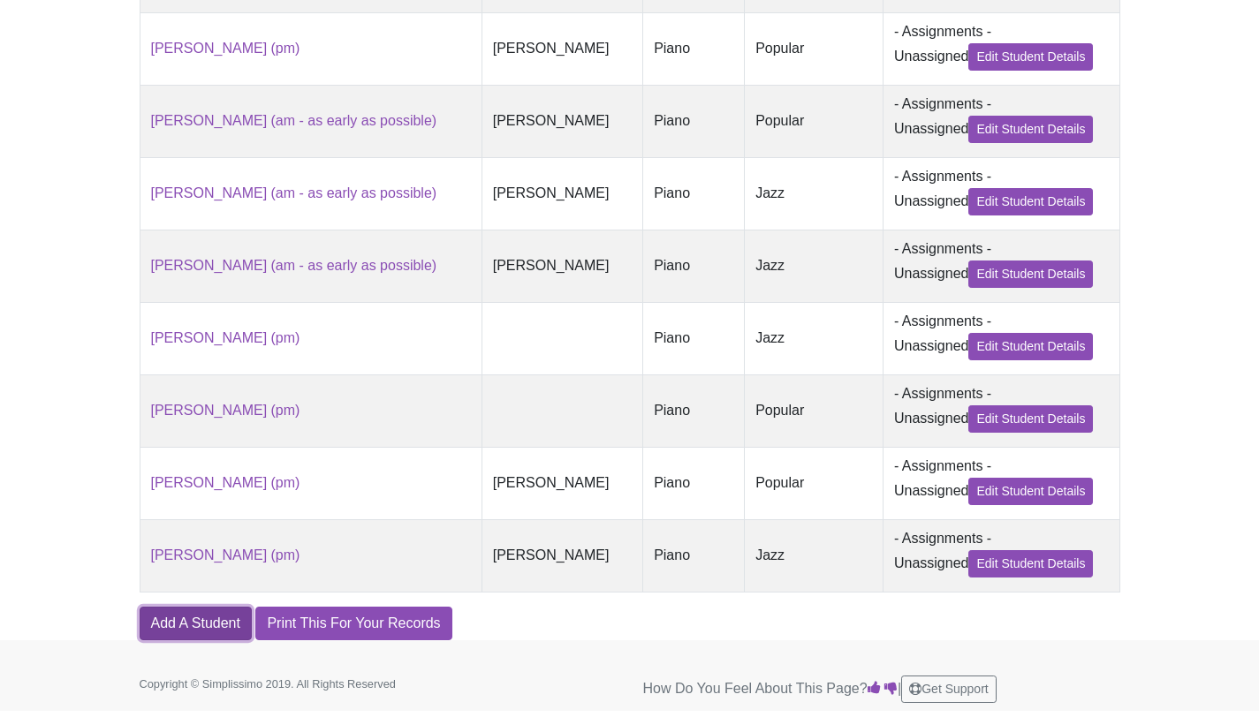
click at [214, 617] on link "Add A Student" at bounding box center [196, 624] width 112 height 34
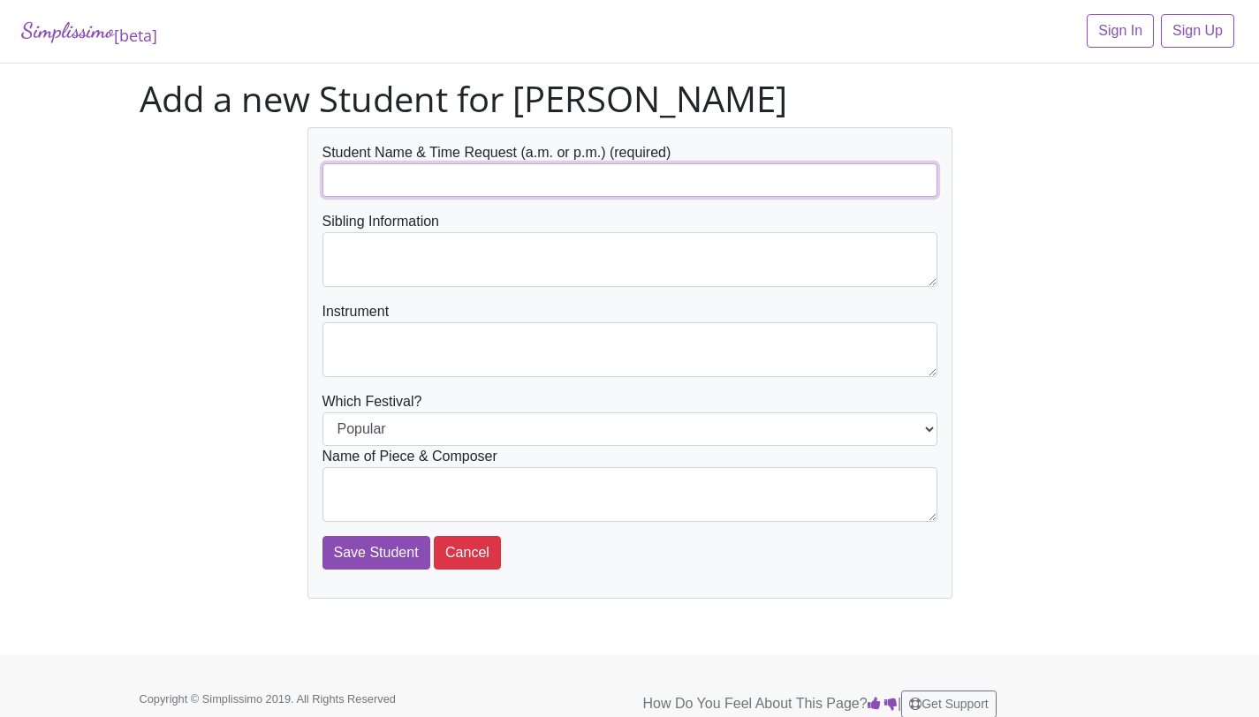
click at [452, 186] on input "text" at bounding box center [629, 180] width 615 height 34
paste input "[PERSON_NAME] (am - as early as possible)"
type input "[PERSON_NAME] (am - as early as possible)"
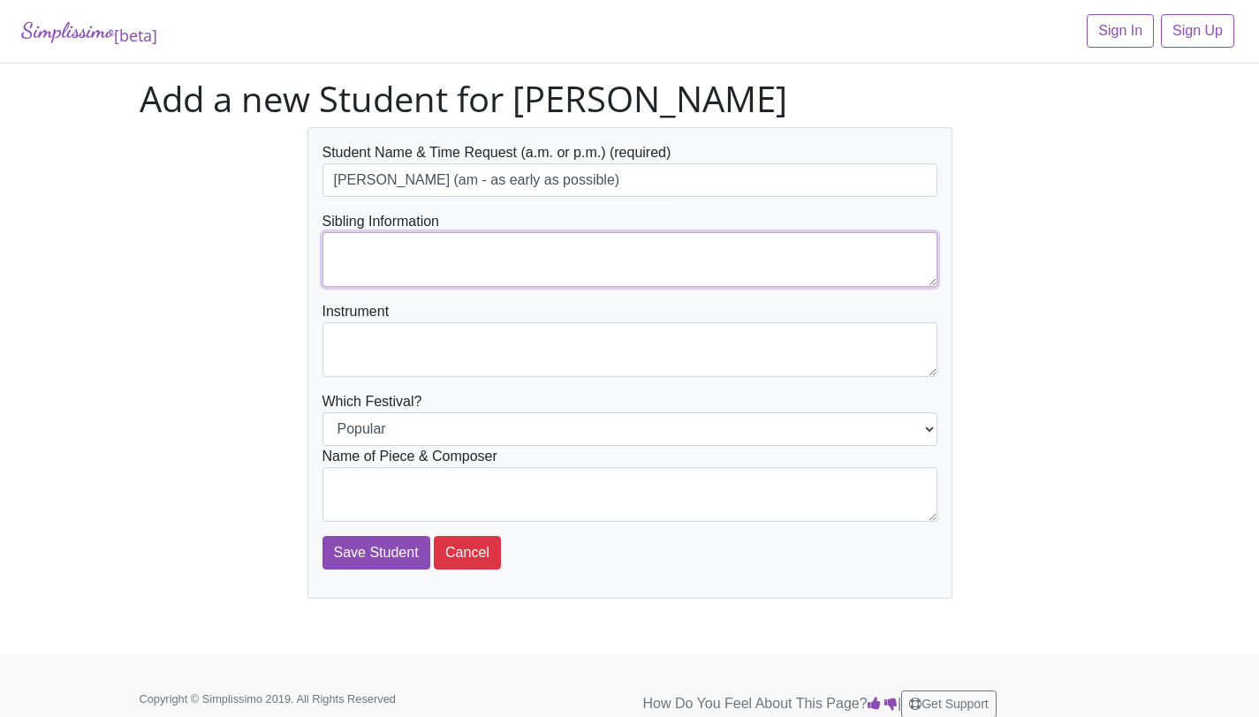
click at [457, 254] on textarea at bounding box center [629, 259] width 615 height 55
type textarea "[PERSON_NAME]"
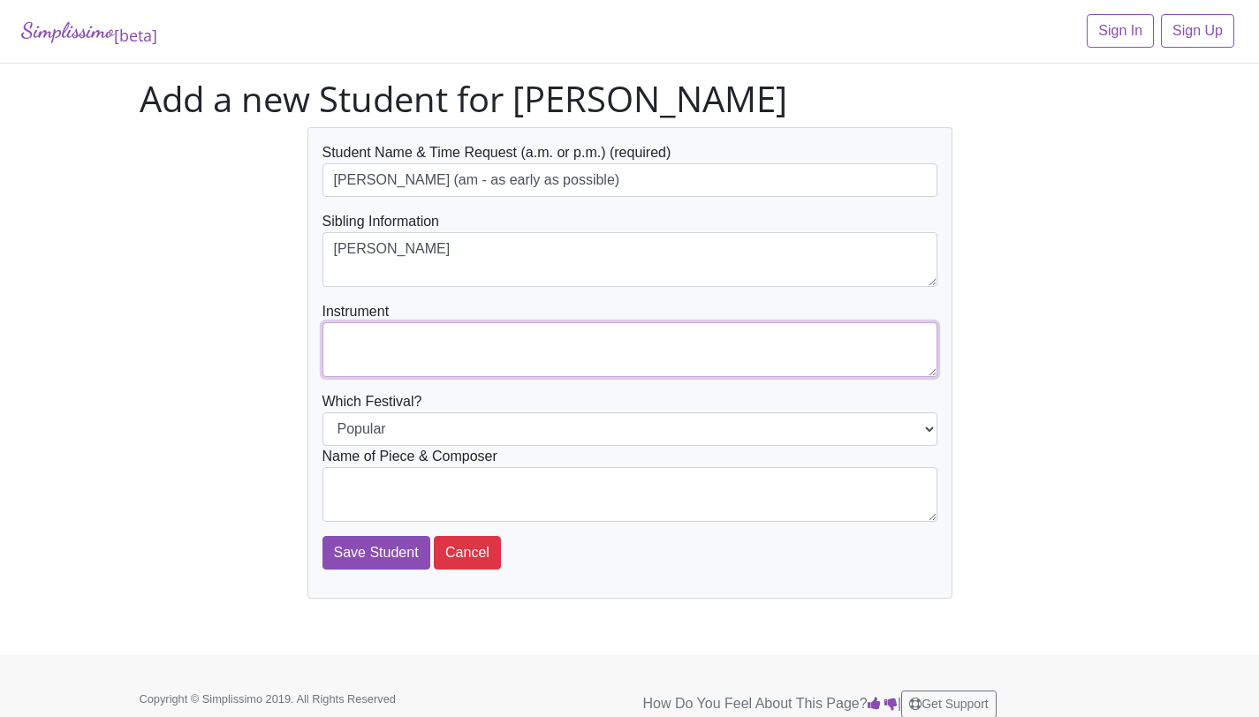
click at [473, 350] on textarea at bounding box center [629, 349] width 615 height 55
type textarea "Piano"
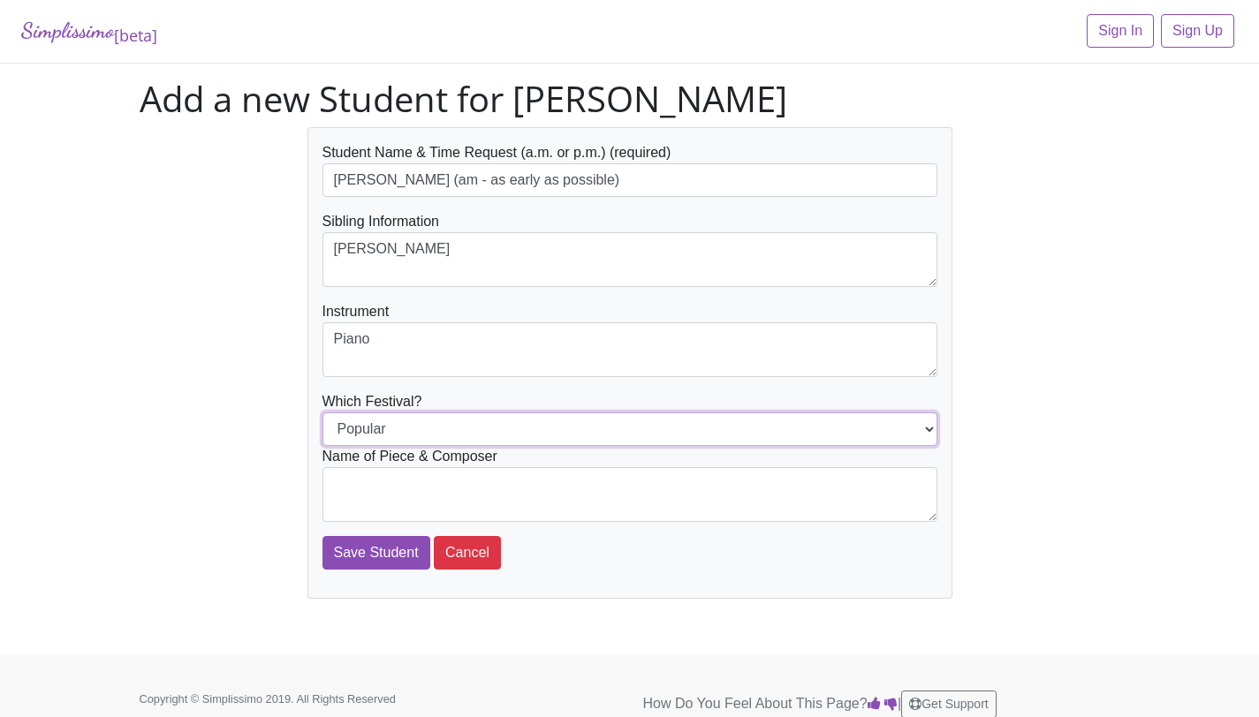
click at [485, 434] on select "Popular Jazz" at bounding box center [629, 429] width 615 height 34
select select "Jazz"
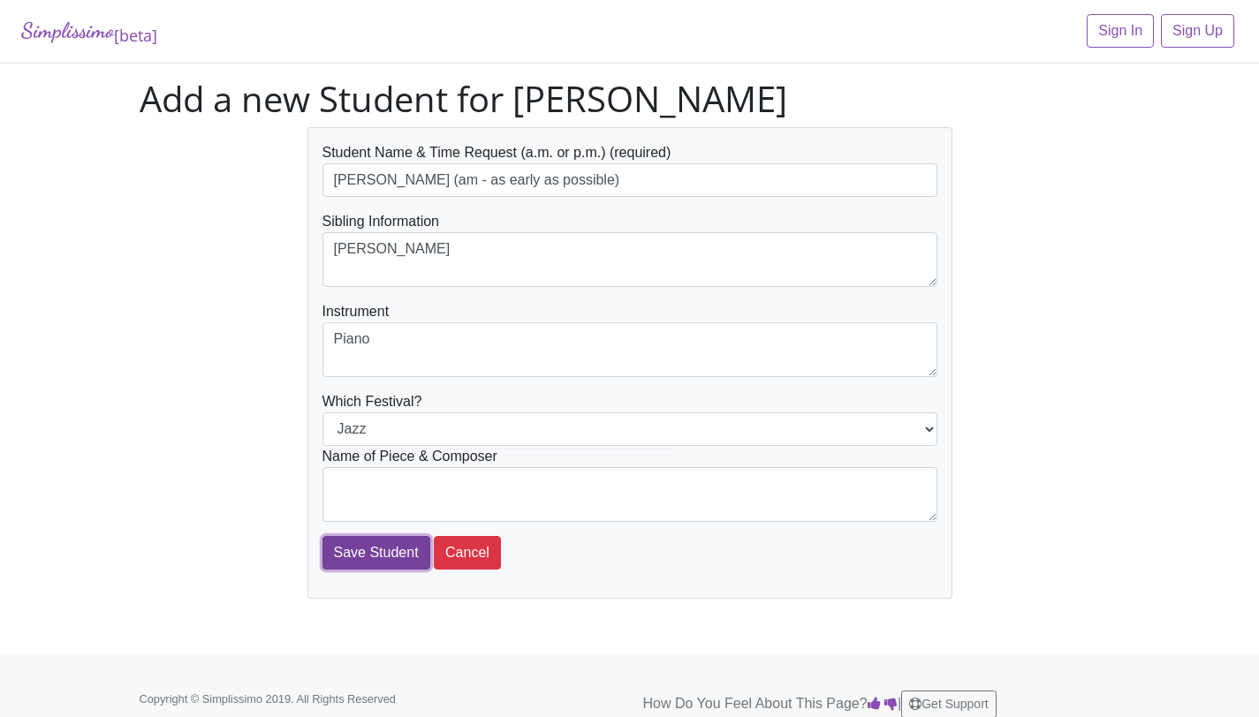
click at [383, 559] on input "Save Student" at bounding box center [376, 553] width 108 height 34
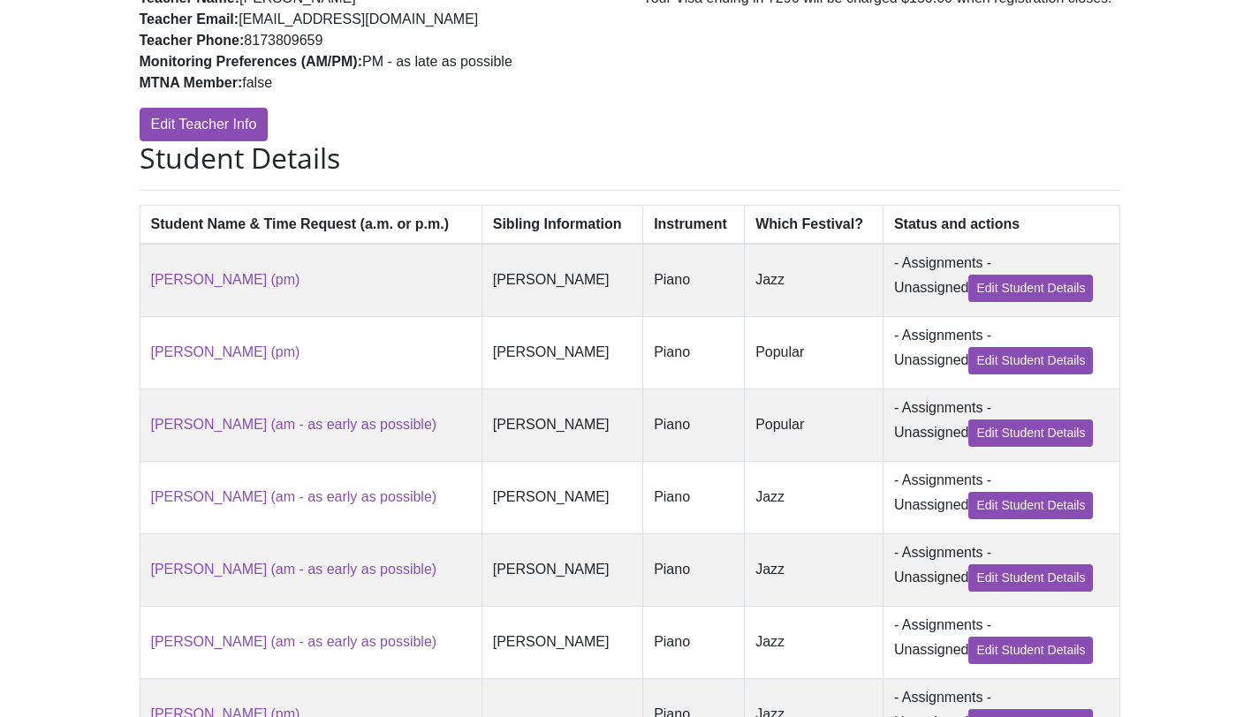
scroll to position [695, 0]
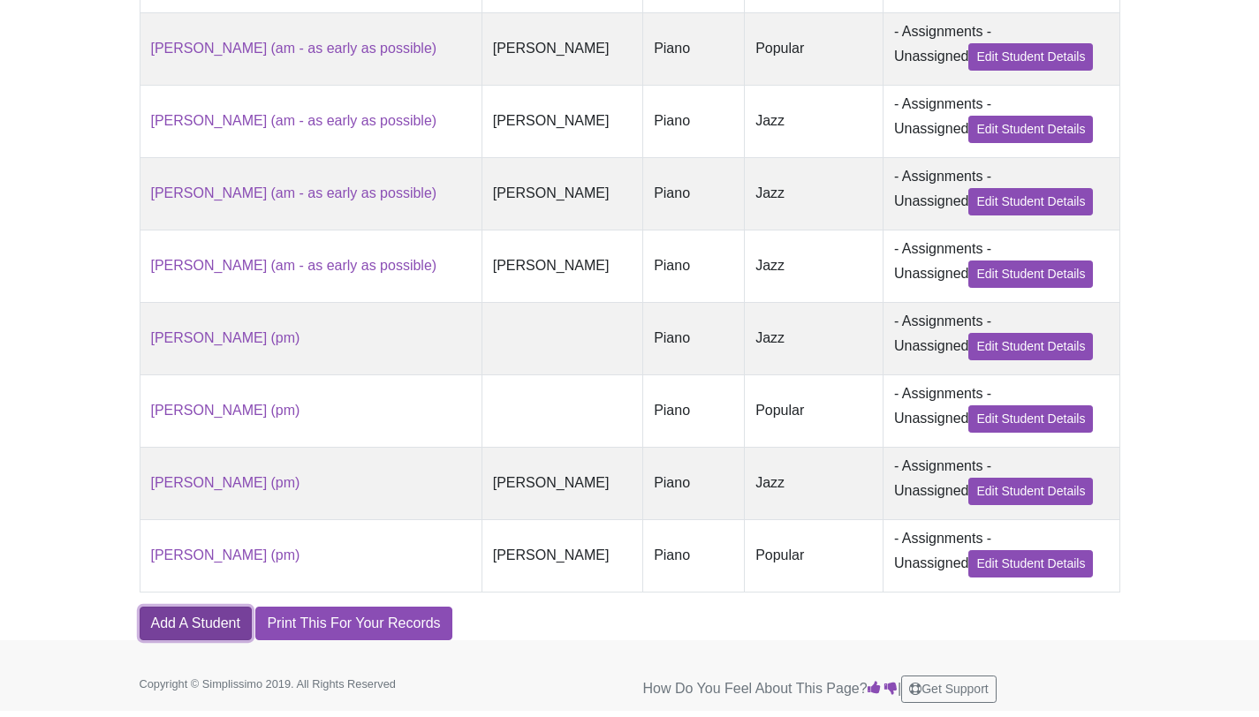
click at [203, 617] on link "Add A Student" at bounding box center [196, 624] width 112 height 34
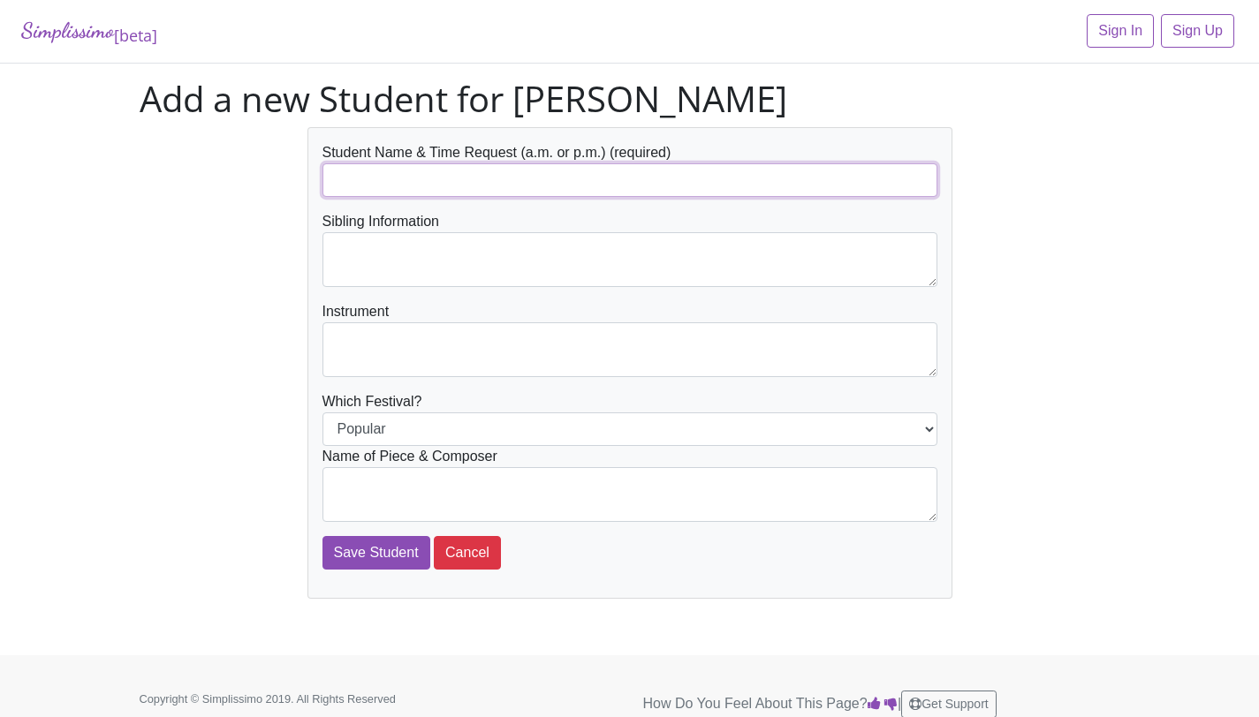
click at [413, 188] on input "text" at bounding box center [629, 180] width 615 height 34
type input "An Summers"
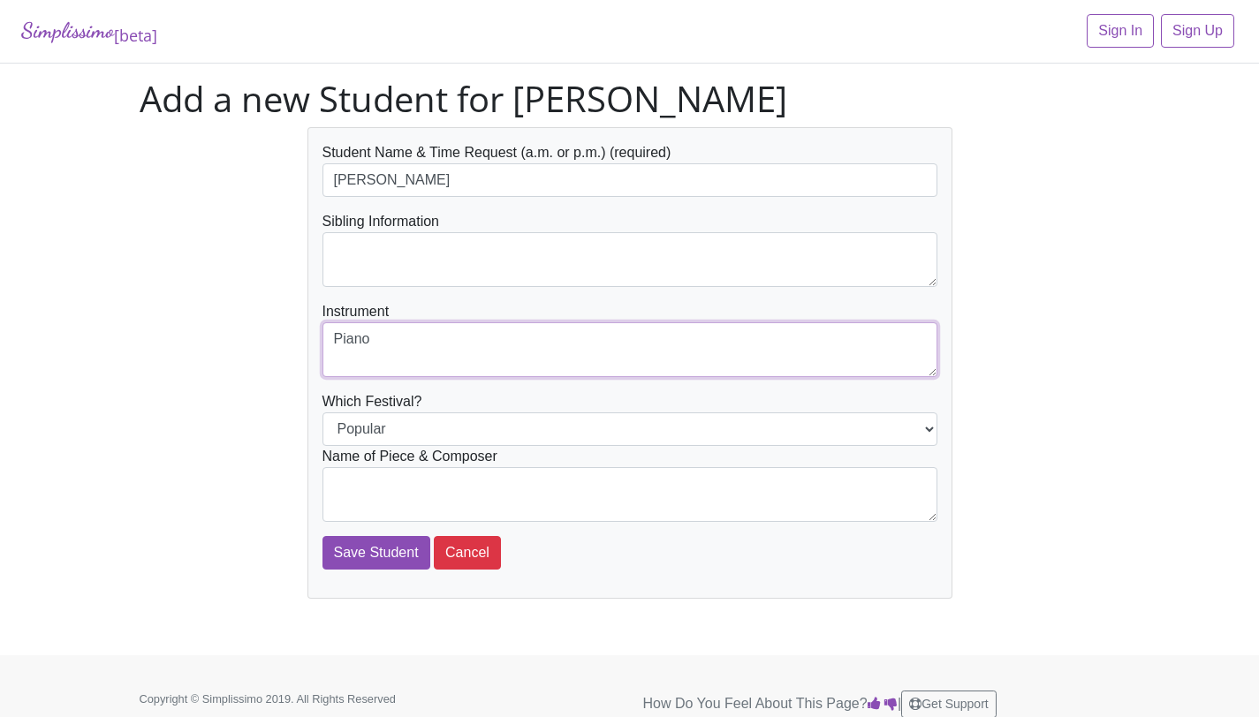
type textarea "Piano"
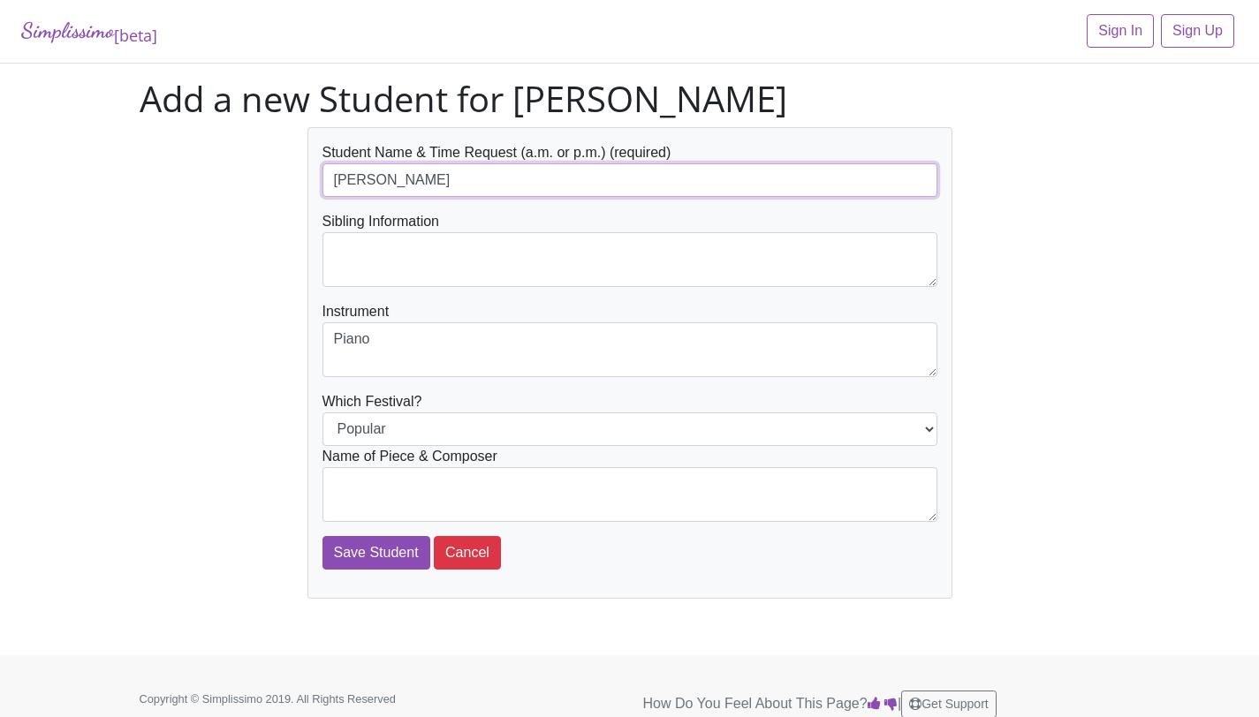
click at [420, 178] on input "An Summers" at bounding box center [629, 180] width 615 height 34
type input "[PERSON_NAME] (am - before 11am if possible)"
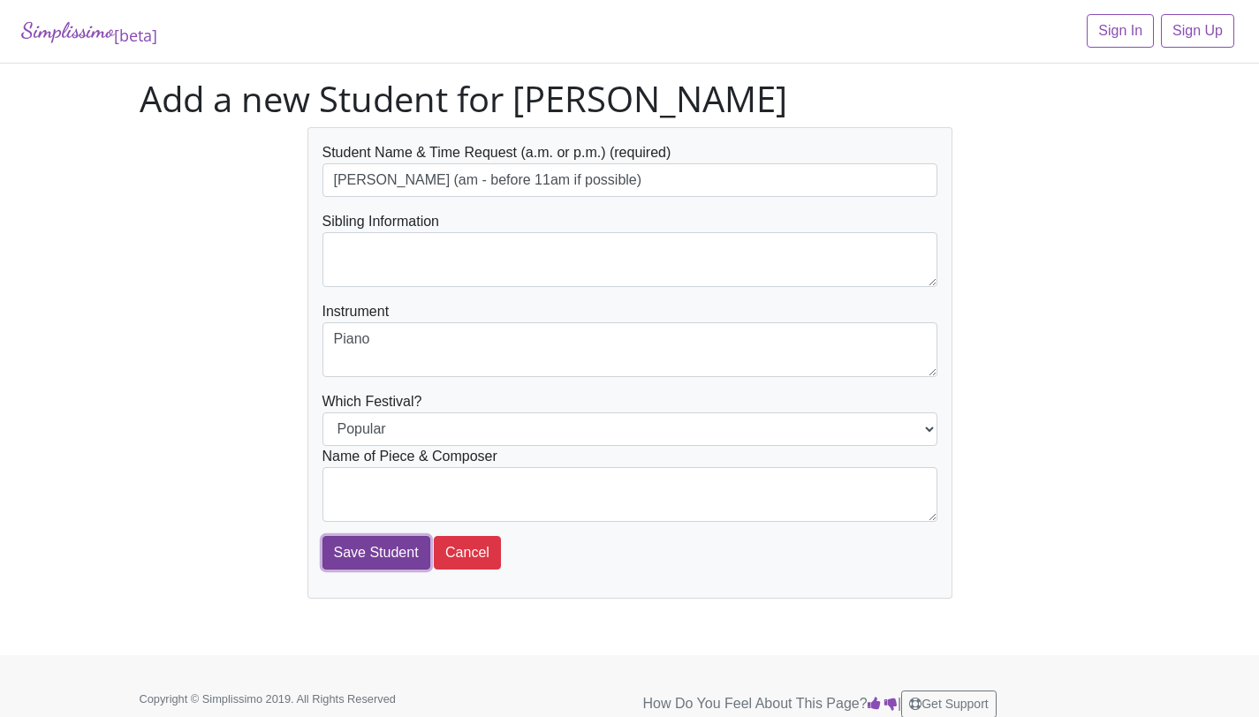
click at [398, 545] on input "Save Student" at bounding box center [376, 553] width 108 height 34
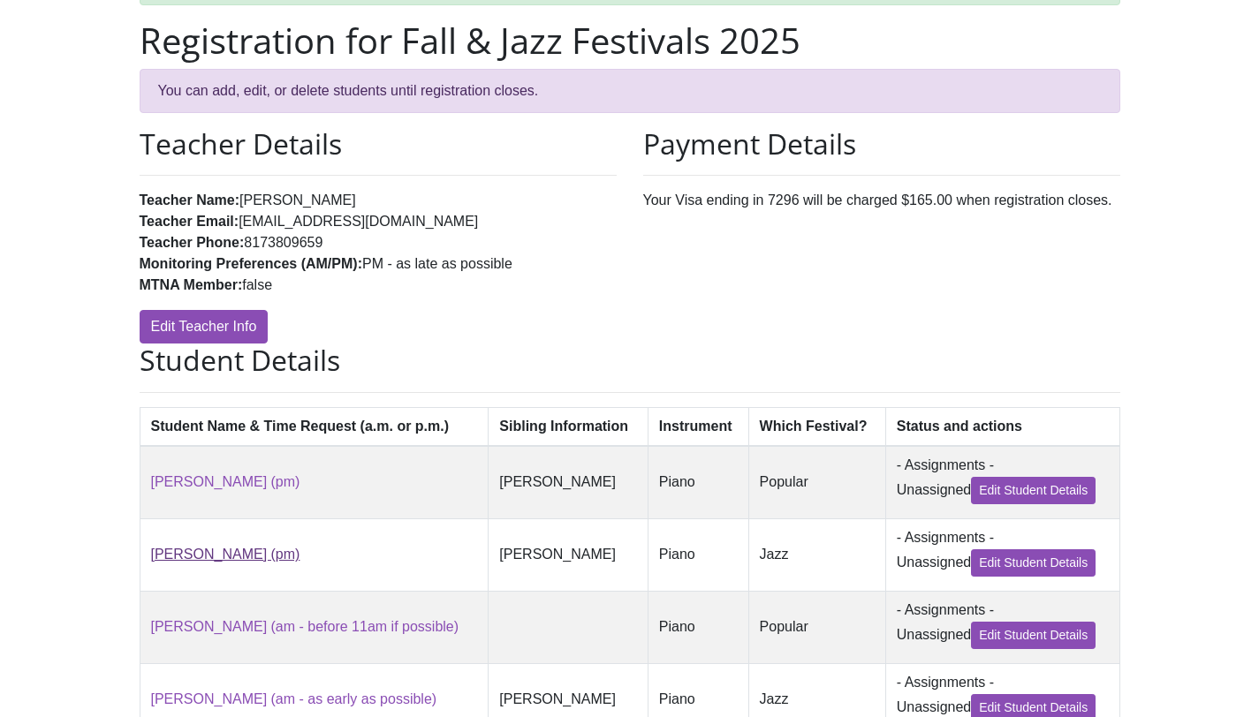
scroll to position [768, 0]
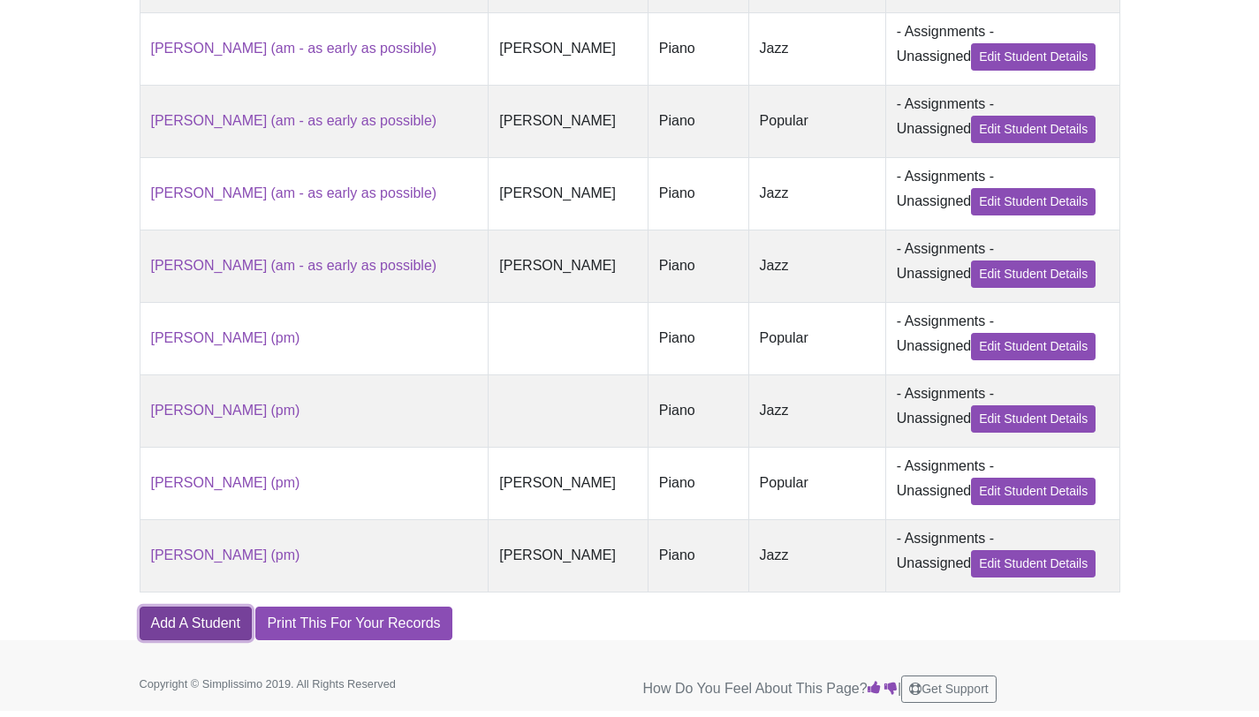
click at [197, 615] on link "Add A Student" at bounding box center [196, 624] width 112 height 34
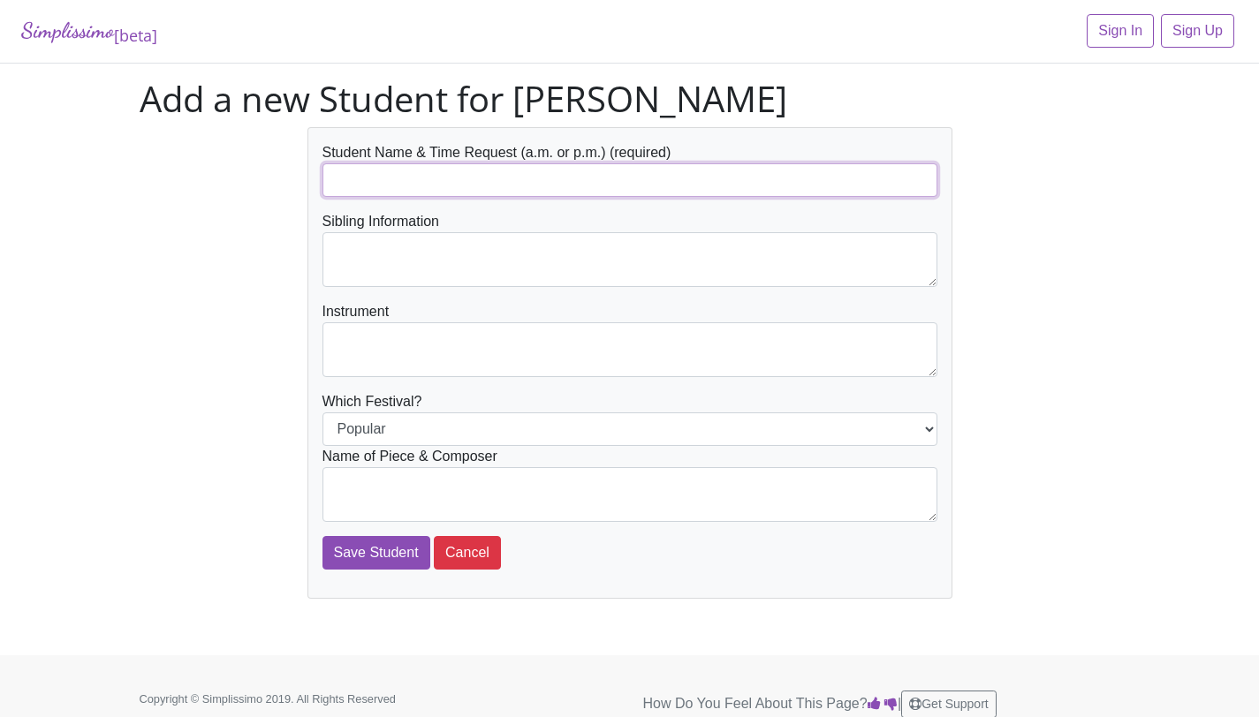
click at [411, 186] on input "text" at bounding box center [629, 180] width 615 height 34
paste input "[PERSON_NAME] (am - before 11am if possible)"
type input "[PERSON_NAME] (am - before 11am if possible)"
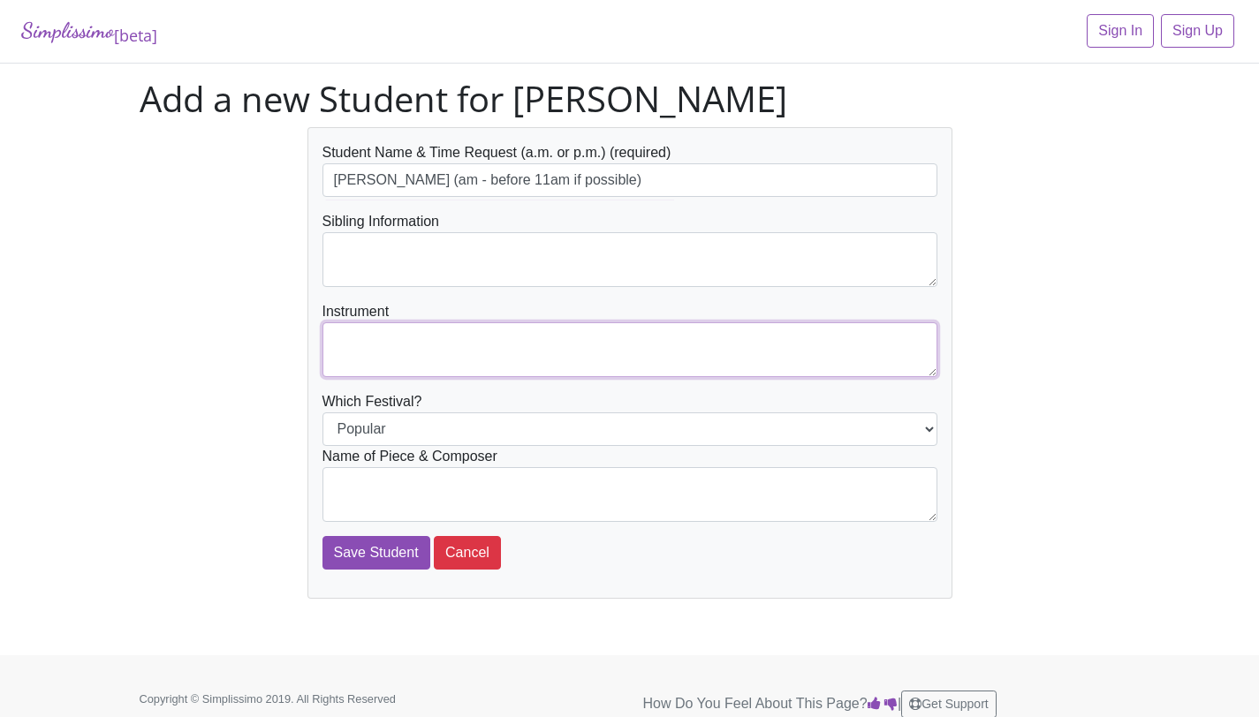
click at [417, 359] on textarea at bounding box center [629, 349] width 615 height 55
type textarea "Piano"
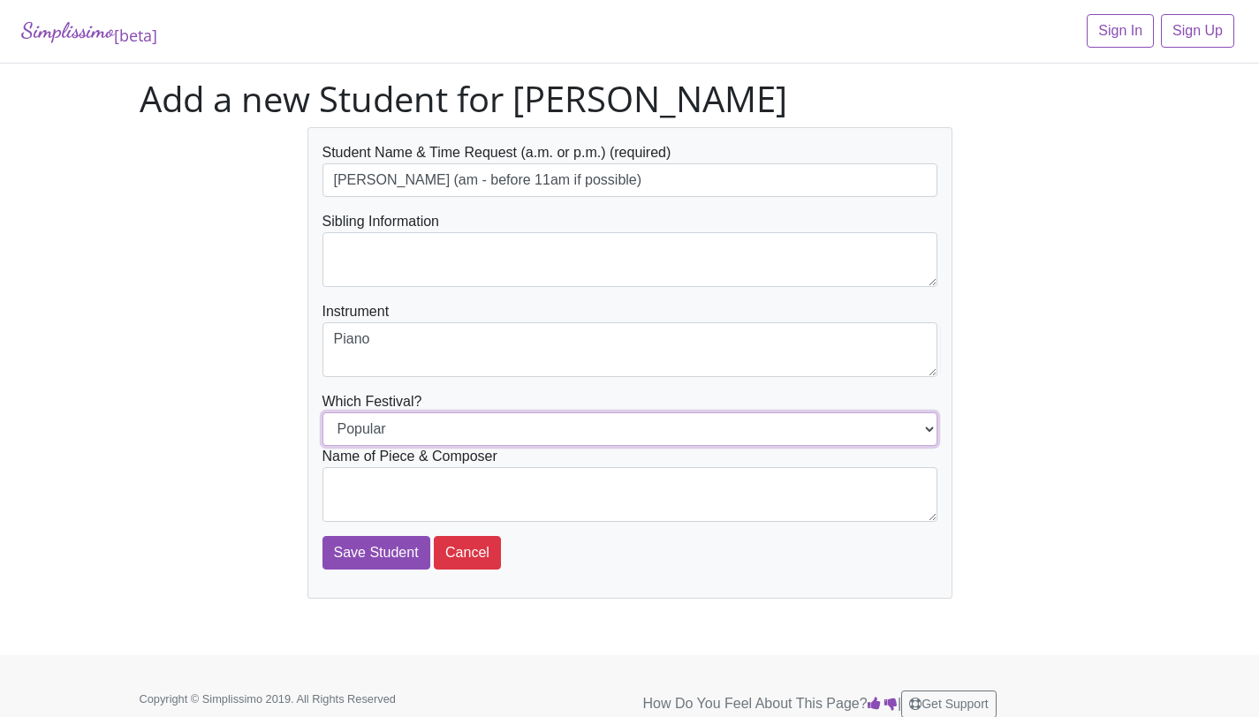
click at [438, 439] on select "Popular Jazz" at bounding box center [629, 429] width 615 height 34
select select "Jazz"
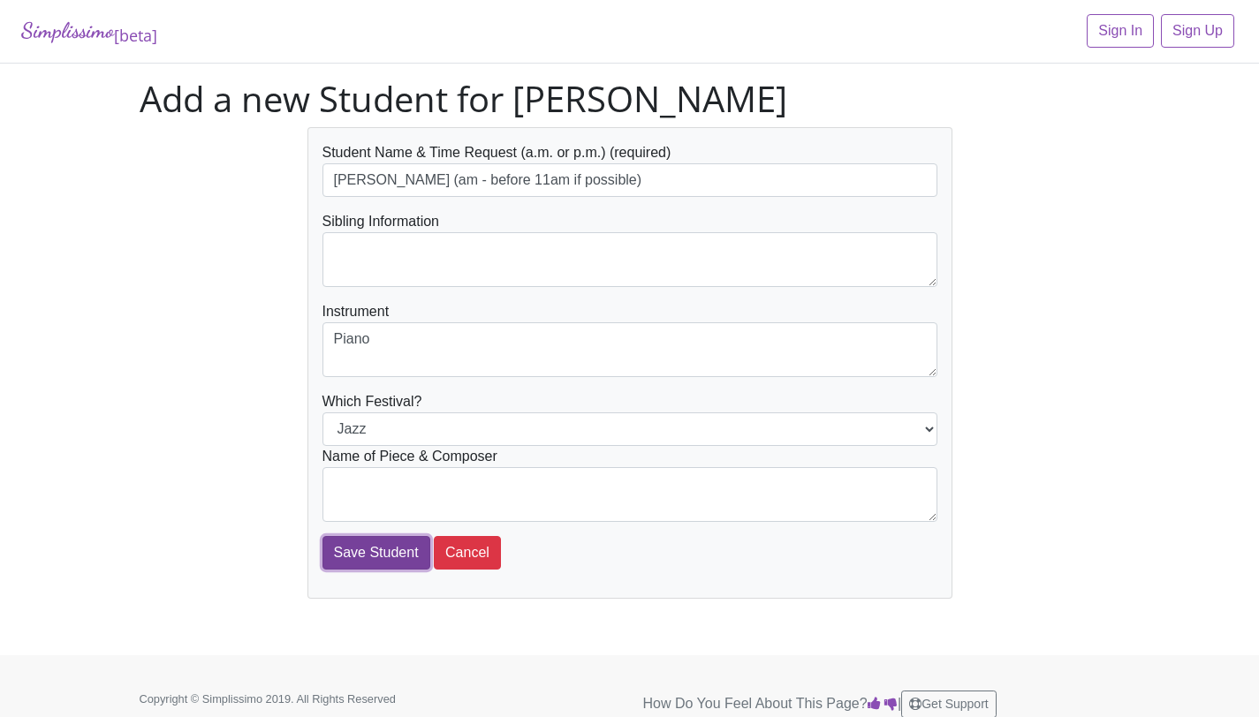
click at [388, 566] on input "Save Student" at bounding box center [376, 553] width 108 height 34
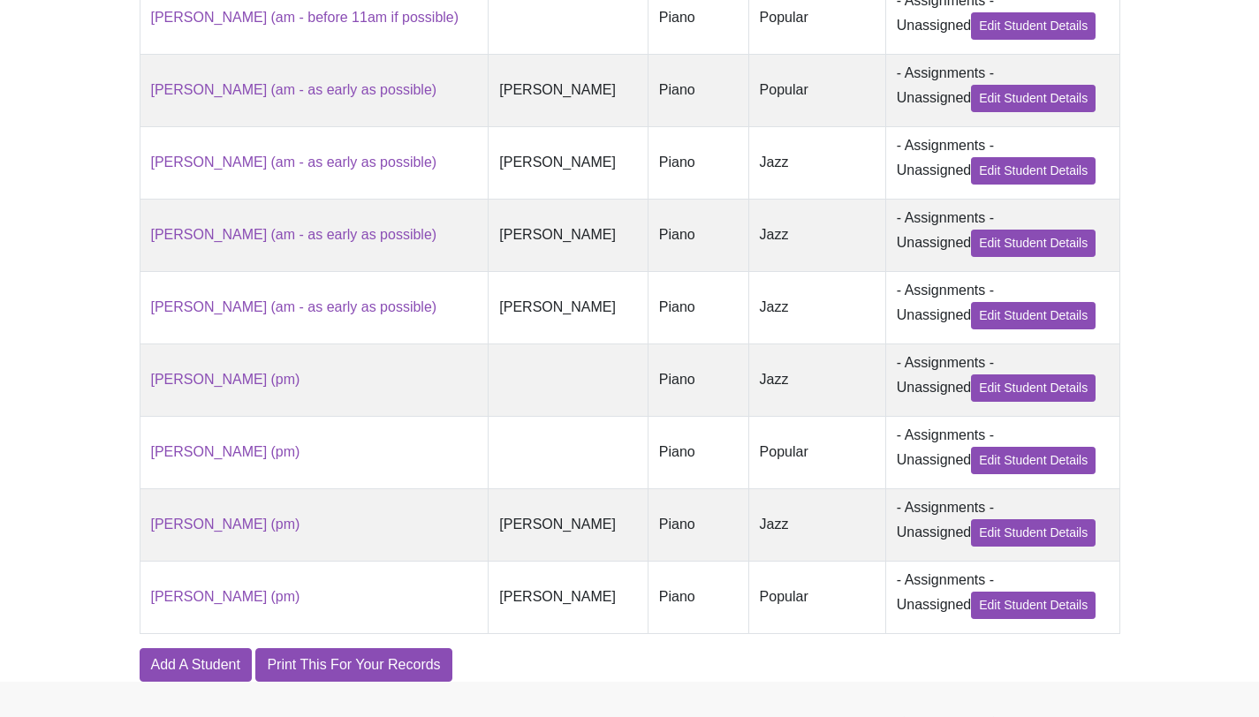
scroll to position [840, 0]
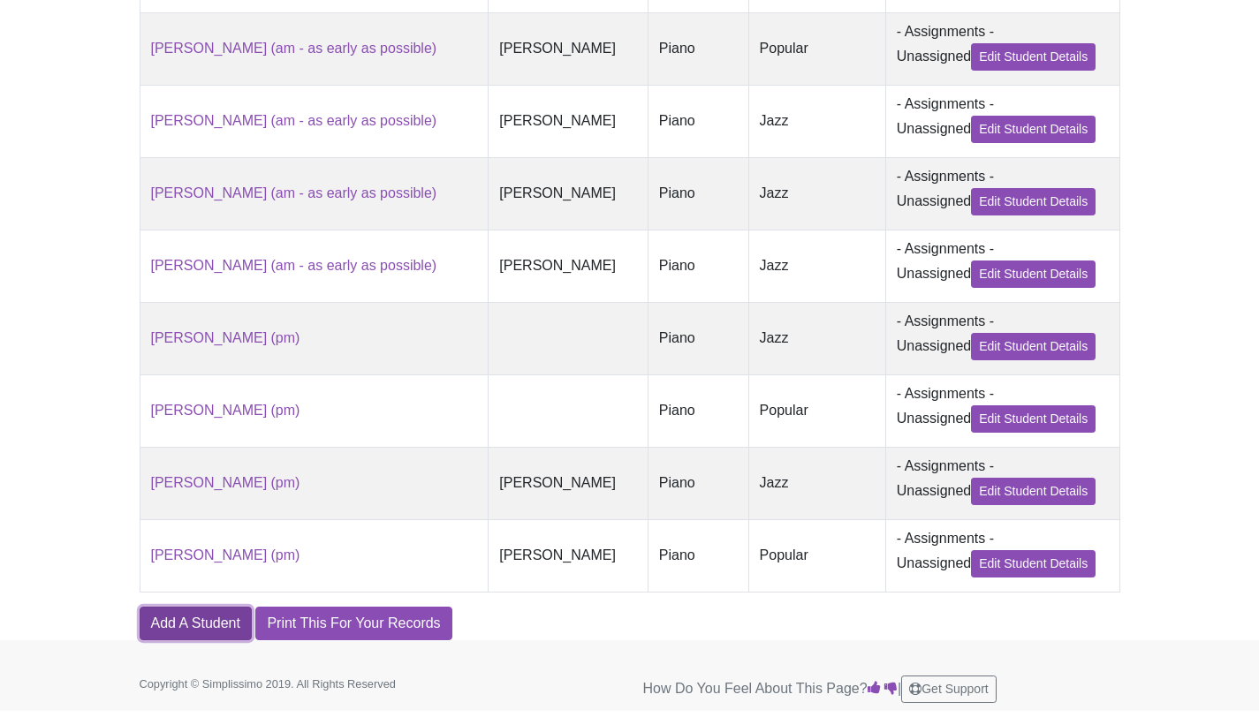
click at [222, 618] on link "Add A Student" at bounding box center [196, 624] width 112 height 34
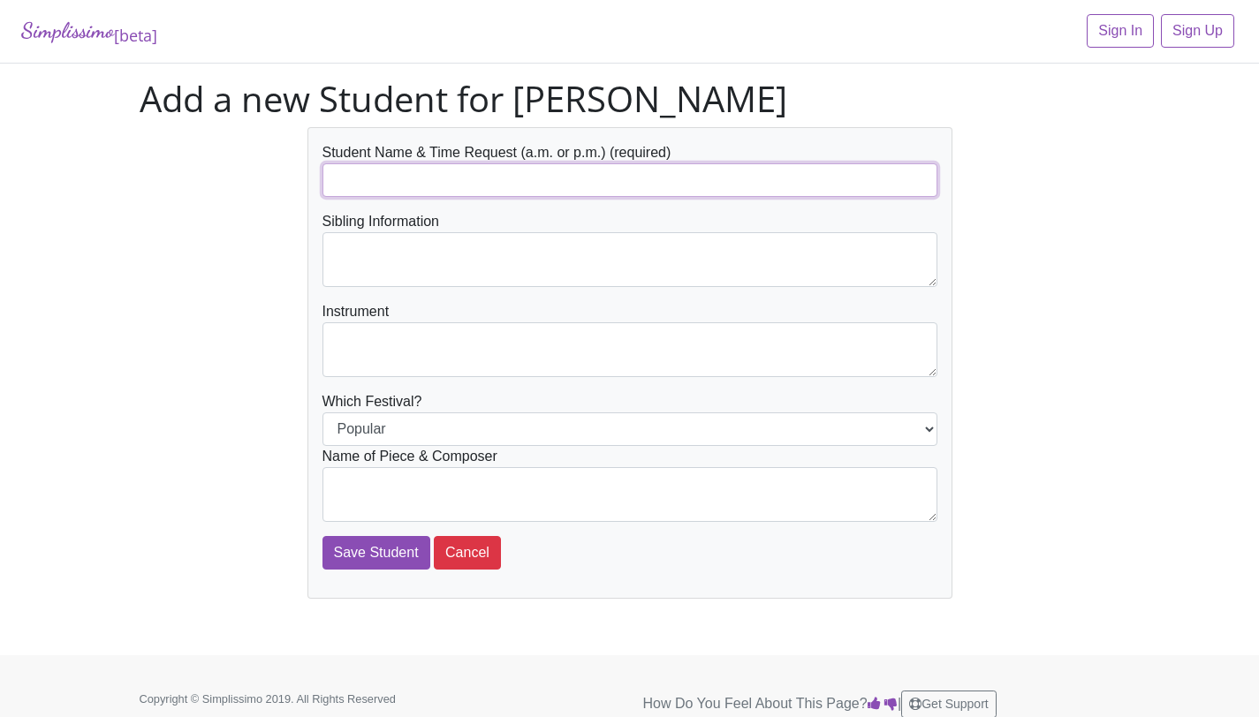
click at [471, 165] on input "text" at bounding box center [629, 180] width 615 height 34
click at [435, 178] on input "[PERSON_NAME] (pm - as late as possible" at bounding box center [629, 180] width 615 height 34
click at [497, 174] on input "[PERSON_NAME] (pm - after 3pm or as late as possible" at bounding box center [629, 180] width 615 height 34
click at [726, 173] on input "[PERSON_NAME] (pm - after 3pm if possible, or as late as possible" at bounding box center [629, 180] width 615 height 34
type input "[PERSON_NAME] (pm - after 3pm if possible, or as late as possible )"
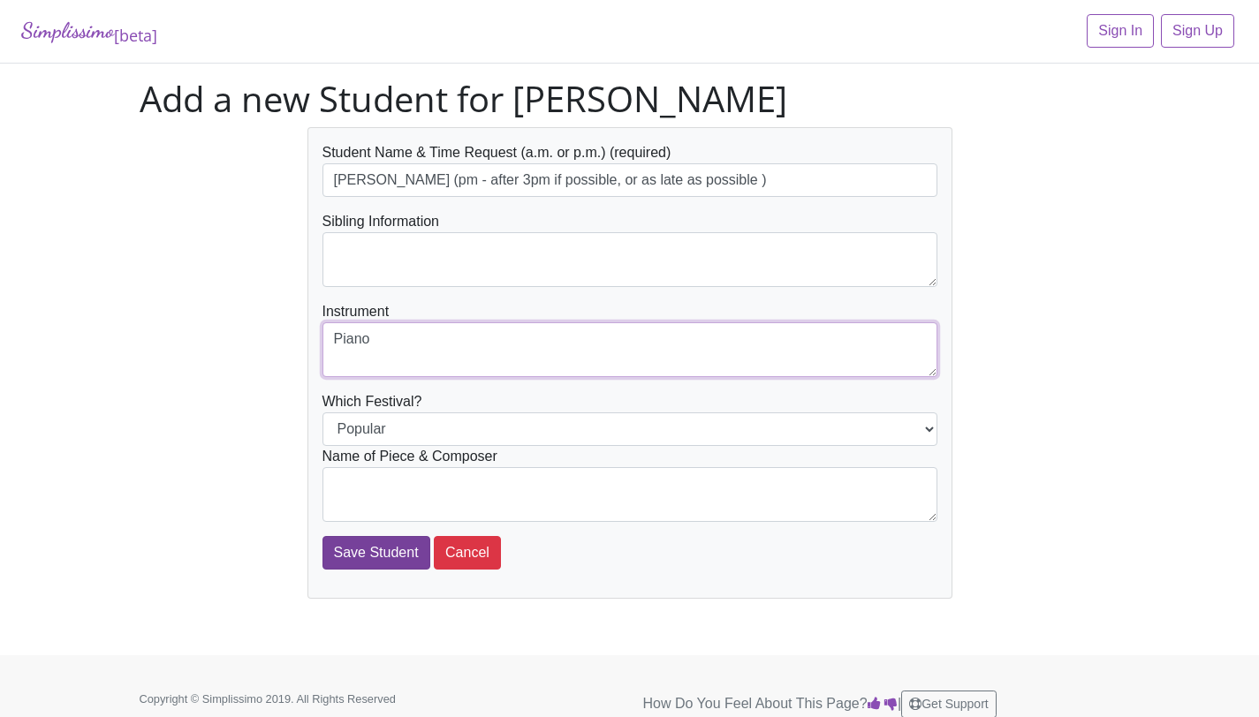
type textarea "Piano"
click at [367, 566] on input "Save Student" at bounding box center [376, 553] width 108 height 34
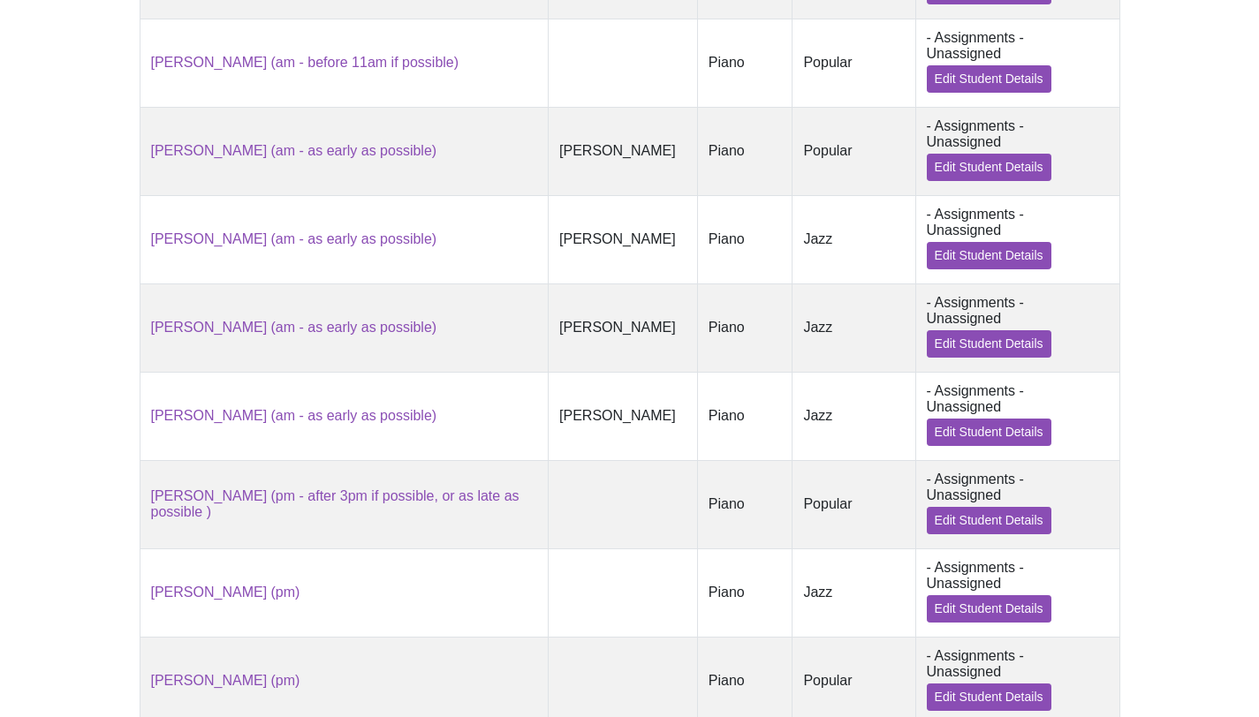
scroll to position [1135, 0]
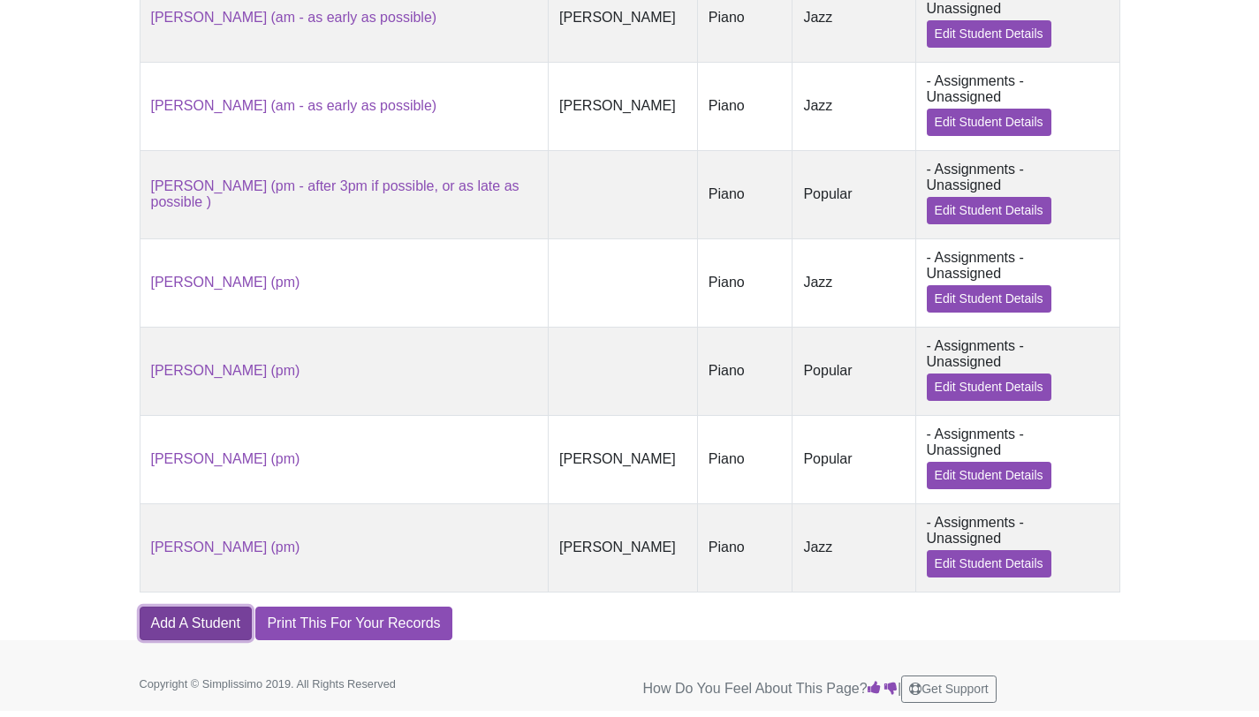
click at [196, 611] on link "Add A Student" at bounding box center [196, 624] width 112 height 34
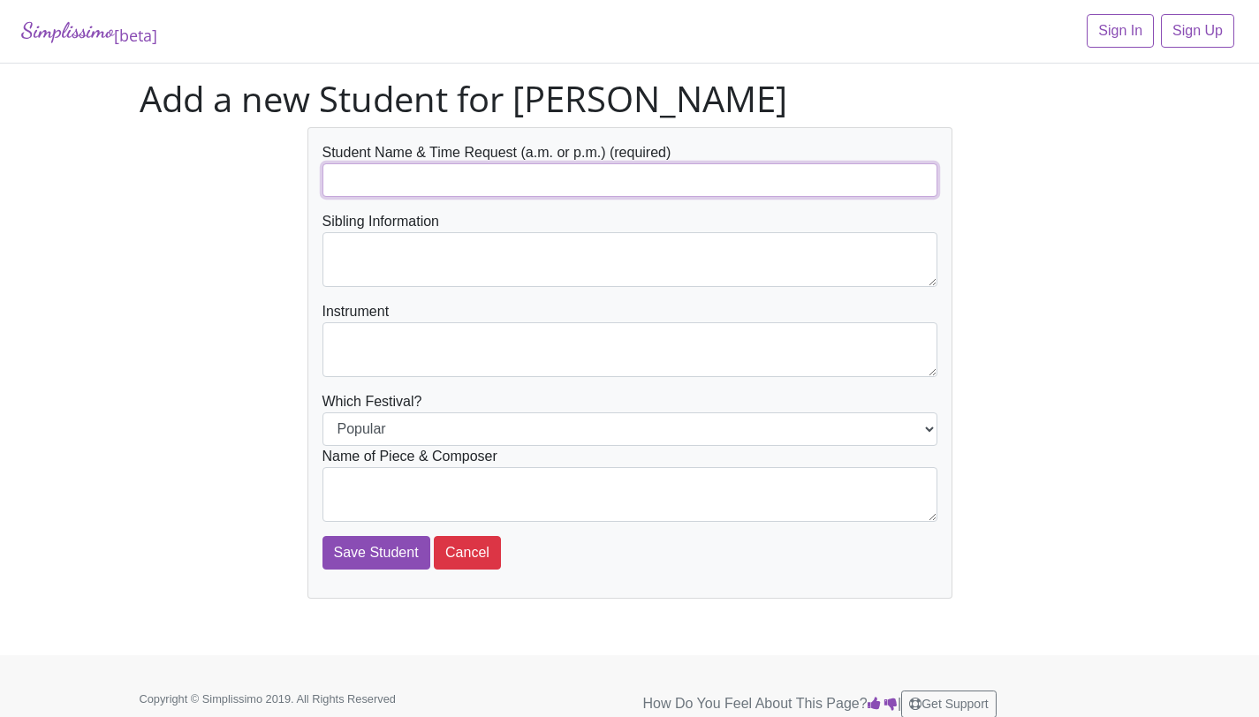
click at [480, 178] on input "text" at bounding box center [629, 180] width 615 height 34
paste input "[PERSON_NAME] (pm - after 3pm if possible, or as late as possible )"
type input "[PERSON_NAME] (pm - after 3pm if possible, or as late as possible )"
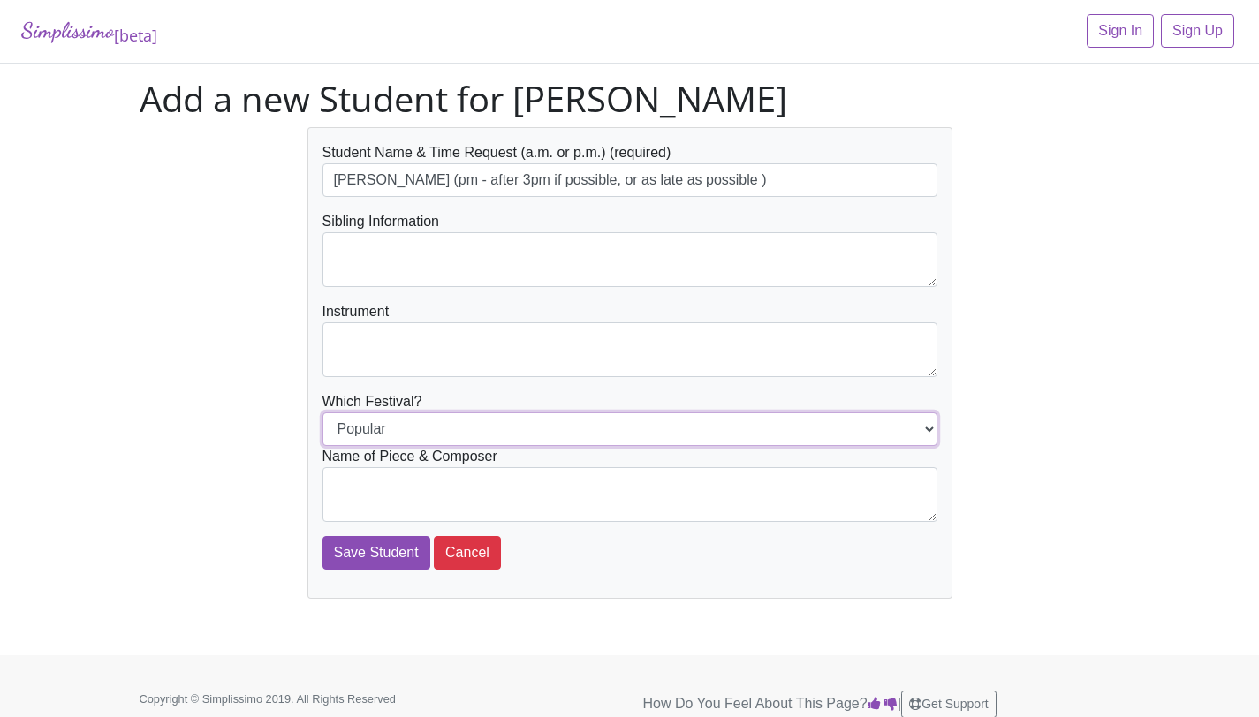
click at [423, 426] on select "Popular Jazz" at bounding box center [629, 429] width 615 height 34
select select "Jazz"
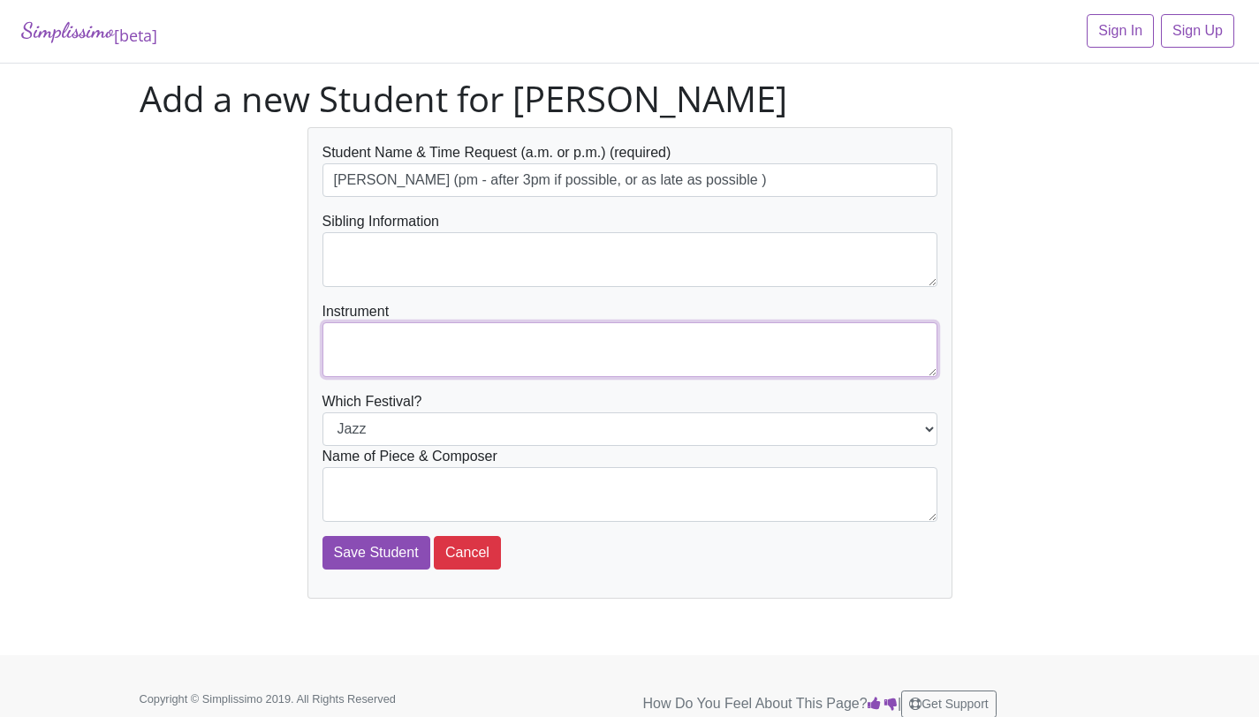
click at [420, 346] on textarea at bounding box center [629, 349] width 615 height 55
type textarea "Piano"
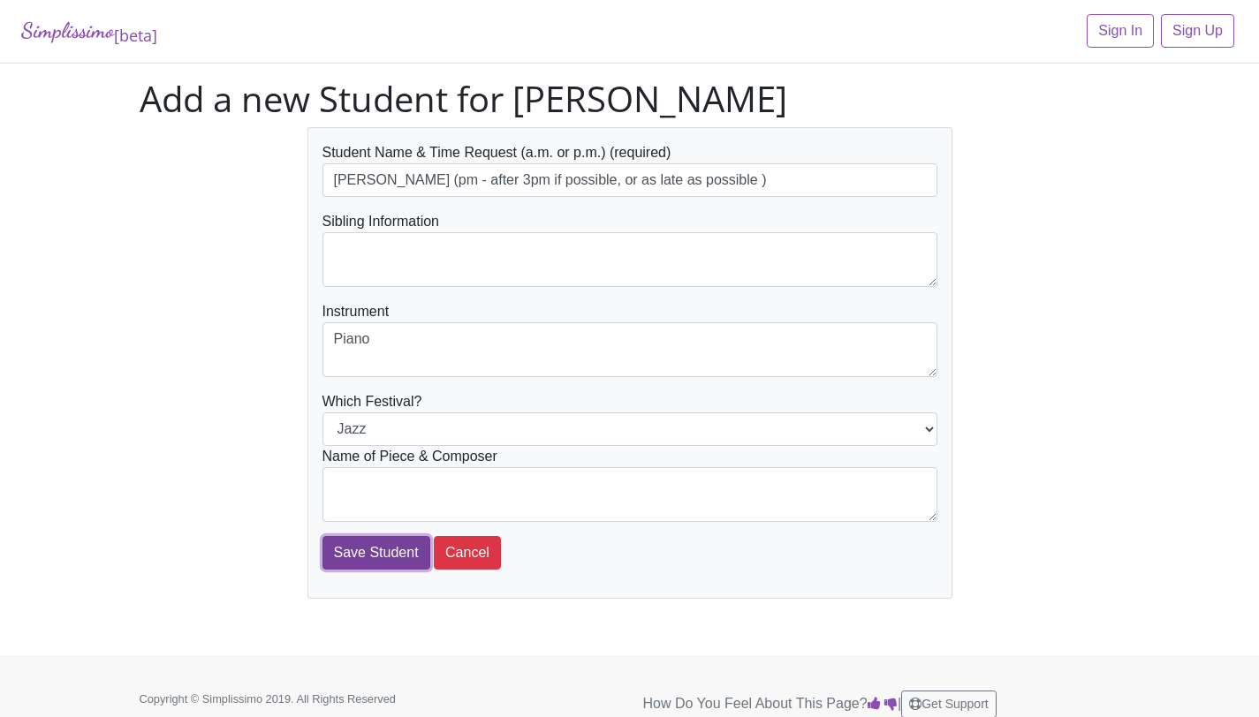
click at [415, 549] on input "Save Student" at bounding box center [376, 553] width 108 height 34
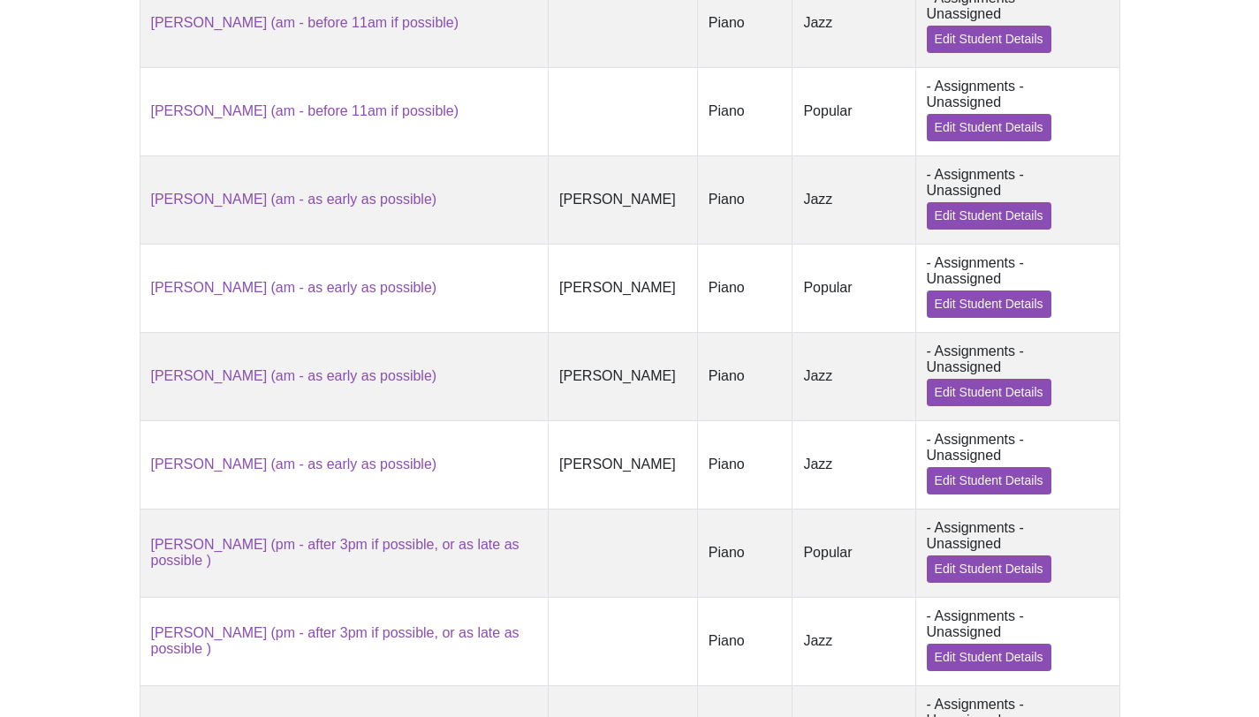
scroll to position [1223, 0]
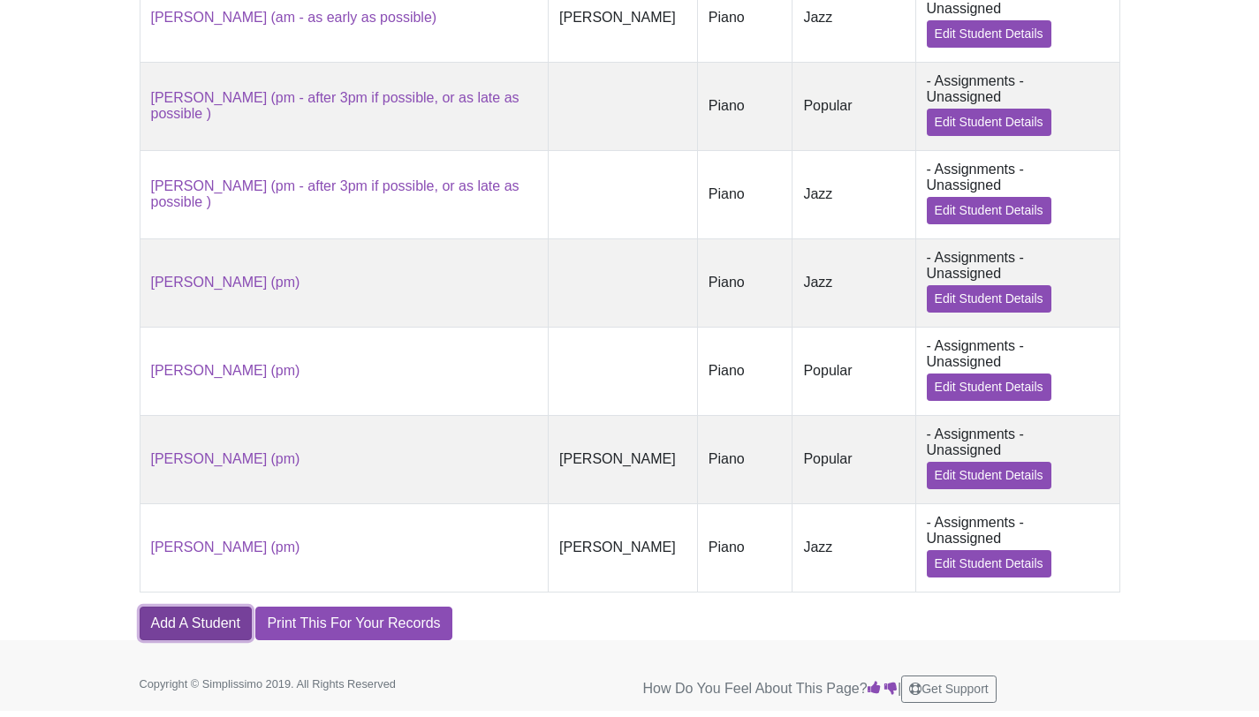
click at [178, 619] on link "Add A Student" at bounding box center [196, 624] width 112 height 34
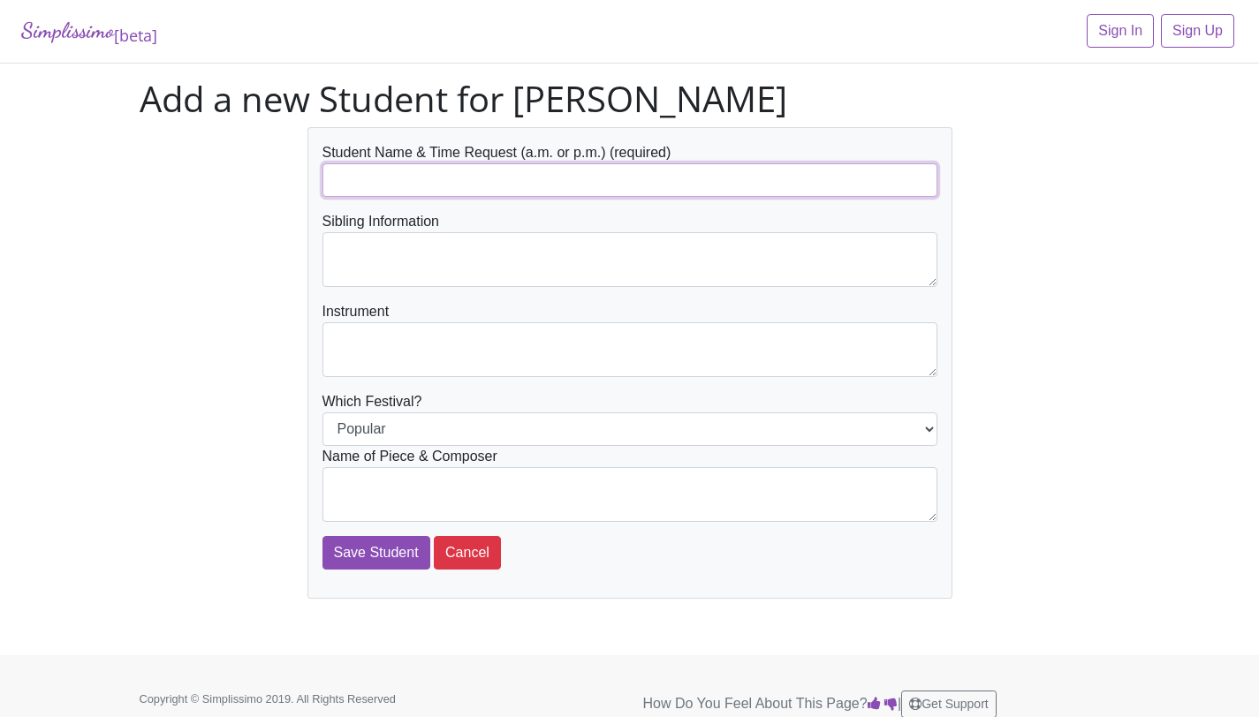
click at [567, 187] on input "text" at bounding box center [629, 180] width 615 height 34
type input "[PERSON_NAME]"
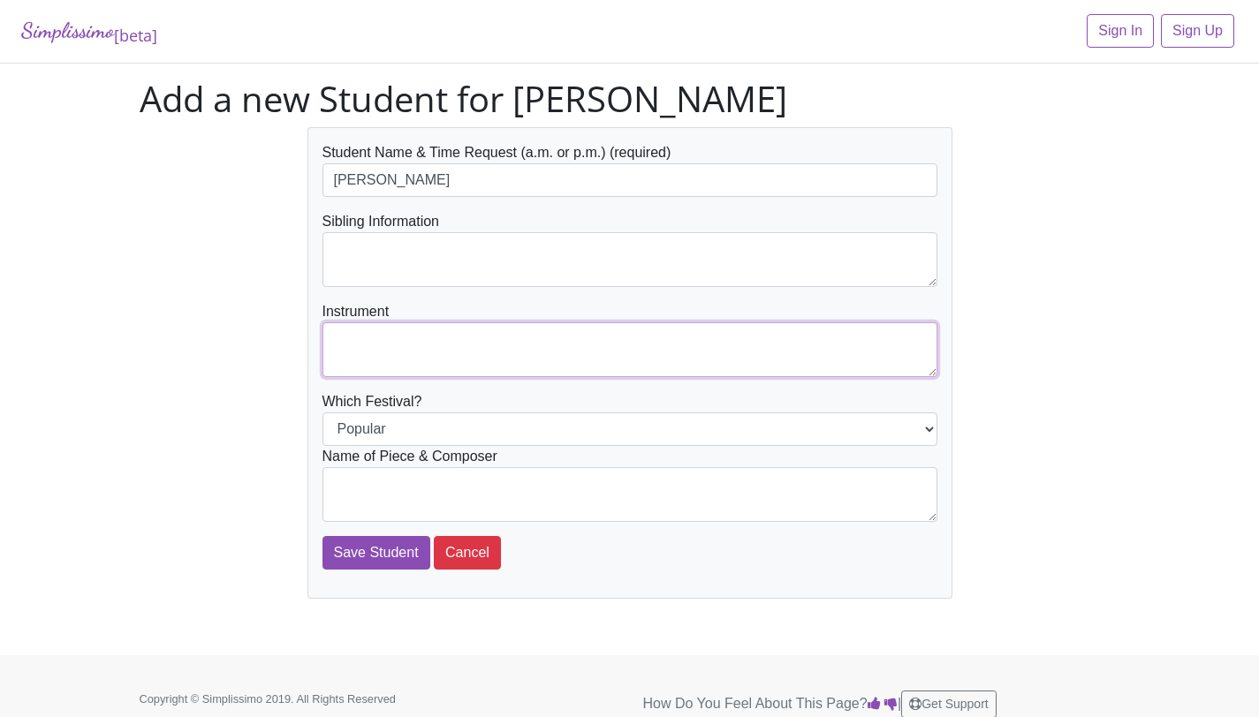
click at [534, 350] on textarea at bounding box center [629, 349] width 615 height 55
type textarea "Piano"
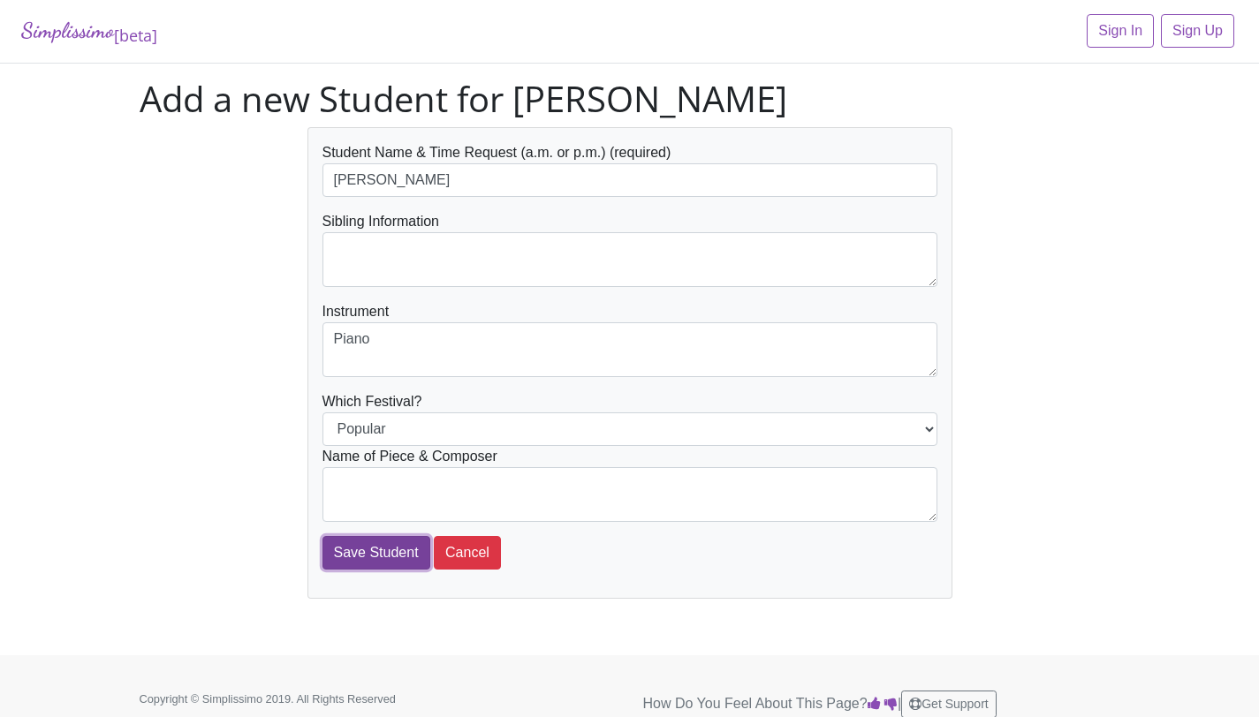
click at [407, 556] on input "Save Student" at bounding box center [376, 553] width 108 height 34
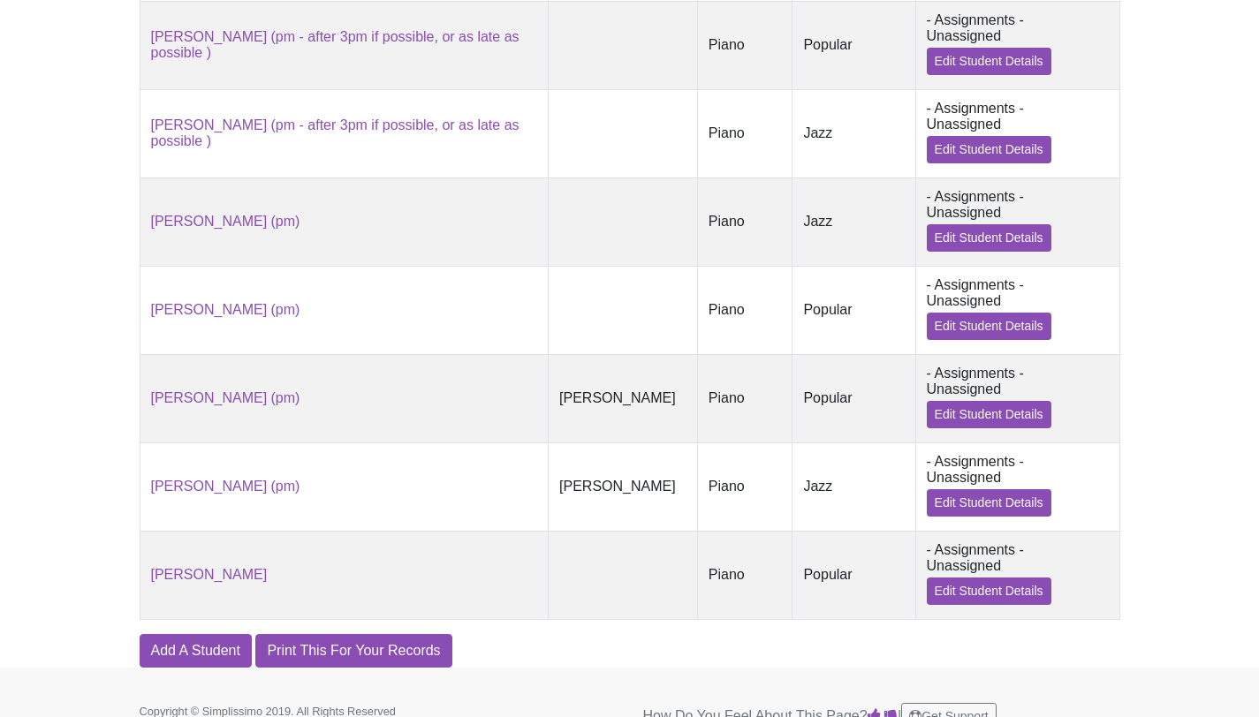
scroll to position [1312, 0]
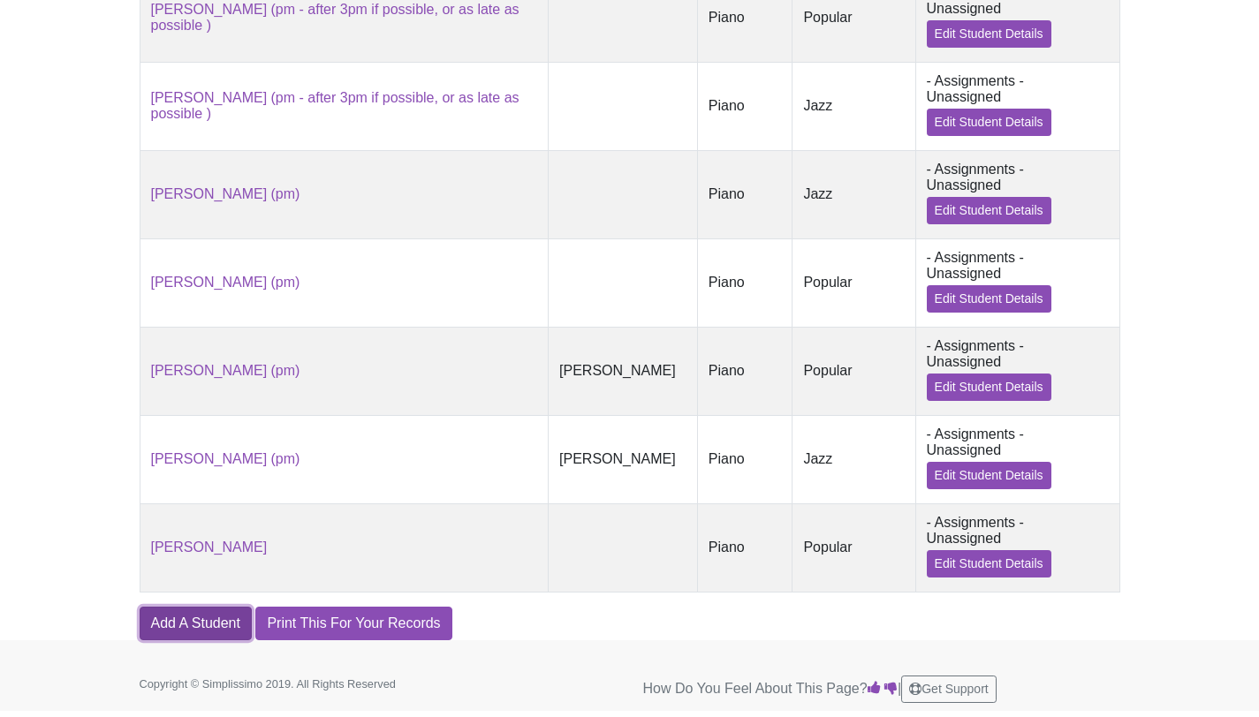
click at [204, 632] on link "Add A Student" at bounding box center [196, 624] width 112 height 34
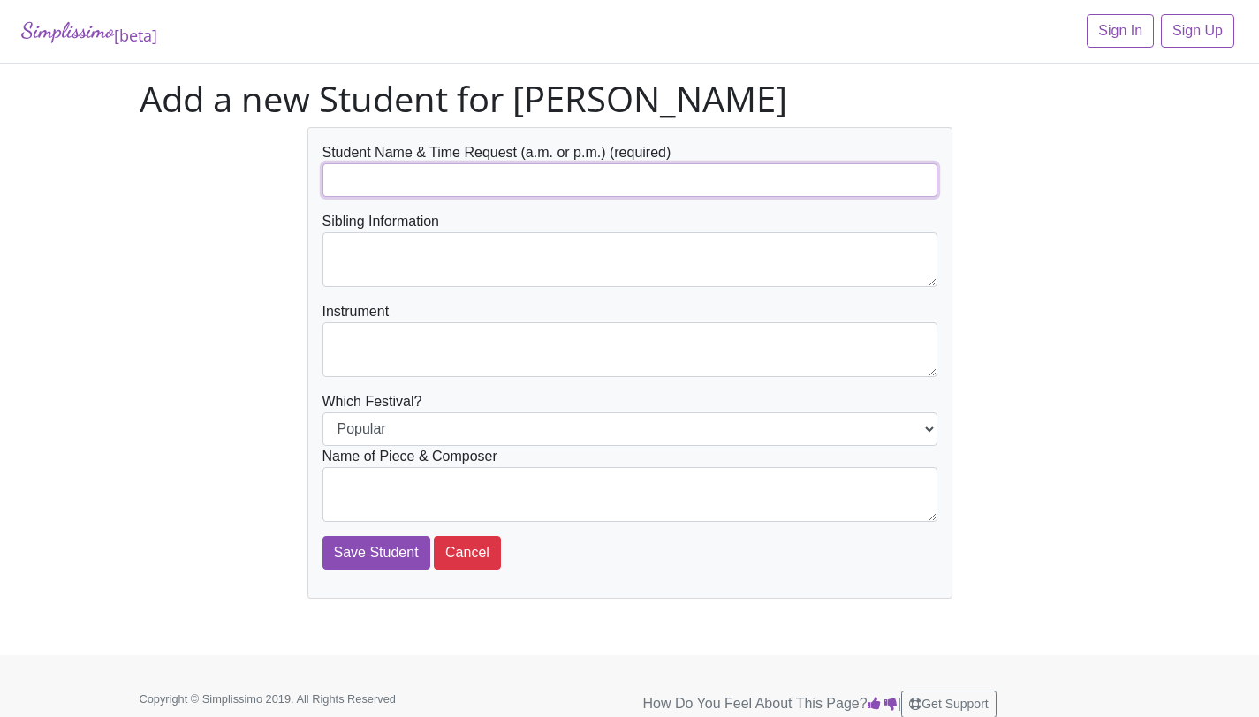
click at [545, 184] on input "text" at bounding box center [629, 180] width 615 height 34
type input "[PERSON_NAME]"
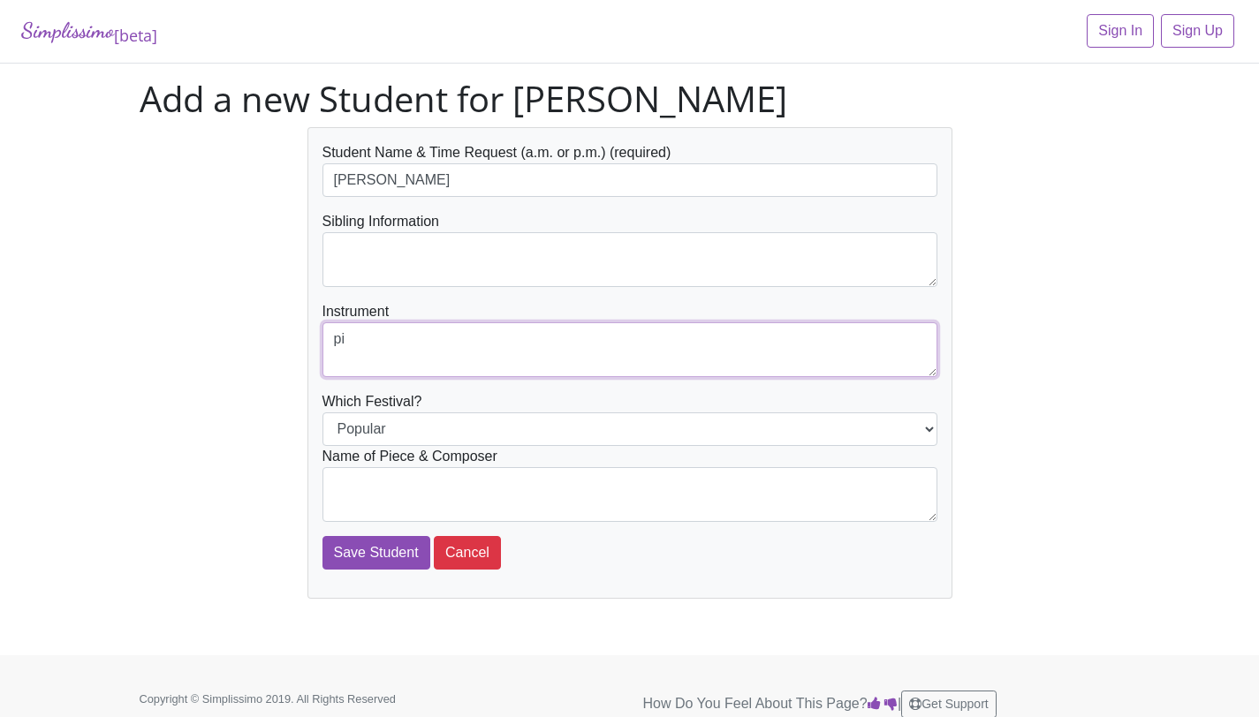
type textarea "p"
type textarea "Piano"
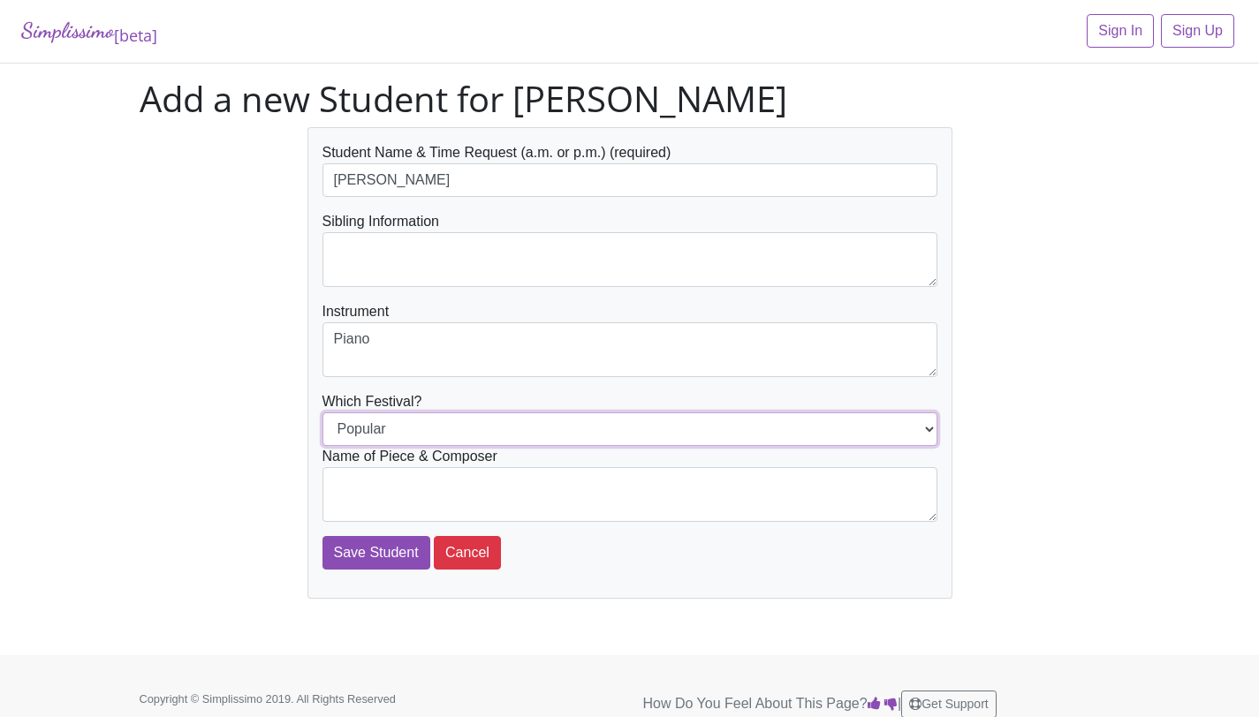
select select "Jazz"
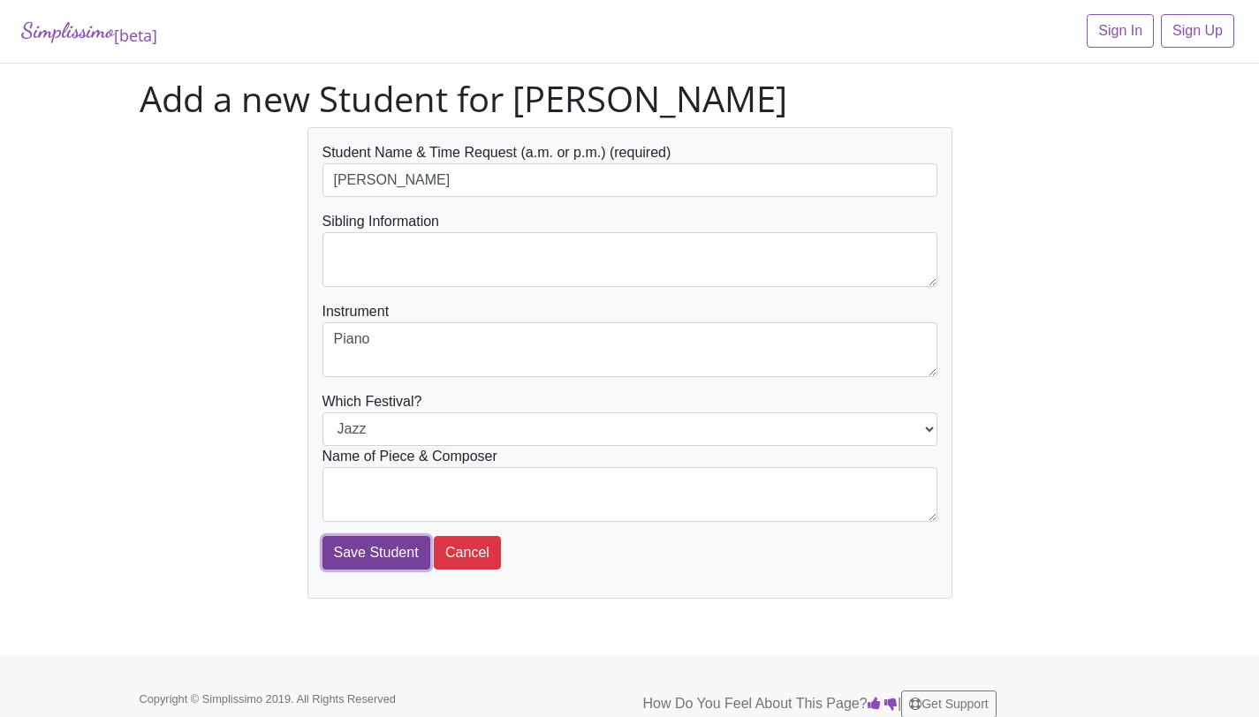
click at [342, 549] on input "Save Student" at bounding box center [376, 553] width 108 height 34
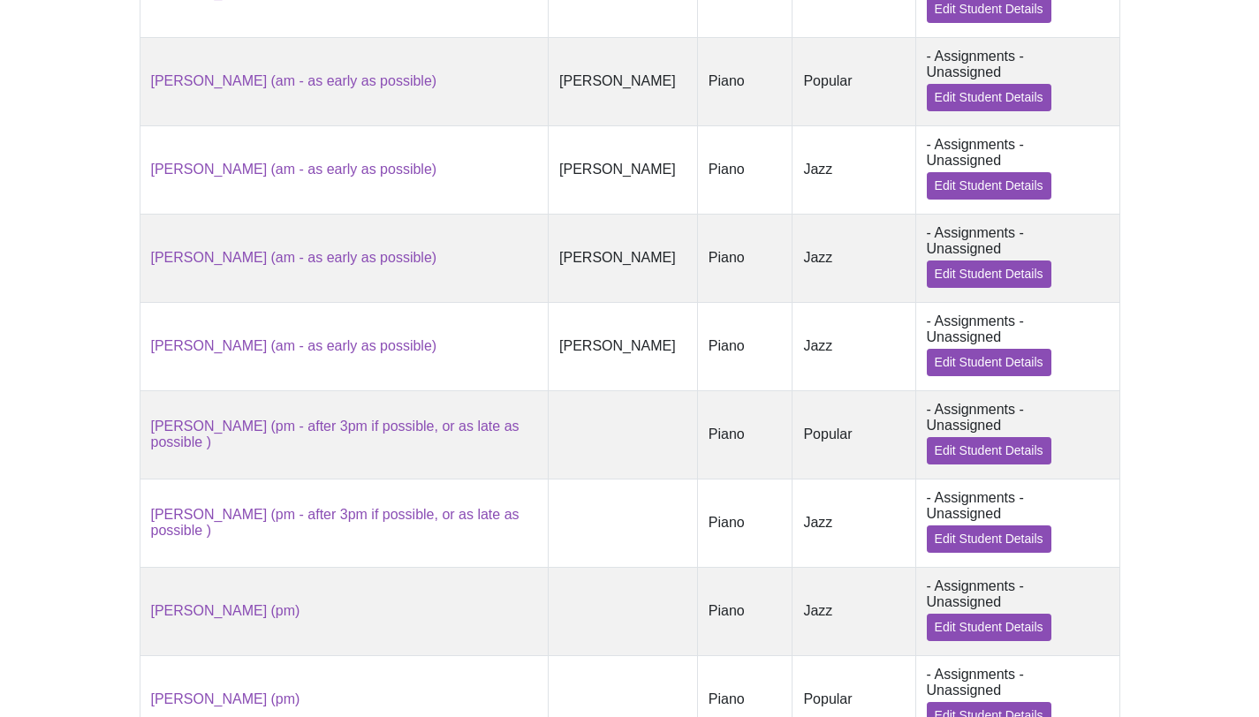
scroll to position [1400, 0]
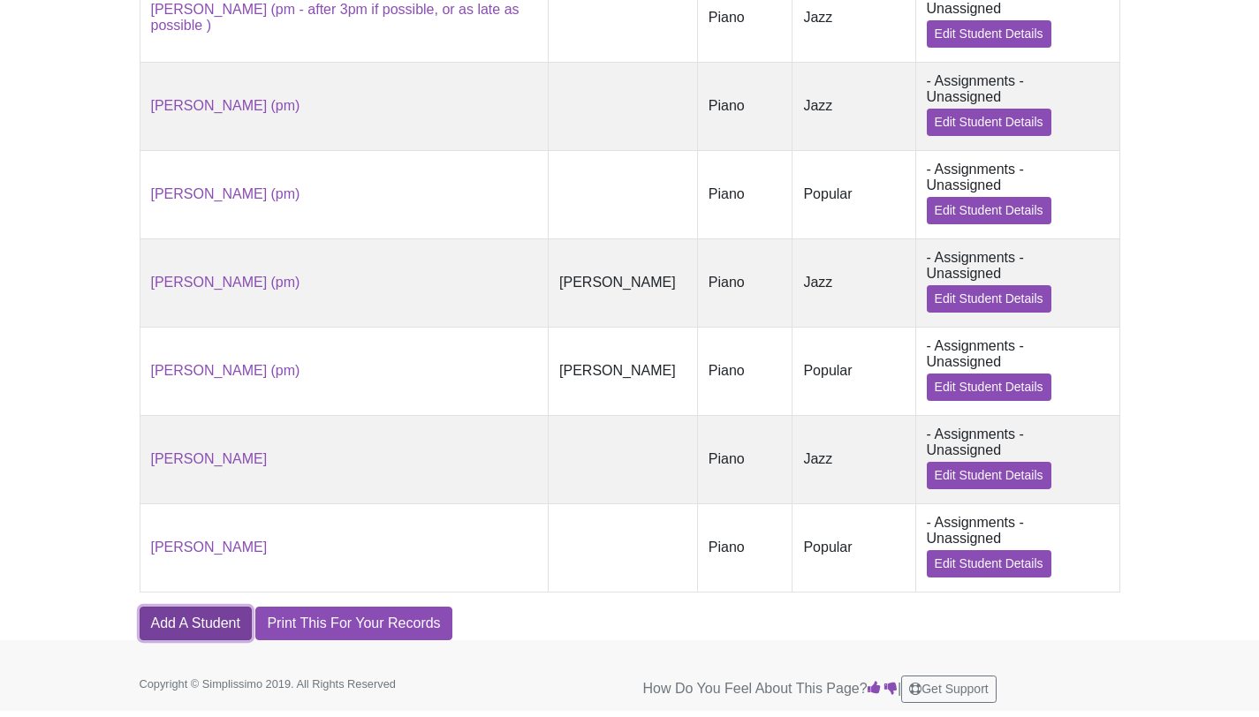
click at [221, 617] on link "Add A Student" at bounding box center [196, 624] width 112 height 34
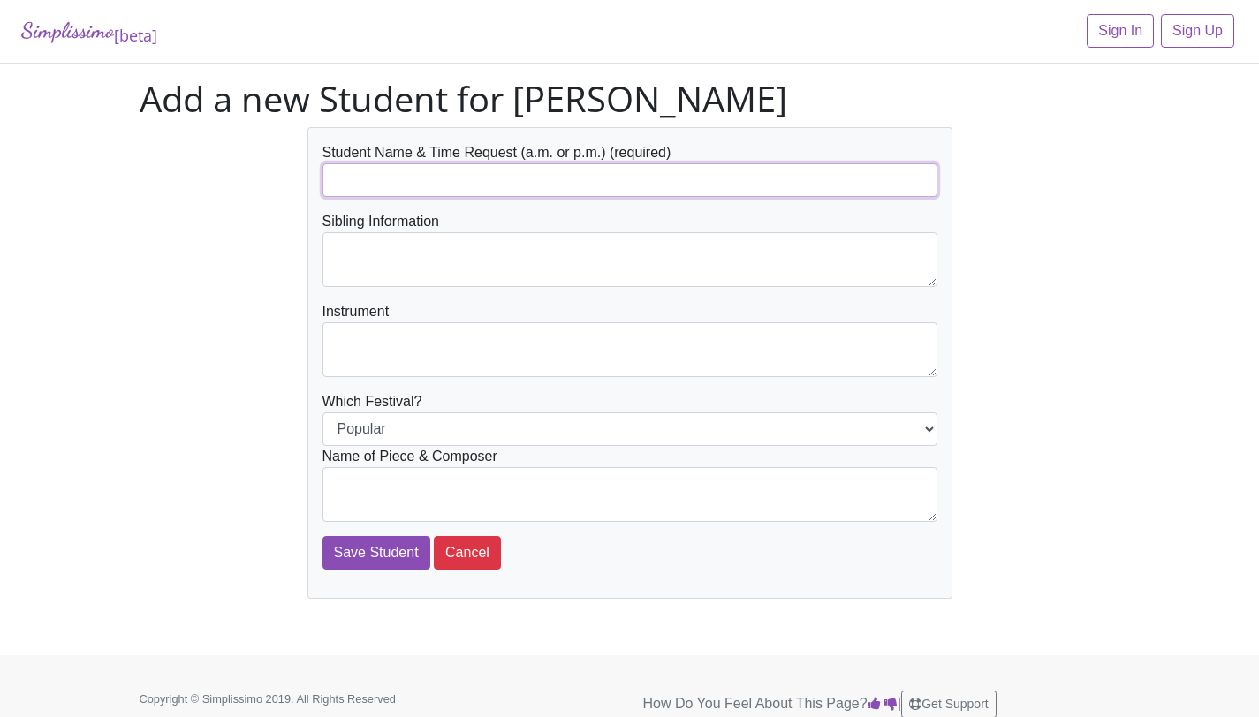
click at [458, 181] on input "text" at bounding box center [629, 180] width 615 height 34
type input "[PERSON_NAME]"
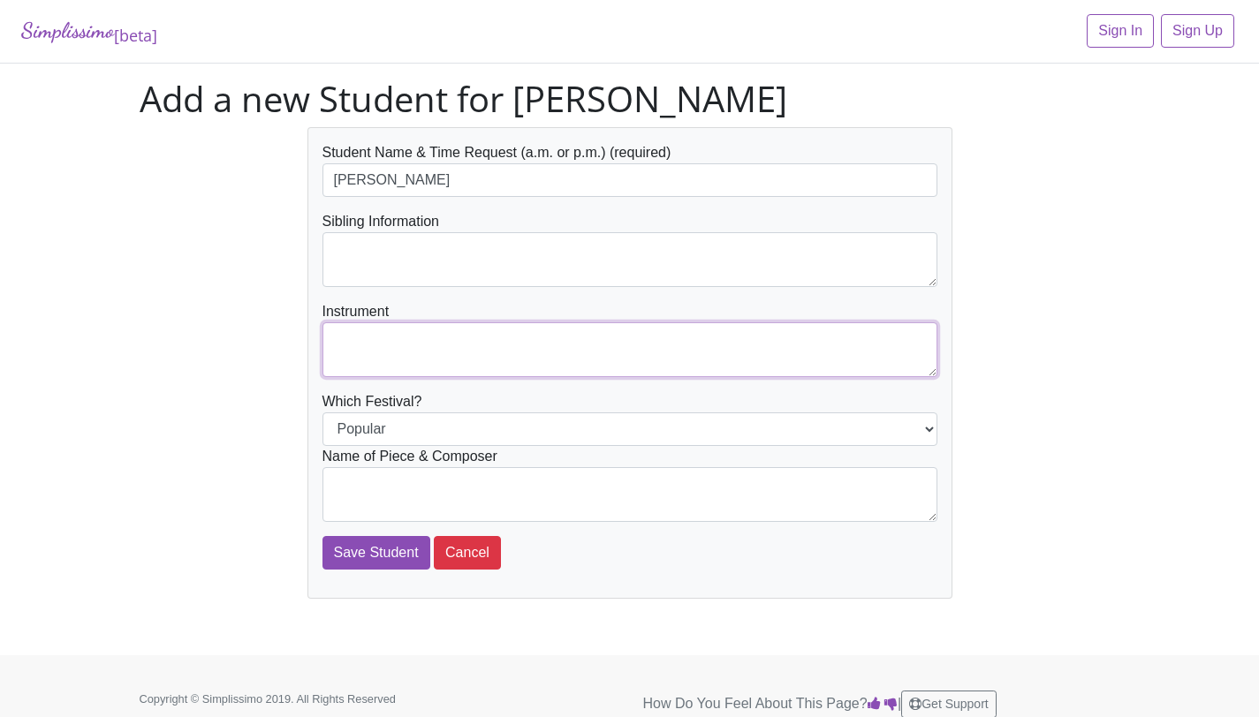
type textarea "i"
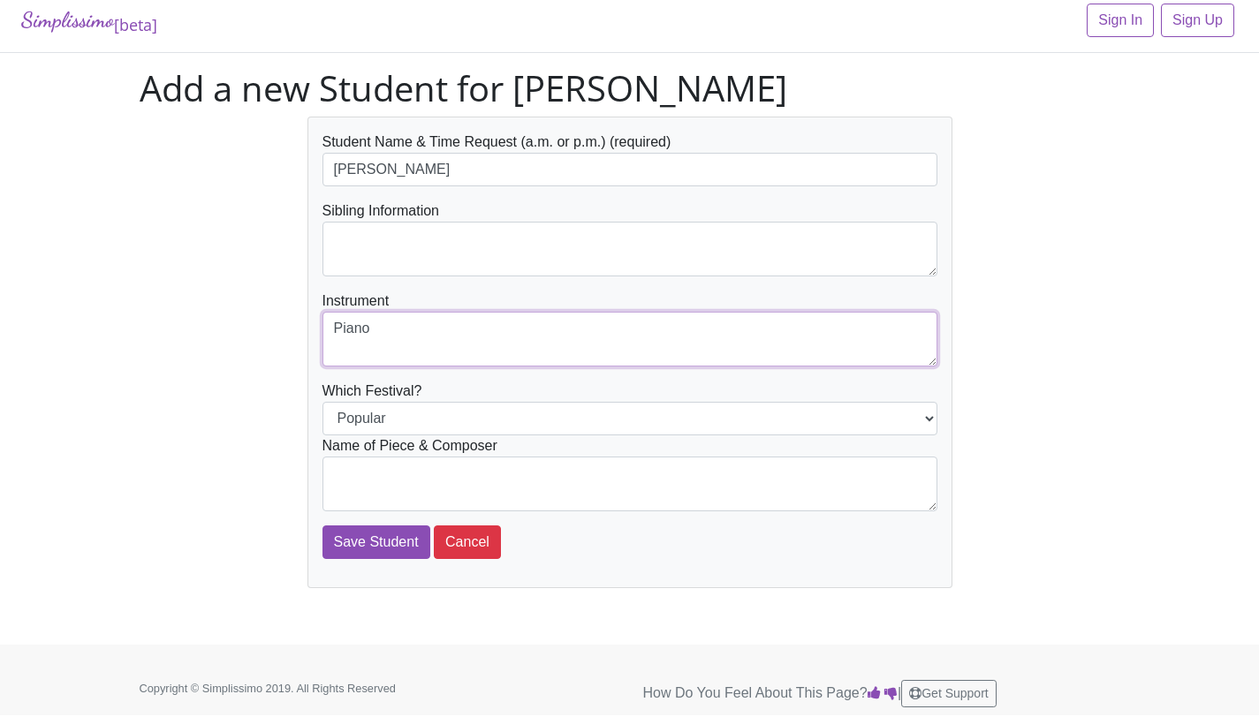
scroll to position [15, 0]
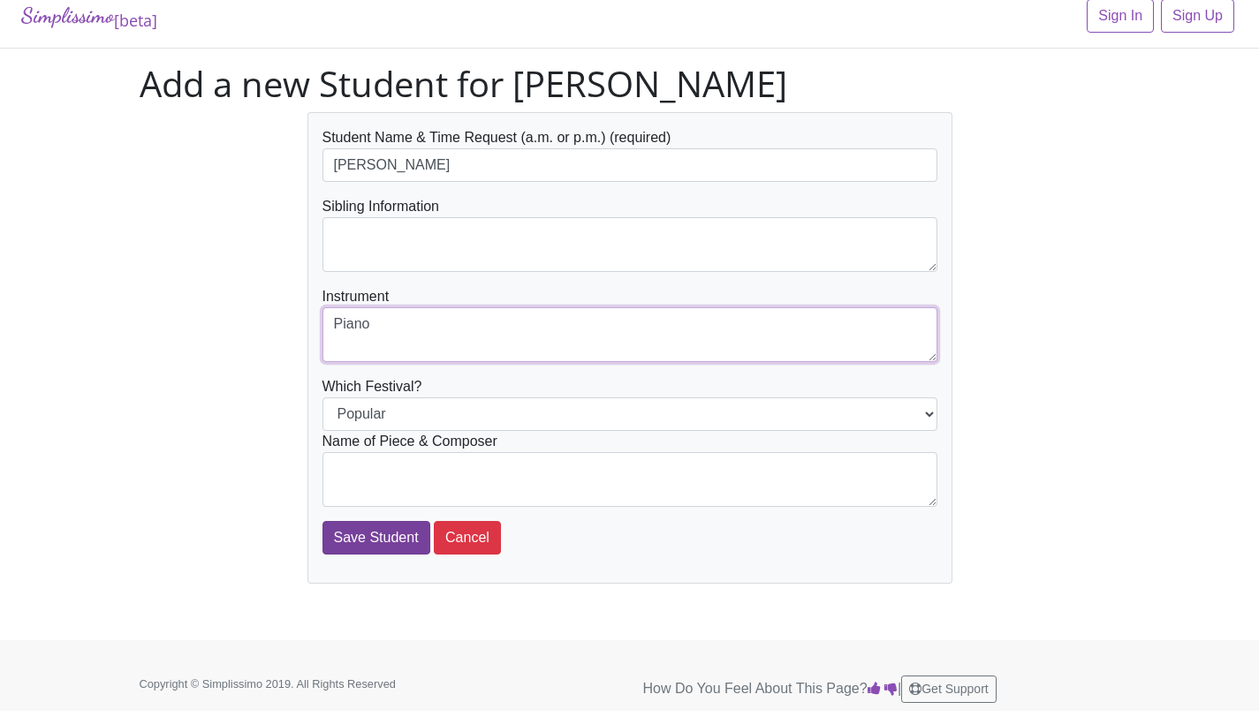
type textarea "Piano"
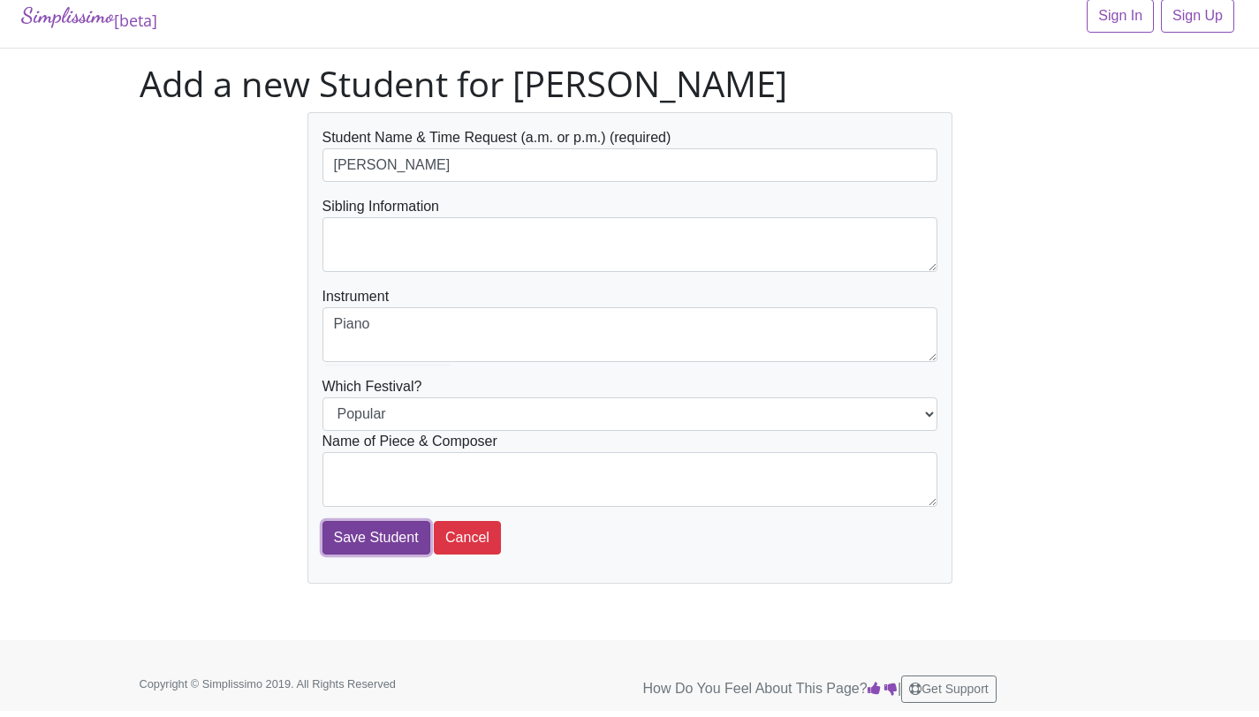
click at [393, 532] on input "Save Student" at bounding box center [376, 538] width 108 height 34
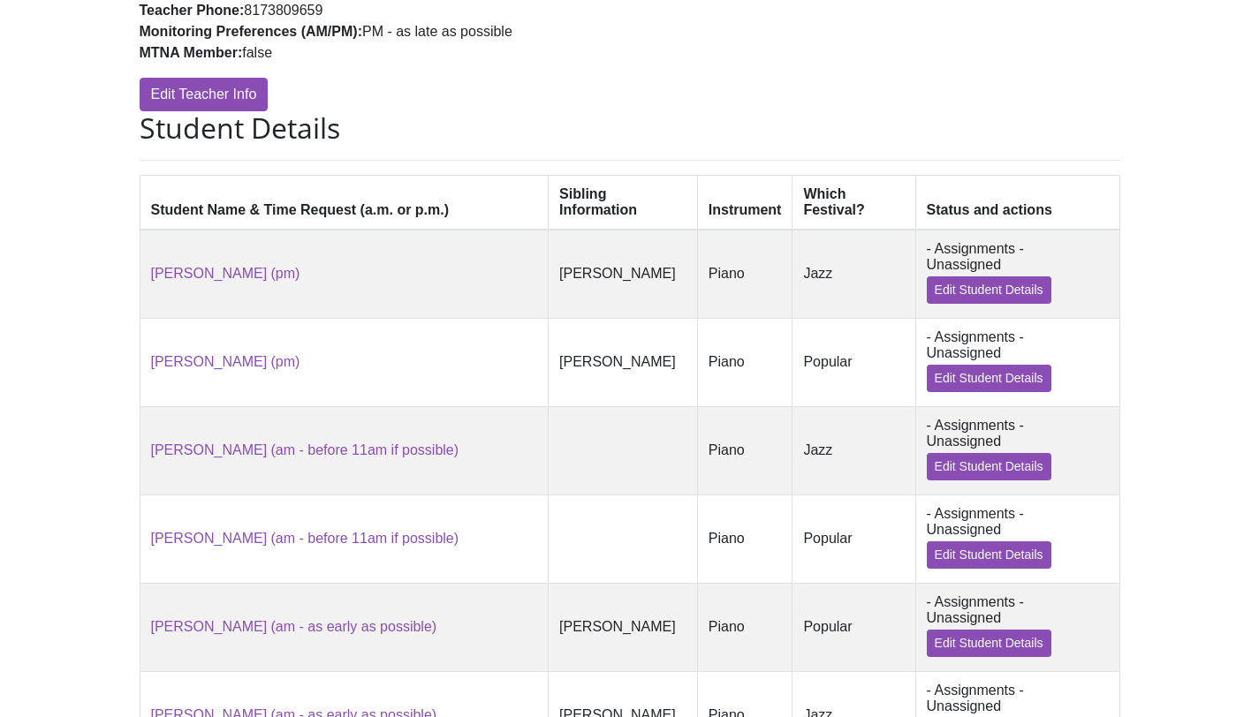
scroll to position [1488, 0]
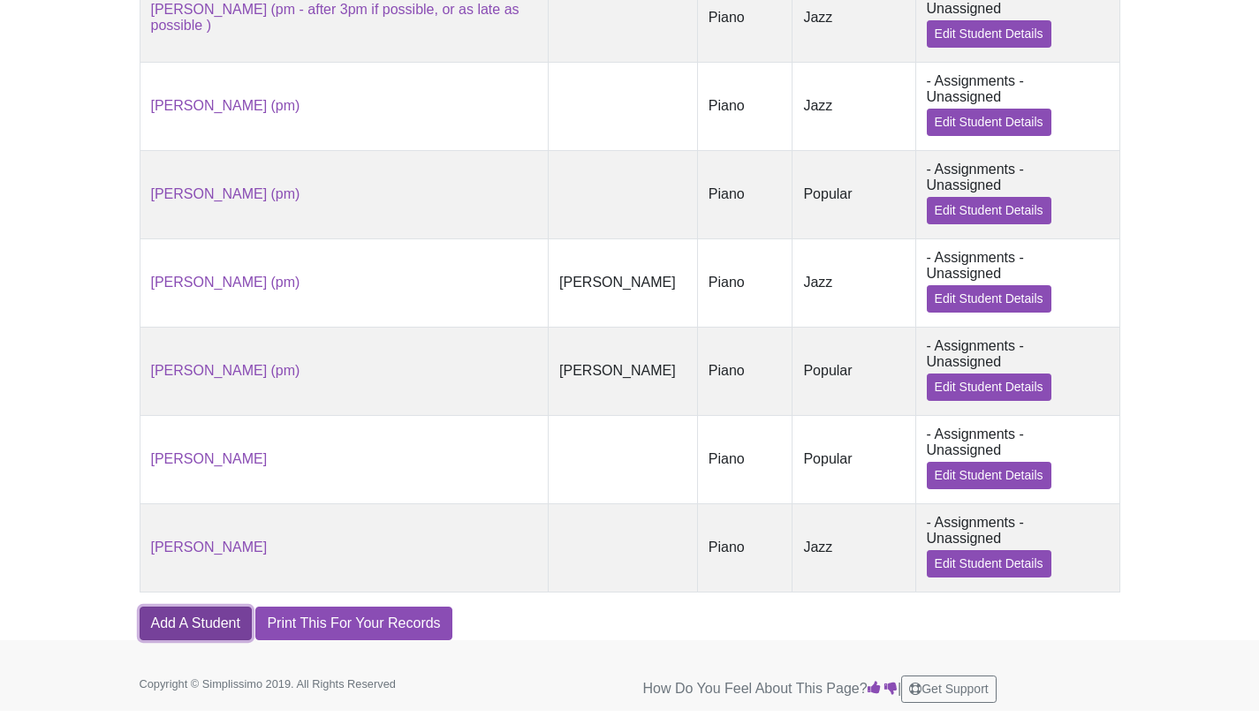
click at [155, 624] on link "Add A Student" at bounding box center [196, 624] width 112 height 34
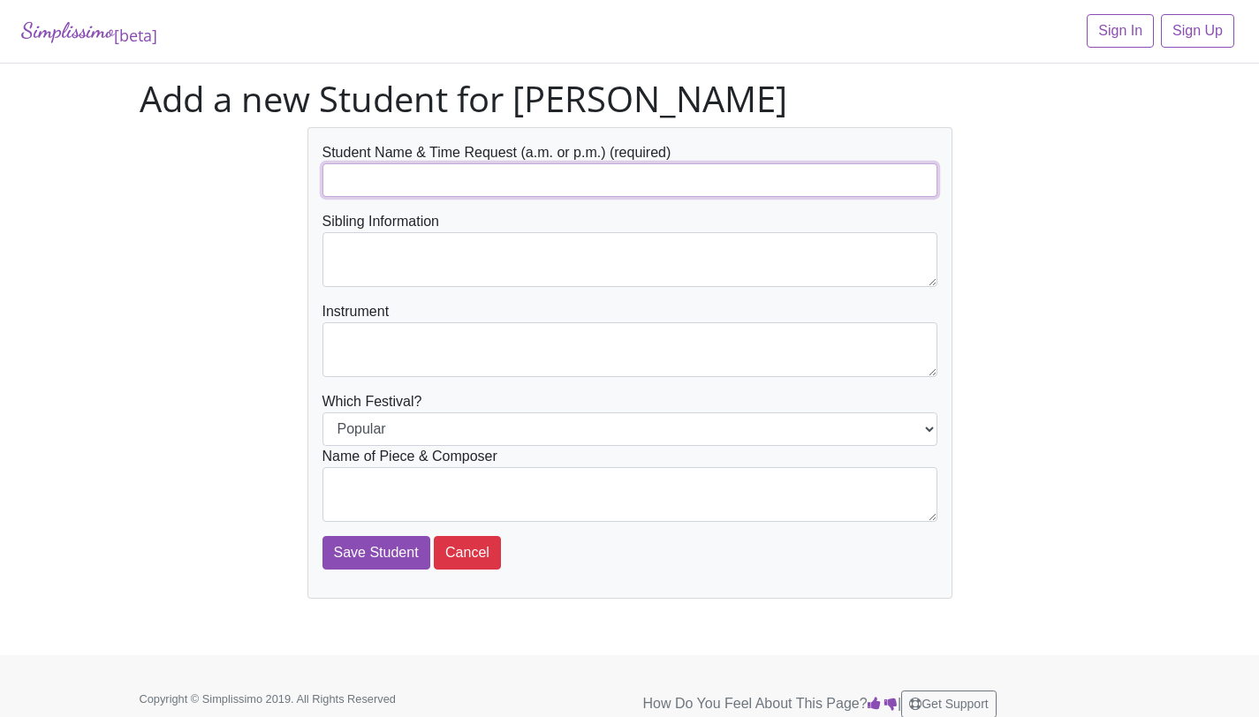
click at [521, 172] on input "text" at bounding box center [629, 180] width 615 height 34
type input "[PERSON_NAME]"
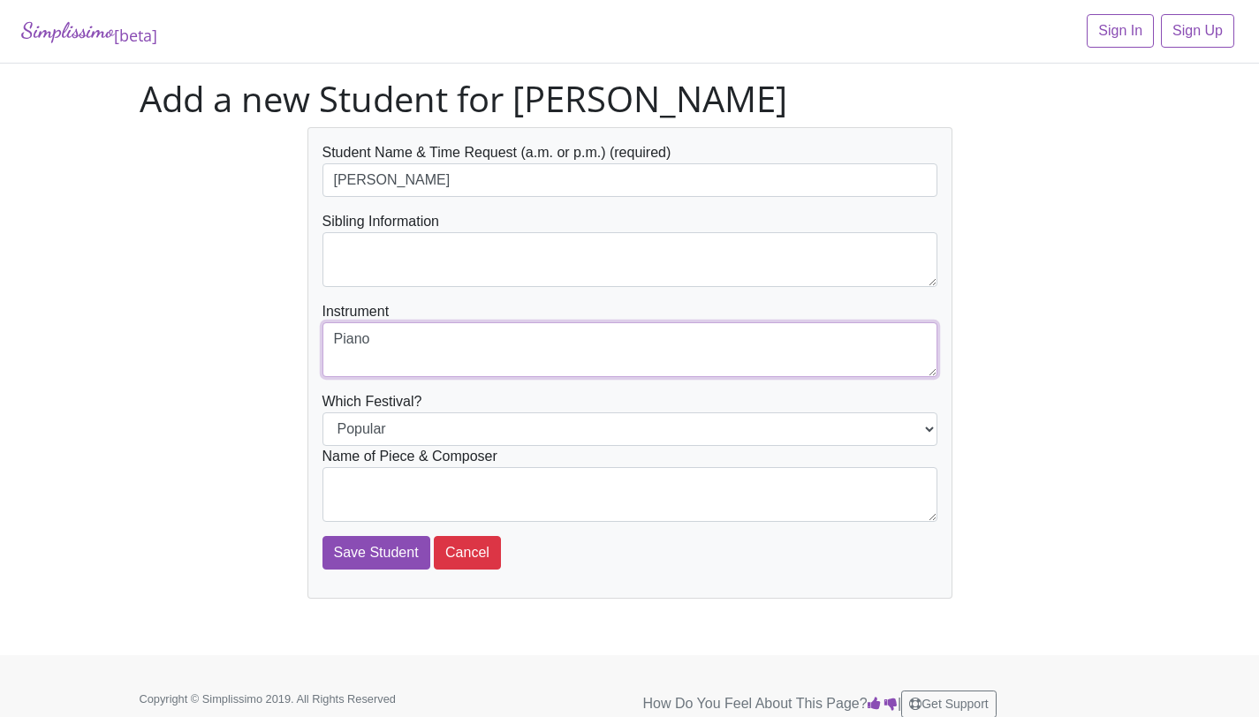
type textarea "Piano"
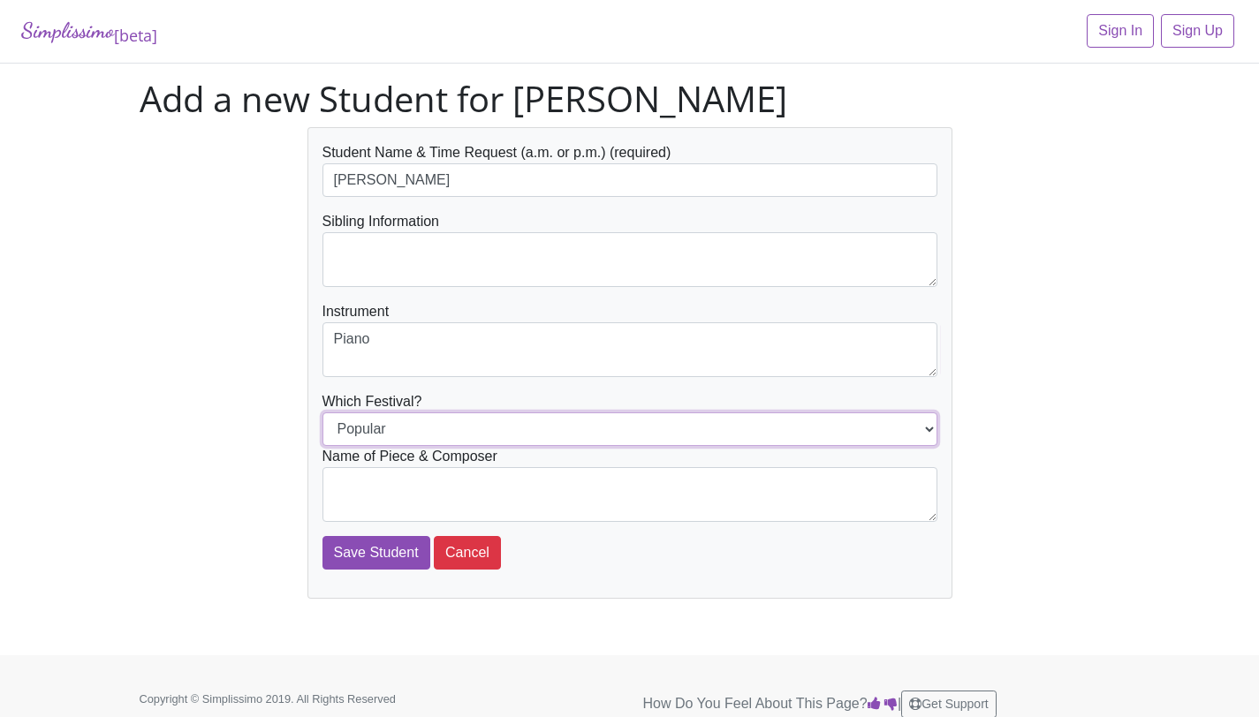
click at [506, 429] on select "Popular Jazz" at bounding box center [629, 429] width 615 height 34
select select "Jazz"
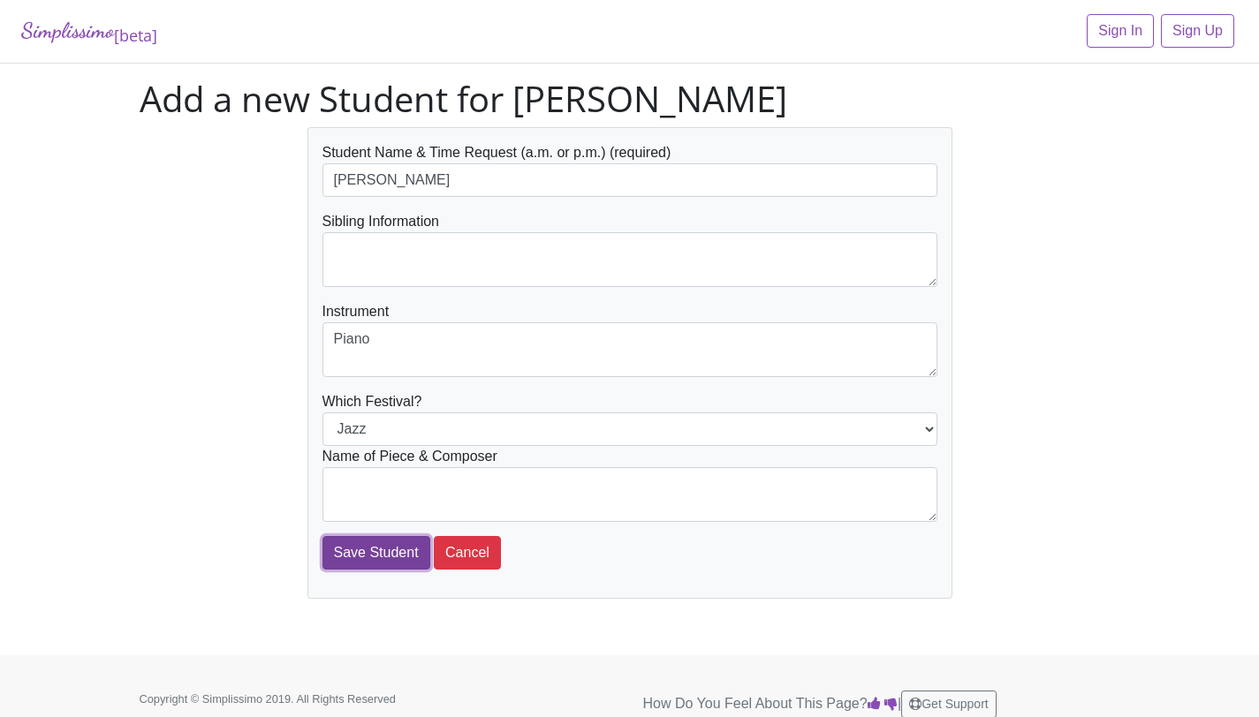
click at [398, 551] on input "Save Student" at bounding box center [376, 553] width 108 height 34
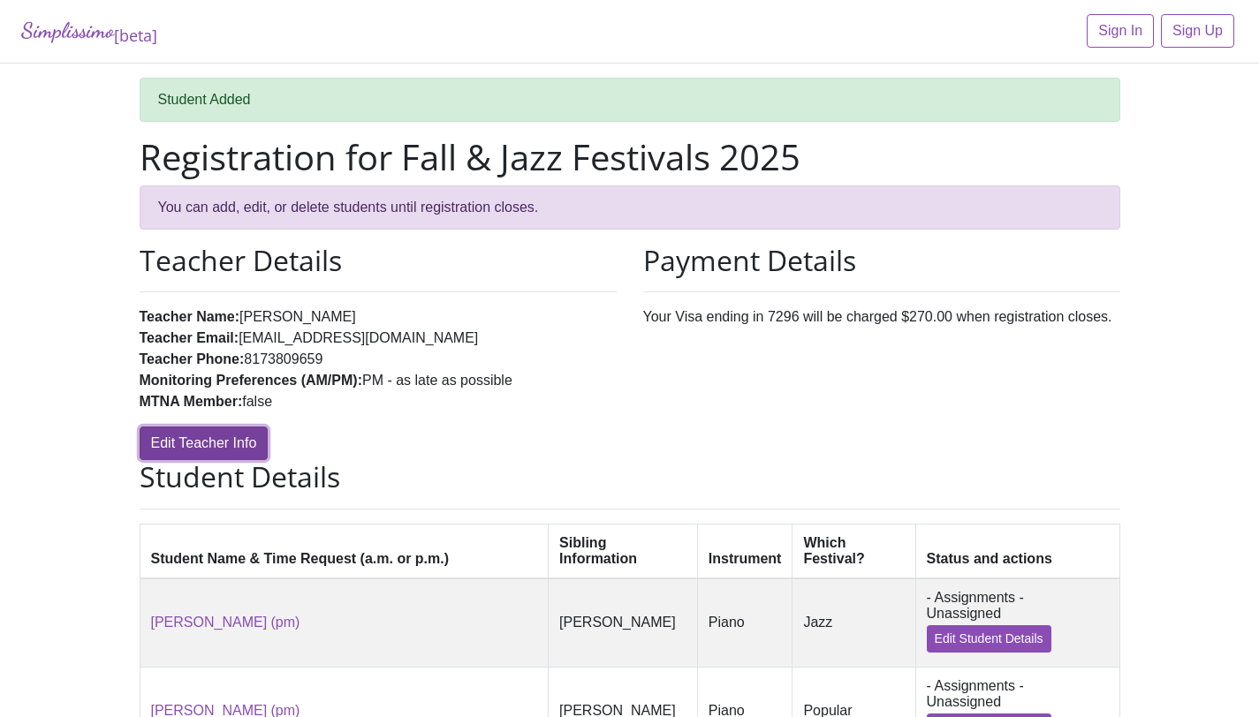
click at [219, 446] on link "Edit Teacher Info" at bounding box center [204, 444] width 129 height 34
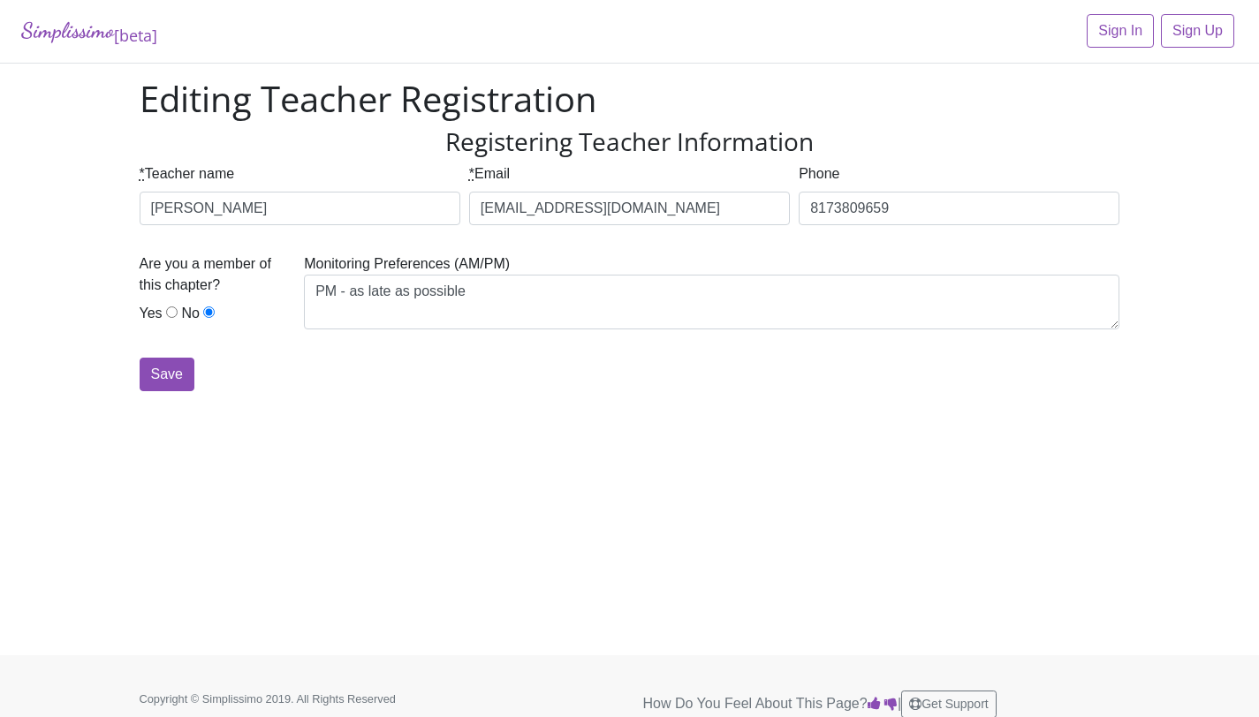
click at [171, 314] on input "Yes" at bounding box center [171, 311] width 11 height 11
radio input "true"
click at [156, 370] on input "Save" at bounding box center [167, 375] width 55 height 34
